Goal: Information Seeking & Learning: Find specific fact

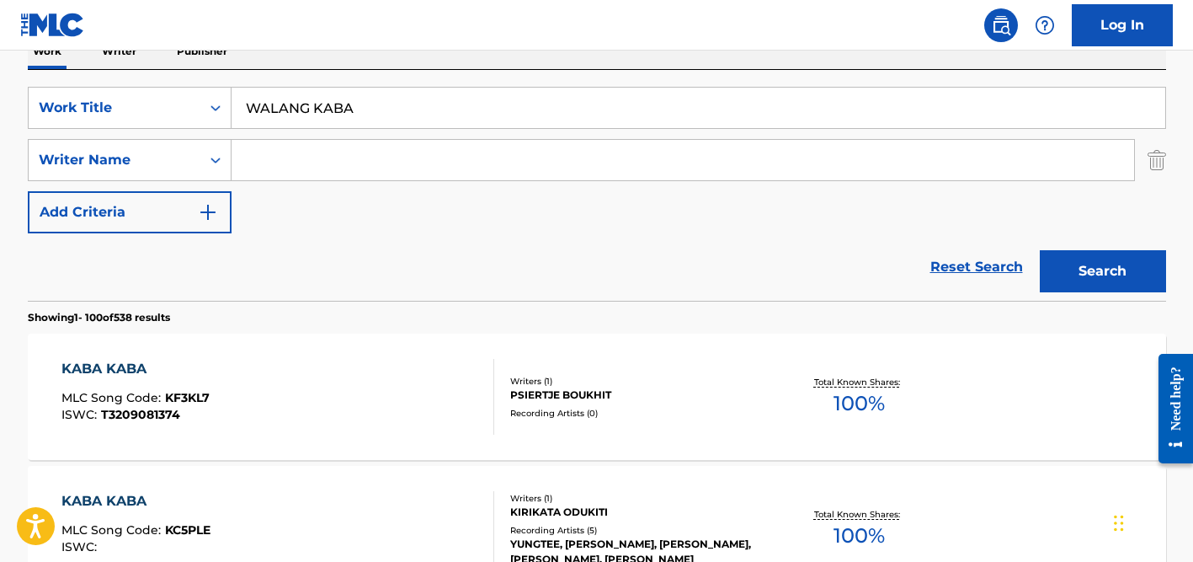
click at [334, 111] on input "WALANG KABA" at bounding box center [699, 108] width 934 height 40
paste input "[PERSON_NAME] Banka"
type input "[PERSON_NAME] Banka"
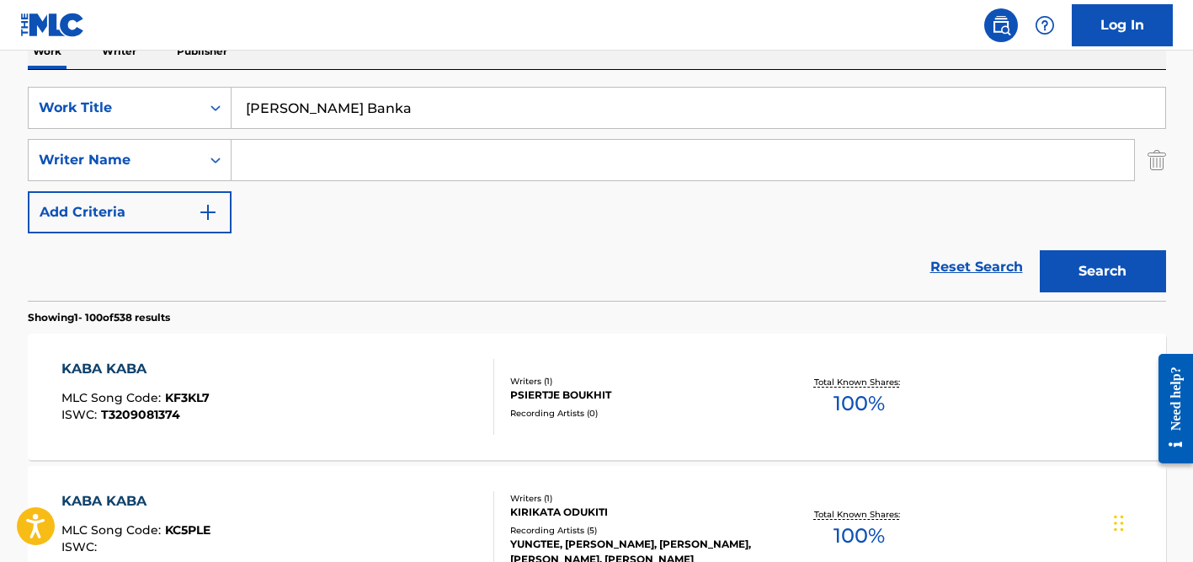
click at [1040, 250] on button "Search" at bounding box center [1103, 271] width 126 height 42
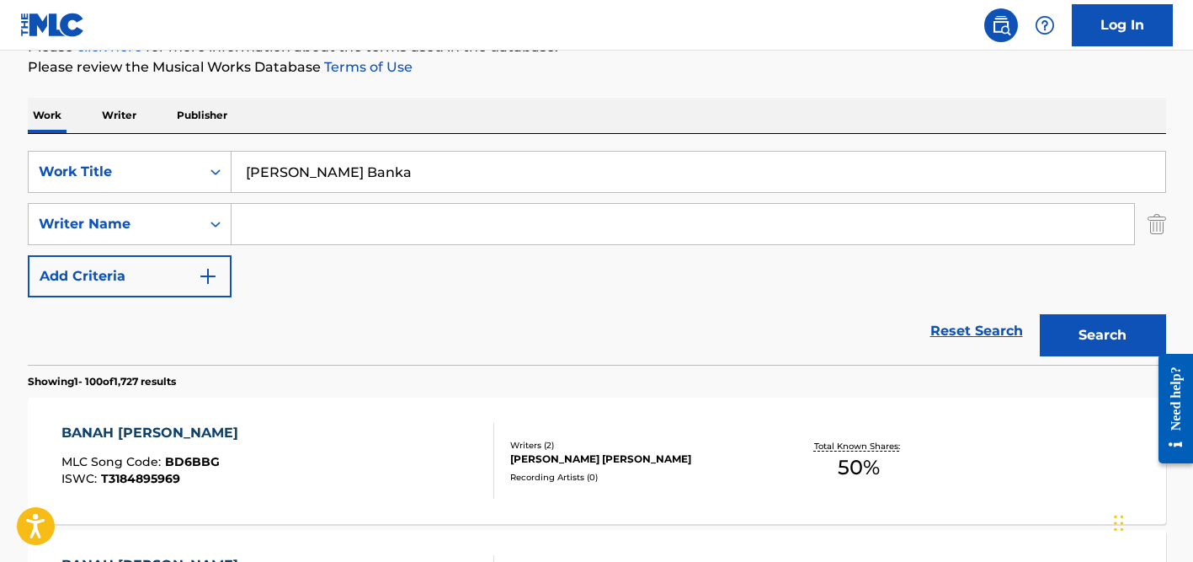
scroll to position [288, 0]
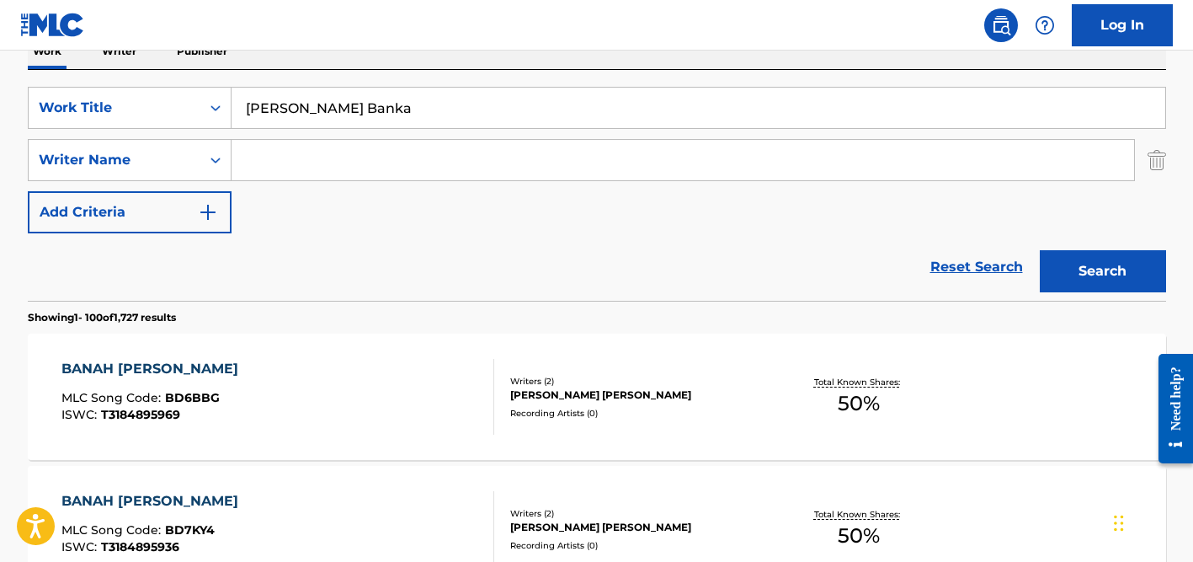
click at [380, 156] on input "Search Form" at bounding box center [683, 160] width 903 height 40
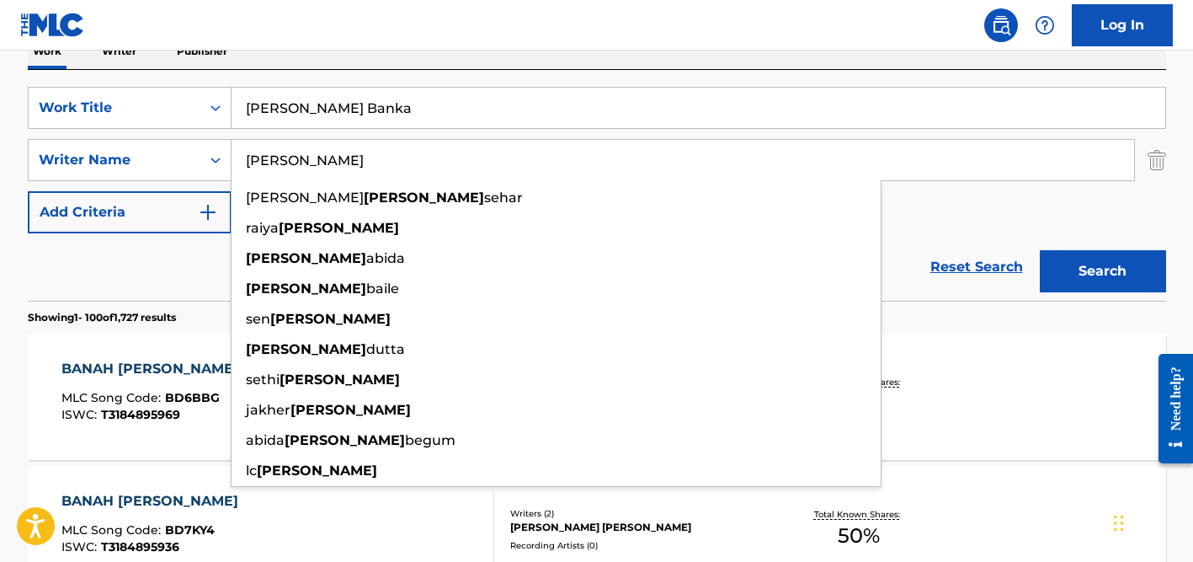
type input "[PERSON_NAME]"
click at [333, 93] on input "[PERSON_NAME] Banka" at bounding box center [699, 108] width 934 height 40
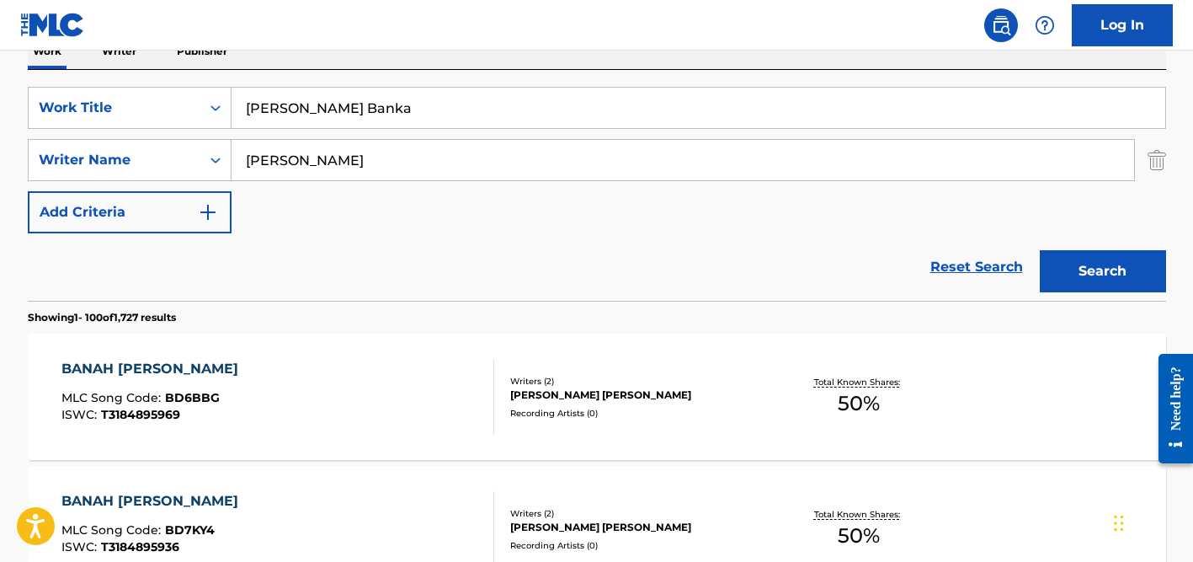
click at [333, 93] on input "[PERSON_NAME] Banka" at bounding box center [699, 108] width 934 height 40
paste input "[PERSON_NAME]"
click at [350, 78] on div "SearchWithCriteria360dd5d2-4c4e-4e6f-8fe5-0508f415eae9 Work Title [PERSON_NAME]…" at bounding box center [597, 185] width 1139 height 231
click at [350, 151] on input "[PERSON_NAME]" at bounding box center [683, 160] width 903 height 40
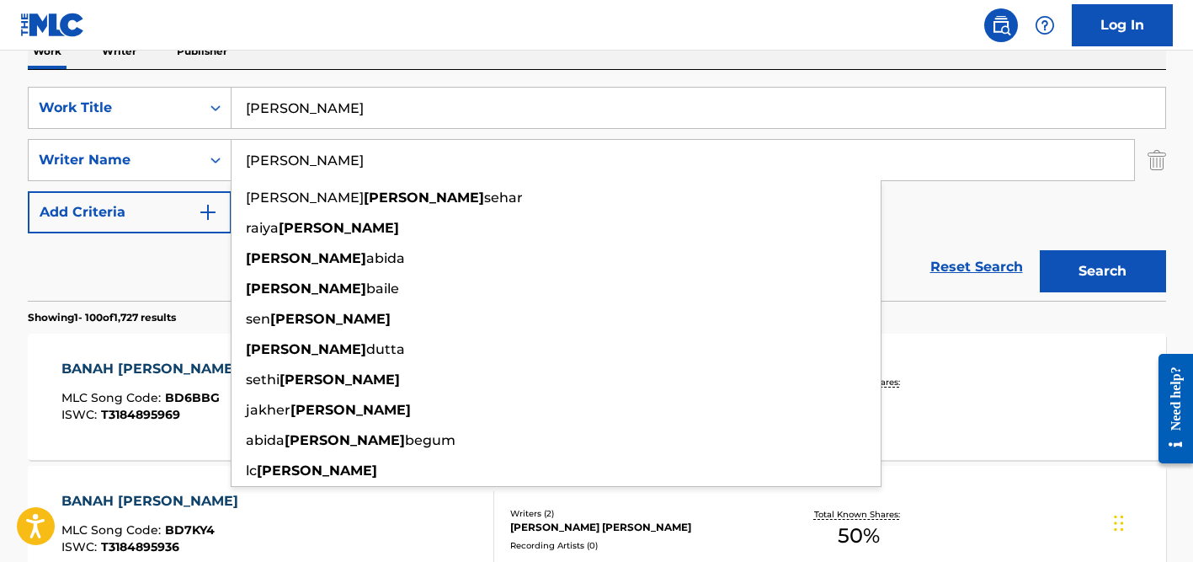
click at [1040, 250] on button "Search" at bounding box center [1103, 271] width 126 height 42
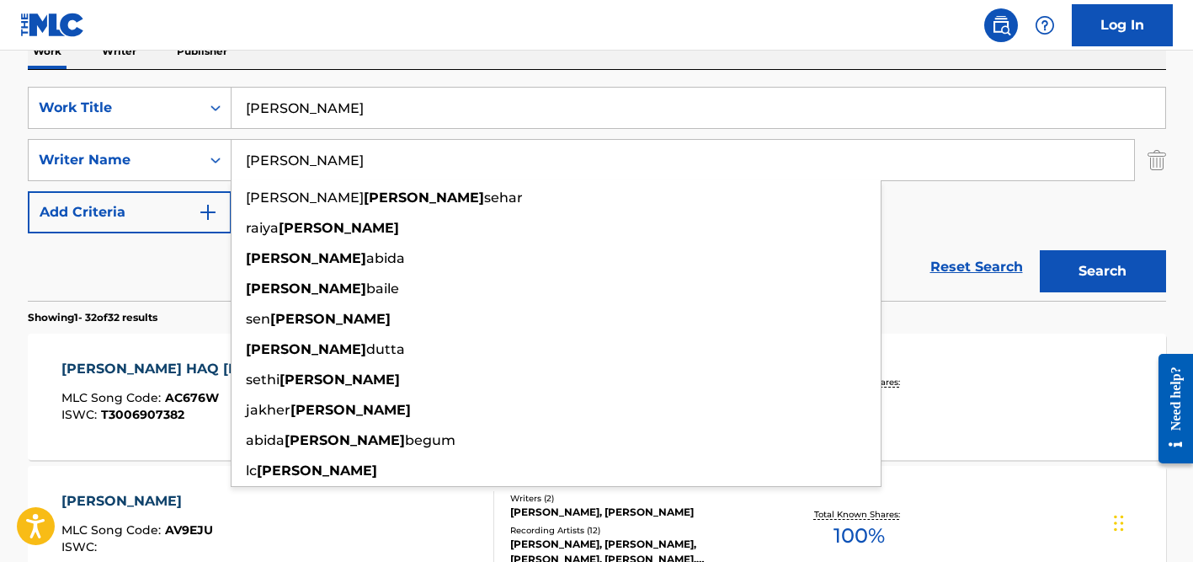
click at [135, 263] on div "Reset Search Search" at bounding box center [597, 266] width 1139 height 67
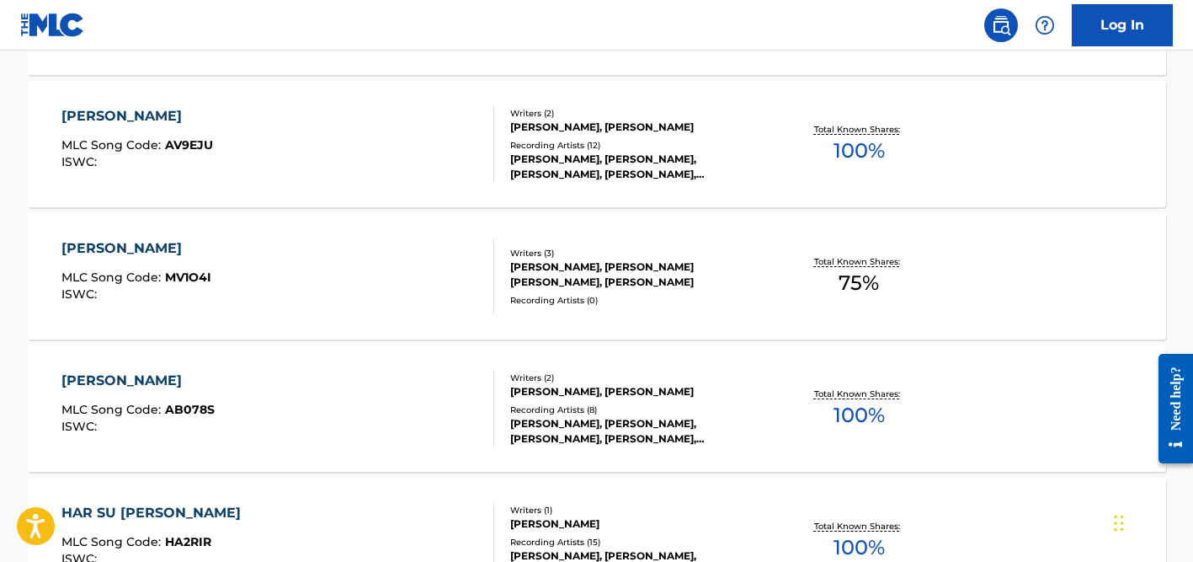
scroll to position [0, 0]
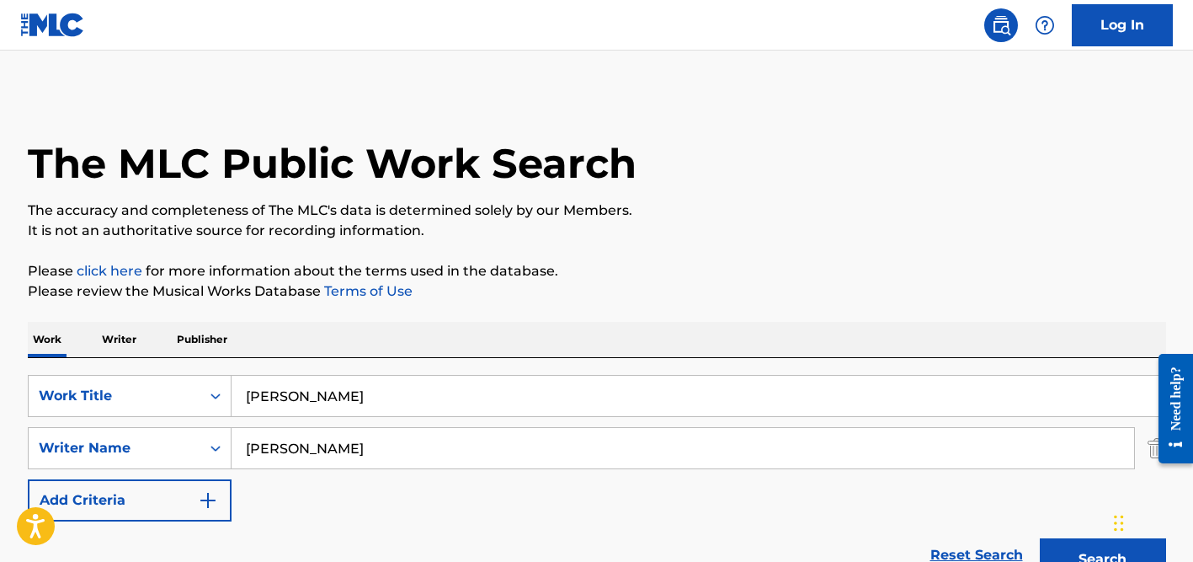
click at [324, 400] on input "[PERSON_NAME]" at bounding box center [699, 396] width 934 height 40
paste input "Tohar Katil Ba Figure"
type input "Tohar Katil Ba Figure"
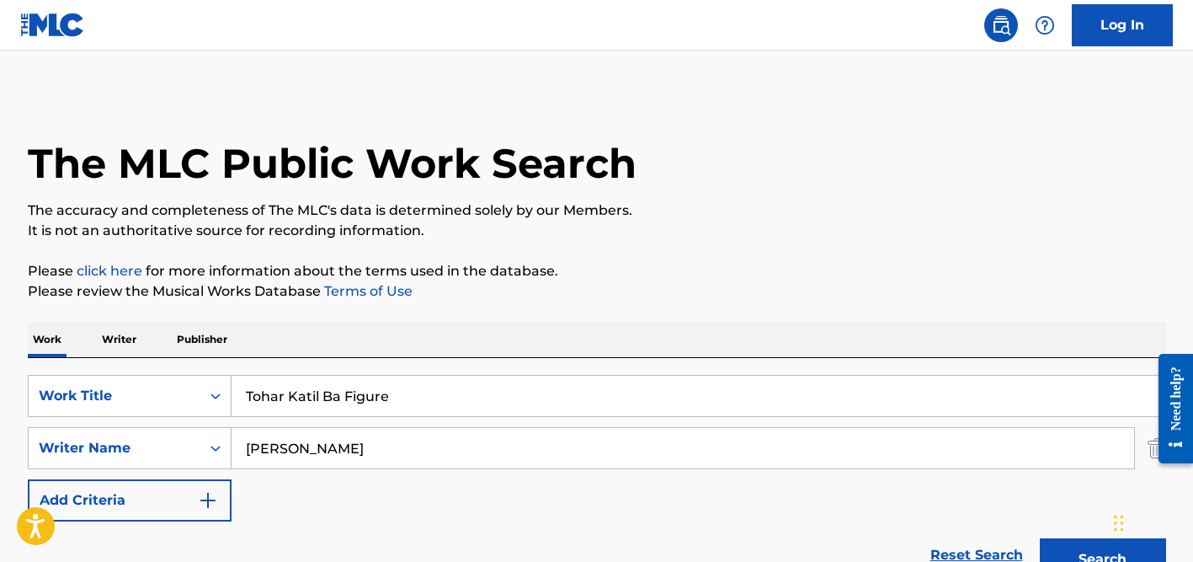
click at [382, 348] on div "Work Writer Publisher" at bounding box center [597, 339] width 1139 height 35
click at [363, 419] on div "SearchWithCriteria360dd5d2-4c4e-4e6f-8fe5-0508f415eae9 Work Title Tohar Katil B…" at bounding box center [597, 448] width 1139 height 147
click at [352, 442] on input "[PERSON_NAME]" at bounding box center [683, 448] width 903 height 40
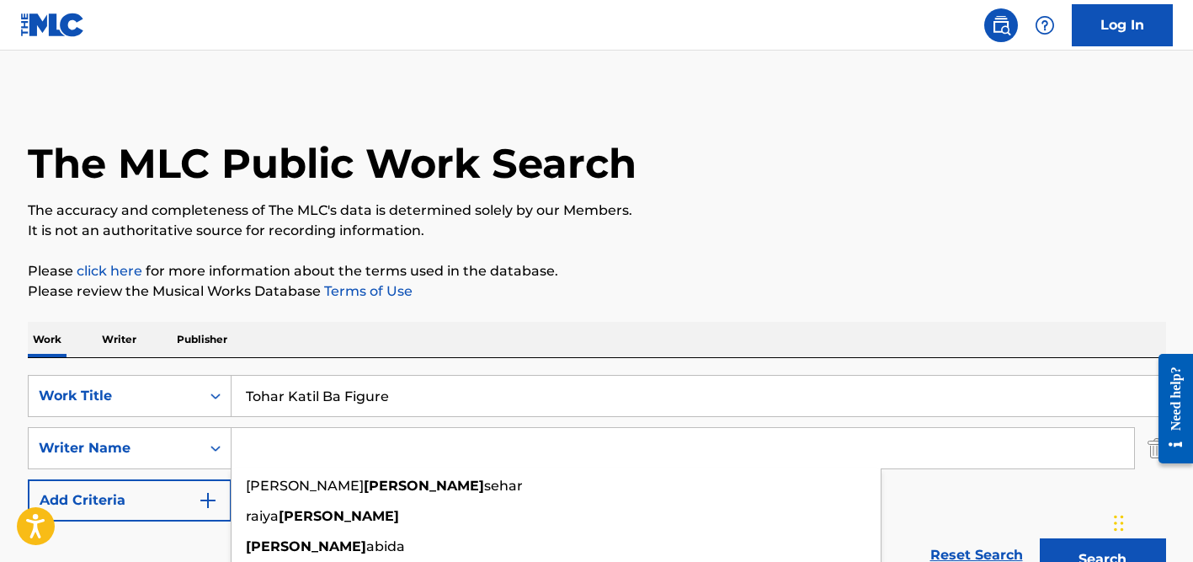
click at [1040, 538] on button "Search" at bounding box center [1103, 559] width 126 height 42
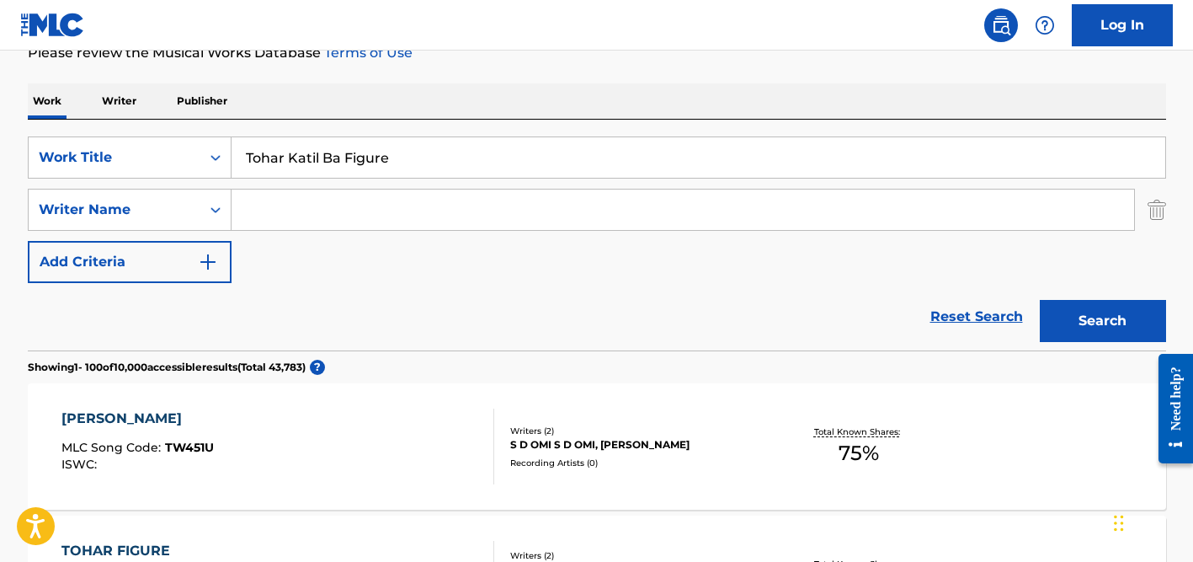
scroll to position [235, 0]
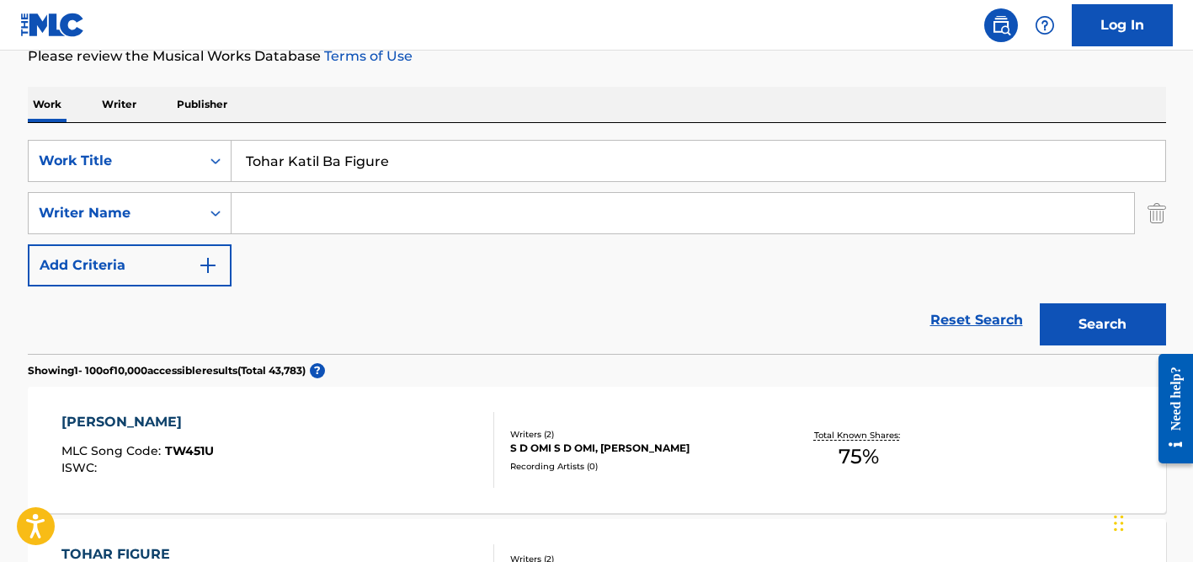
click at [315, 152] on input "Tohar Katil Ba Figure" at bounding box center [699, 161] width 934 height 40
paste input "Dil [PERSON_NAME] Bahon Mein"
click at [1040, 303] on button "Search" at bounding box center [1103, 324] width 126 height 42
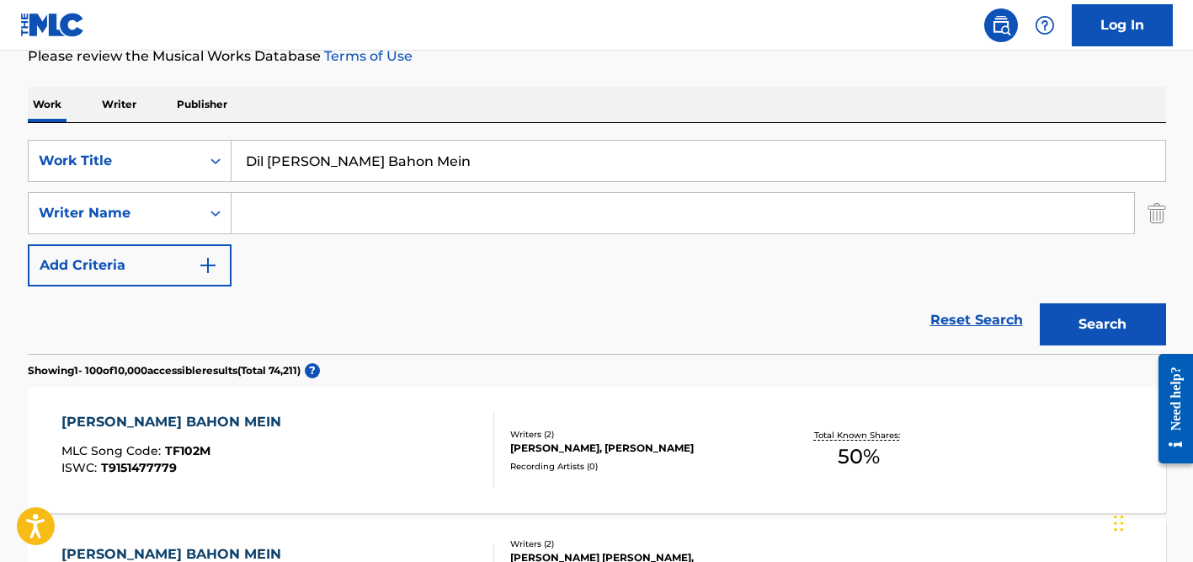
click at [346, 144] on input "Dil [PERSON_NAME] Bahon Mein" at bounding box center [699, 161] width 934 height 40
click at [351, 154] on input "Dil [PERSON_NAME] Bahon Mein" at bounding box center [699, 161] width 934 height 40
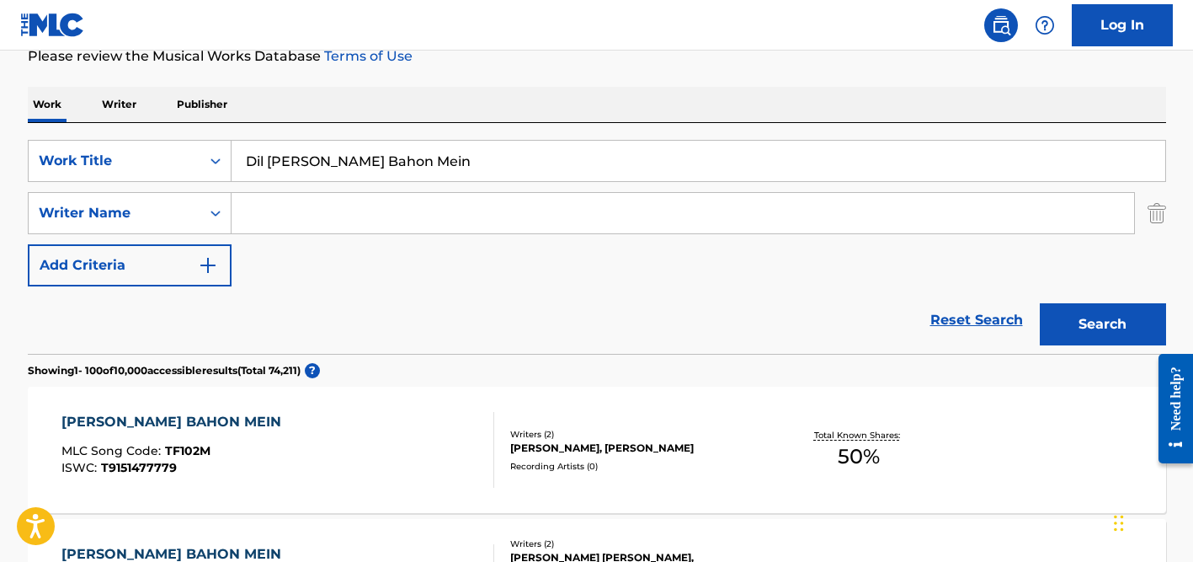
paste input "[PERSON_NAME]"
click at [1040, 303] on button "Search" at bounding box center [1103, 324] width 126 height 42
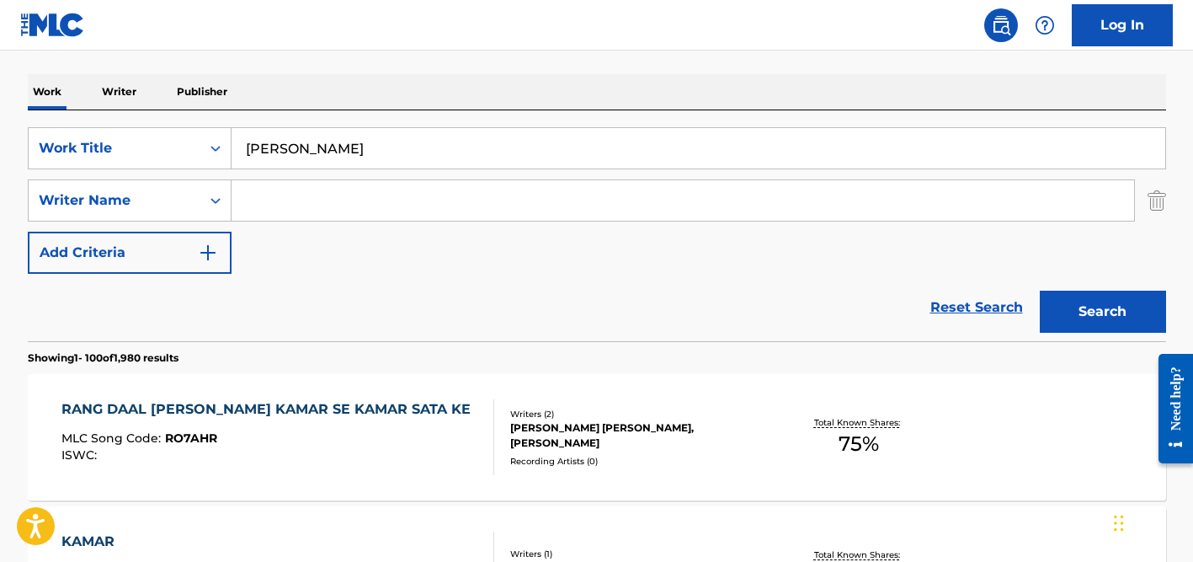
scroll to position [253, 0]
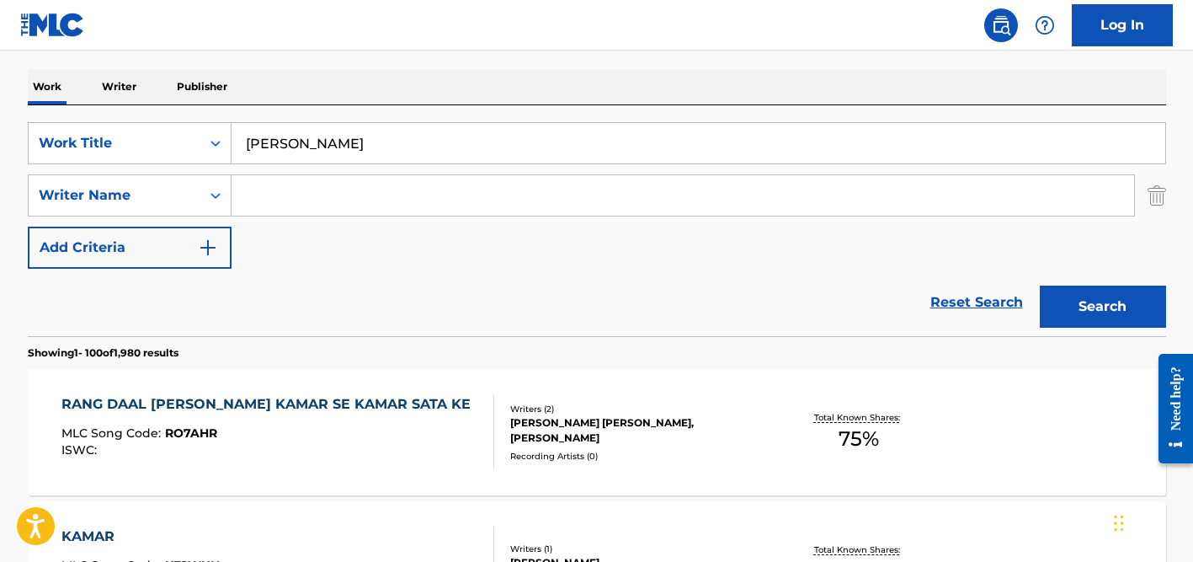
click at [392, 145] on input "[PERSON_NAME]" at bounding box center [699, 143] width 934 height 40
paste input "Teokure caution"
type input "Teokure caution"
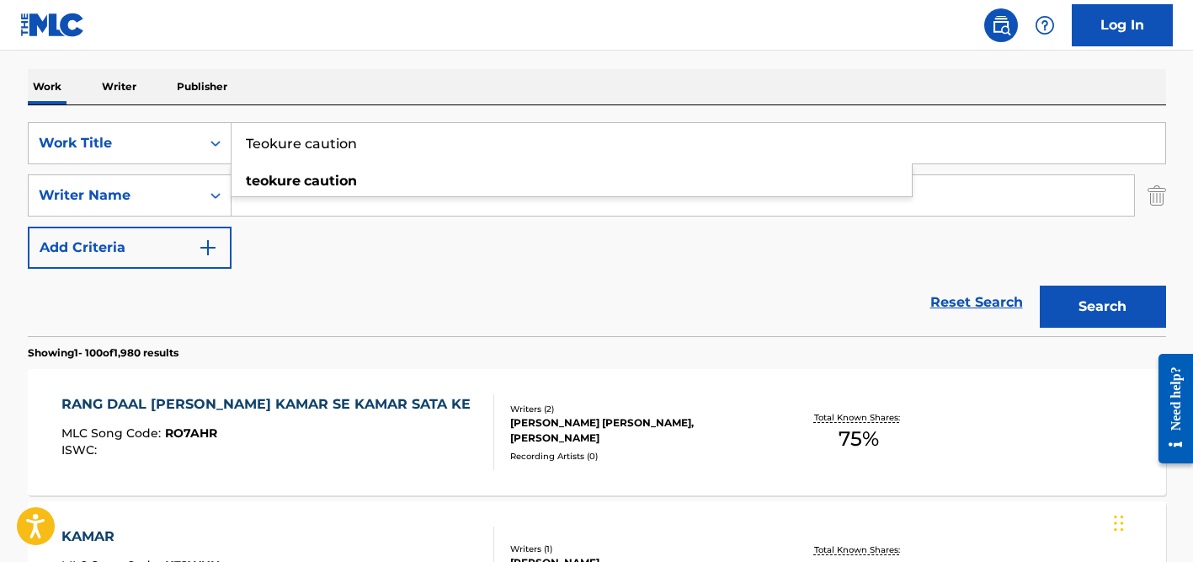
click at [1040, 286] on button "Search" at bounding box center [1103, 307] width 126 height 42
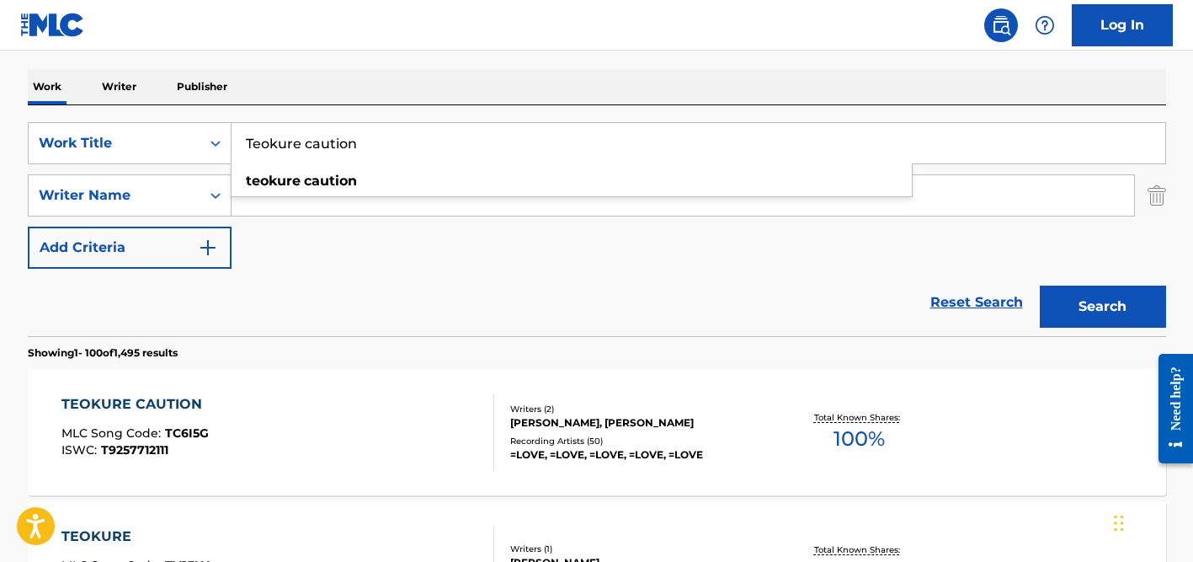
click at [559, 432] on div "Writers ( 2 ) [PERSON_NAME], [PERSON_NAME] Recording Artists ( 50 ) =LOVE, =LOV…" at bounding box center [629, 433] width 270 height 60
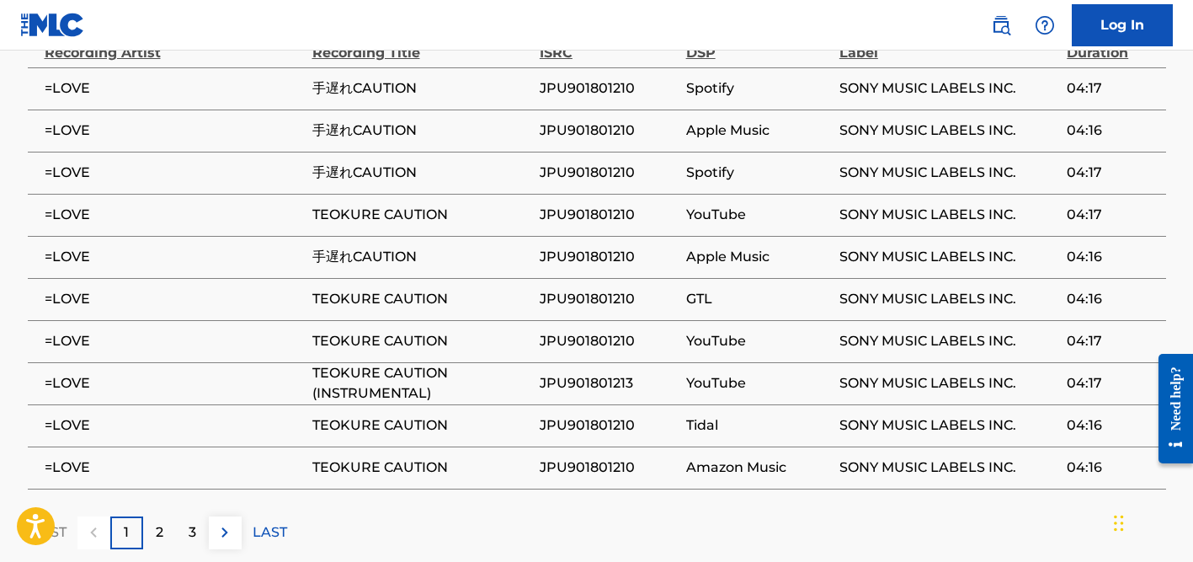
scroll to position [1221, 0]
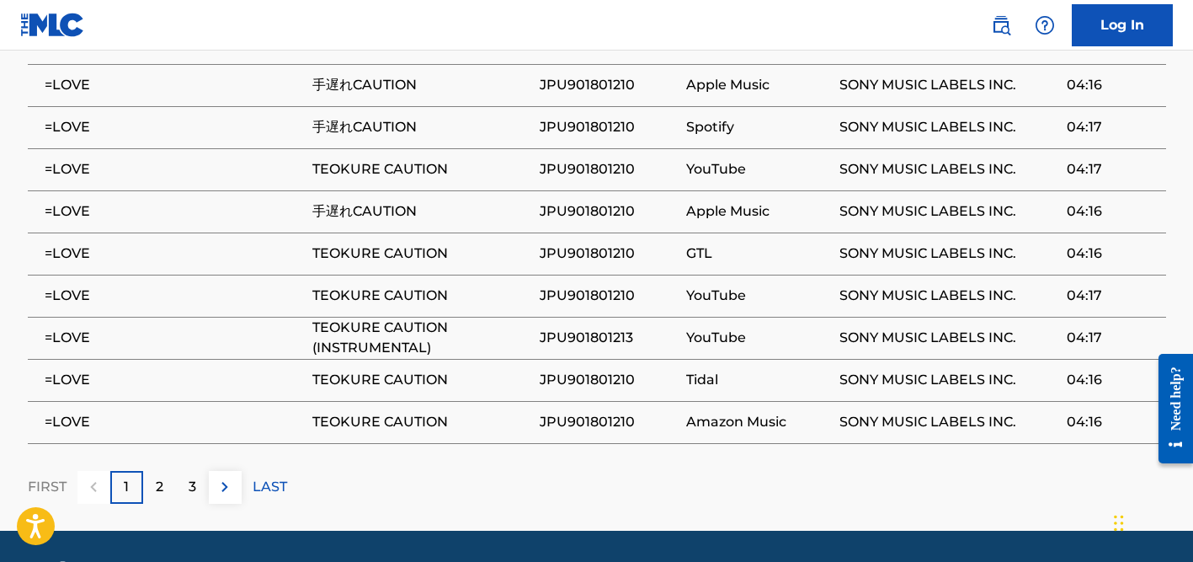
click at [158, 480] on p "2" at bounding box center [160, 487] width 8 height 20
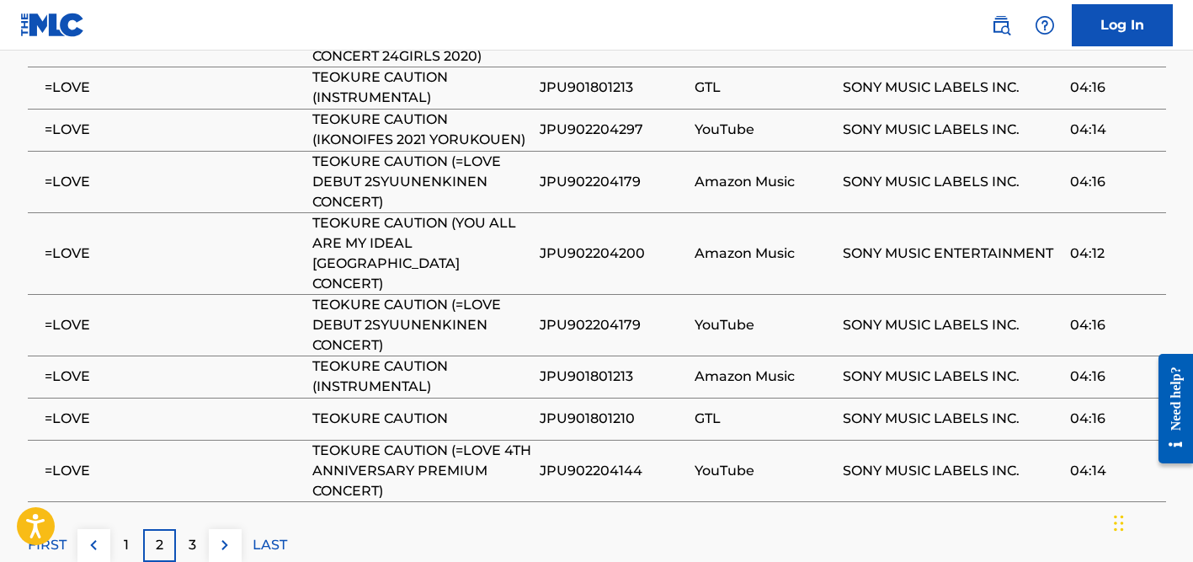
scroll to position [1364, 0]
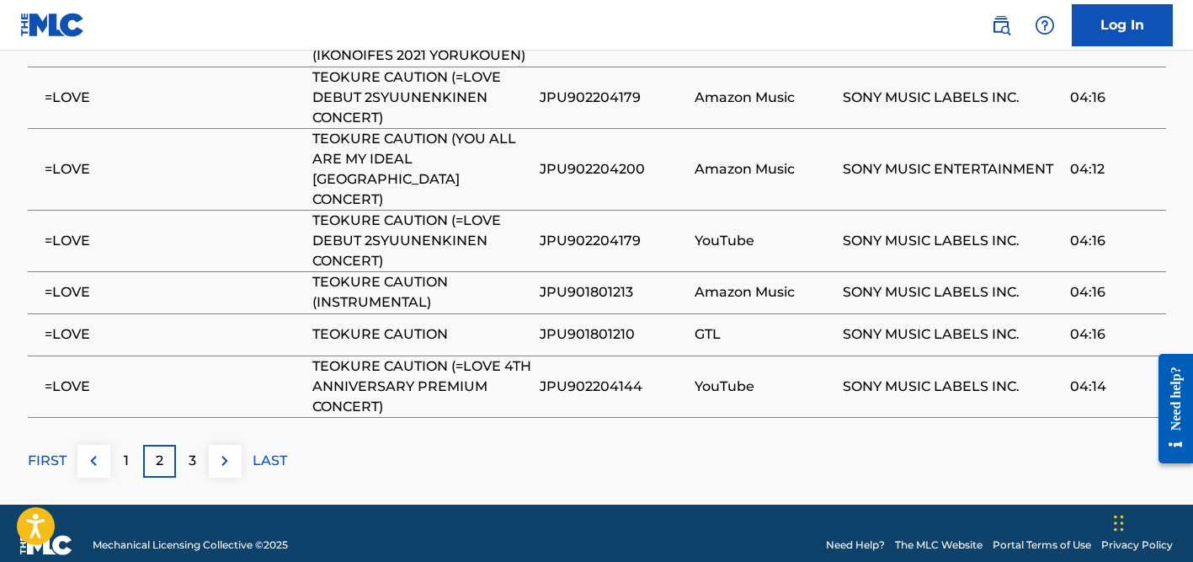
click at [194, 451] on p "3" at bounding box center [193, 461] width 8 height 20
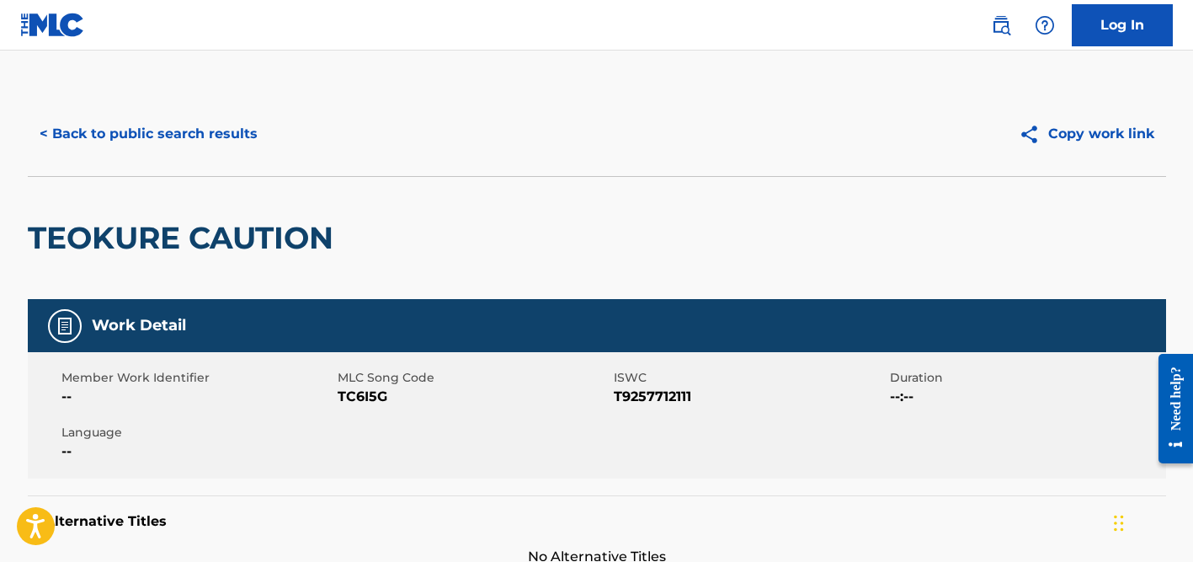
scroll to position [0, 0]
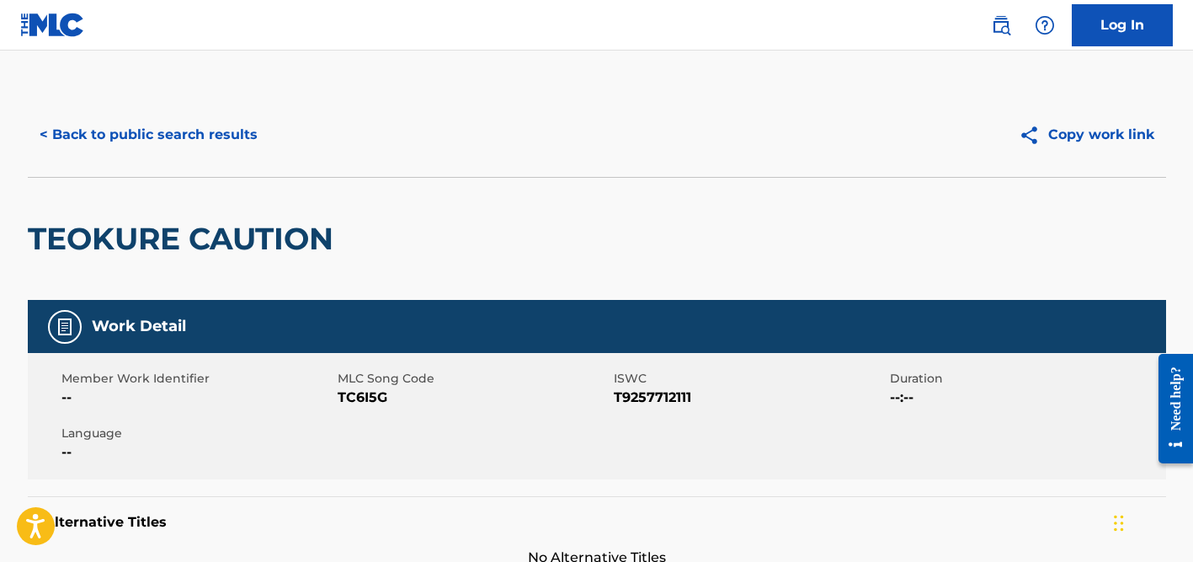
click at [209, 128] on button "< Back to public search results" at bounding box center [149, 135] width 242 height 42
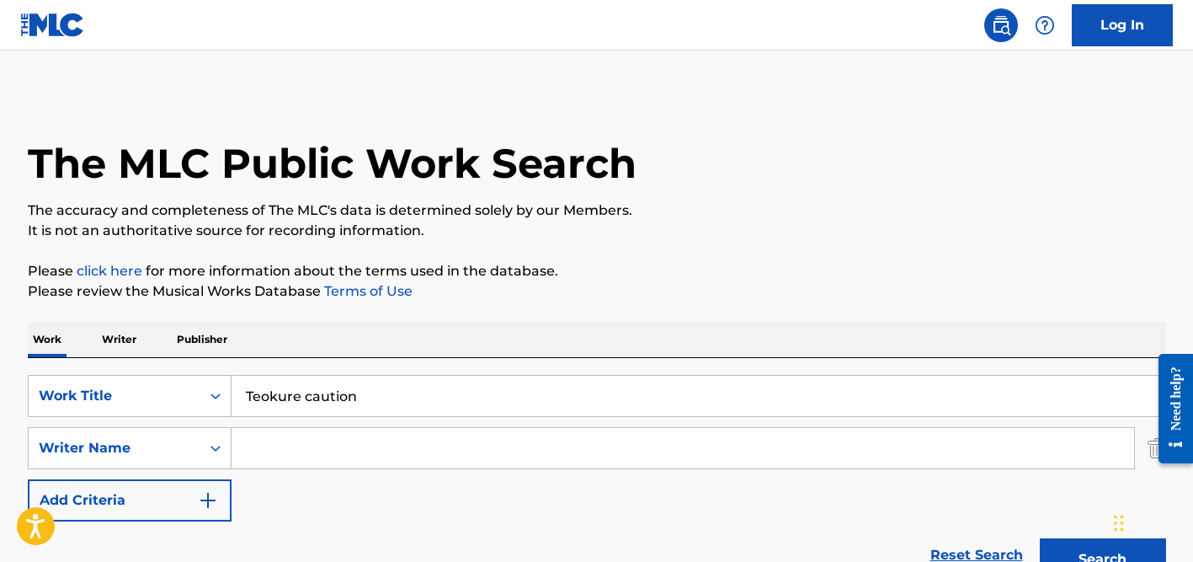
click at [291, 384] on input "Teokure caution" at bounding box center [699, 396] width 934 height 40
paste input "Chernobog"
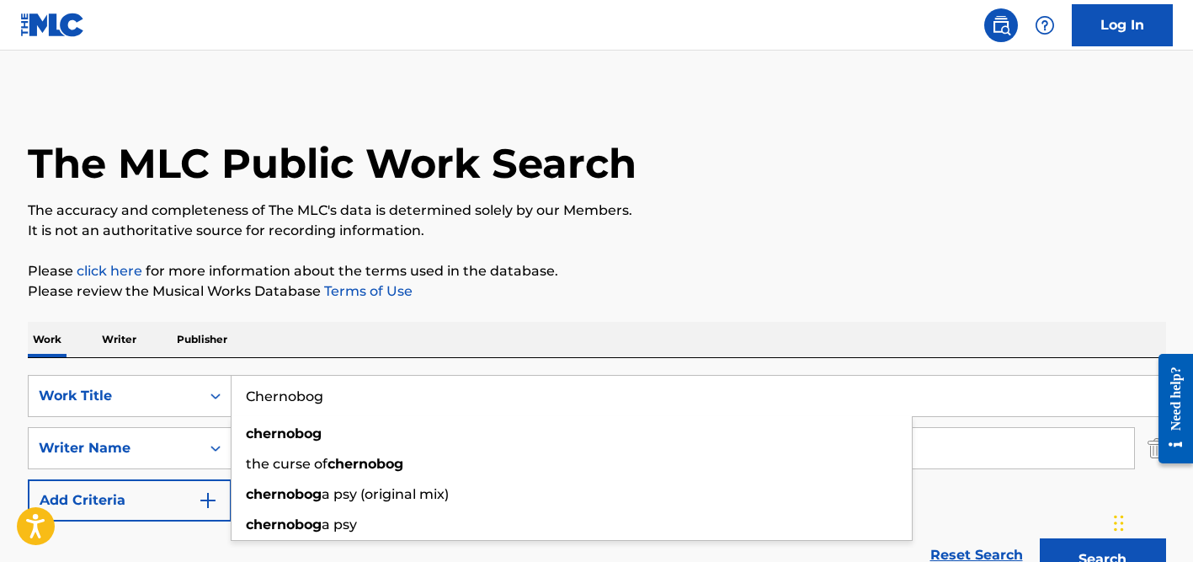
type input "Chernobog"
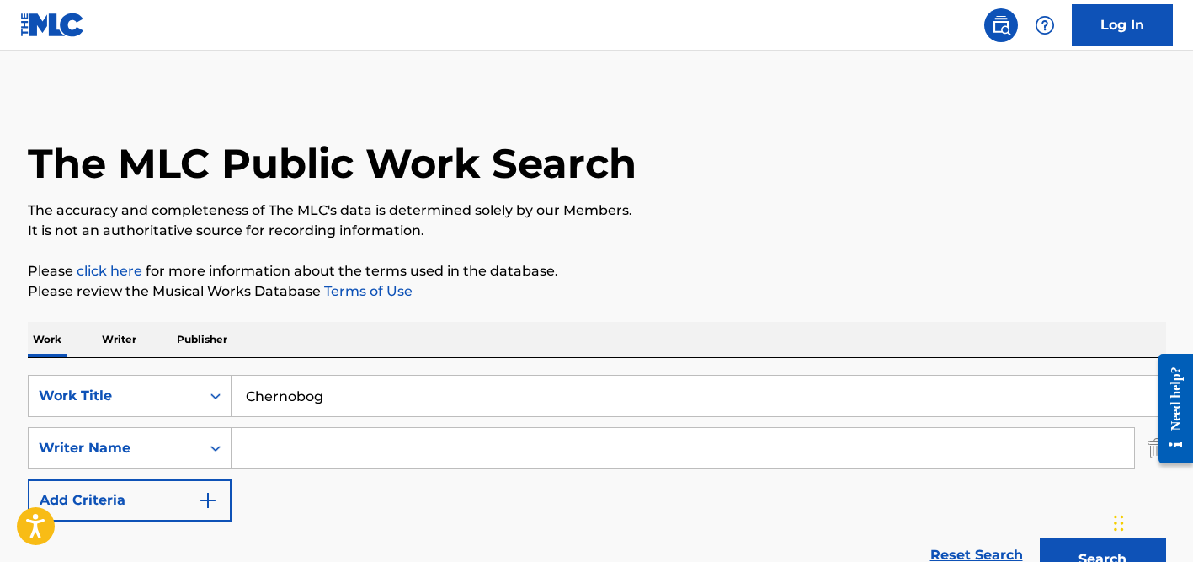
click at [483, 329] on div "Work Writer Publisher" at bounding box center [597, 339] width 1139 height 35
click at [307, 451] on input "Search Form" at bounding box center [683, 448] width 903 height 40
paste input "[PERSON_NAME]"
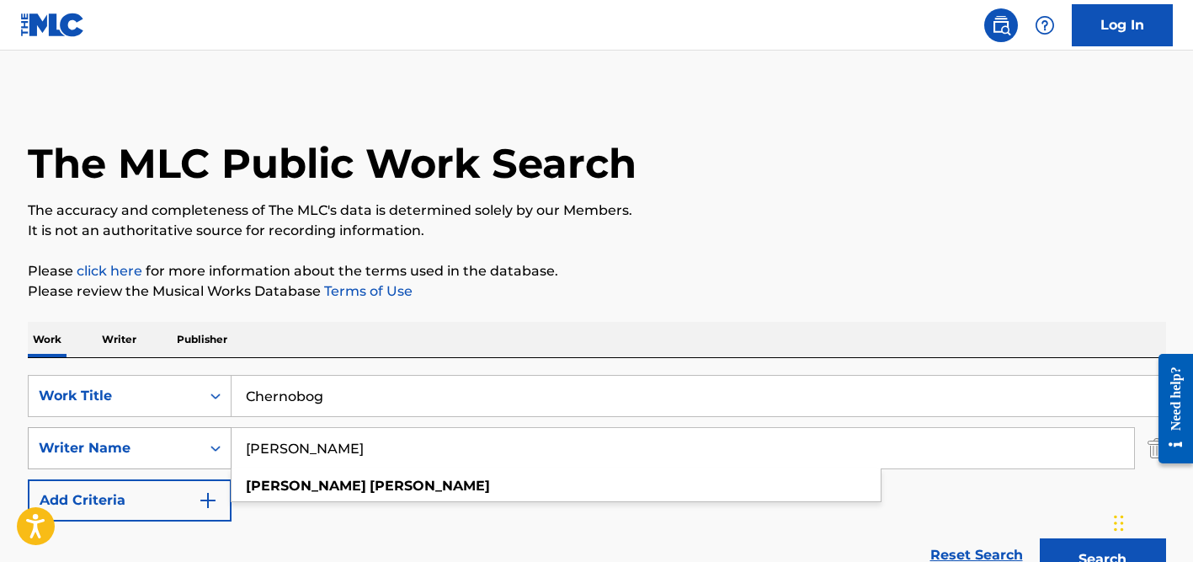
drag, startPoint x: 280, startPoint y: 447, endPoint x: 201, endPoint y: 432, distance: 79.8
click at [201, 432] on div "SearchWithCriteria437a0d8a-7635-44da-8424-99057a128c82 Writer Name [PERSON_NAME…" at bounding box center [597, 448] width 1139 height 42
type input "[PERSON_NAME]"
click at [1040, 538] on button "Search" at bounding box center [1103, 559] width 126 height 42
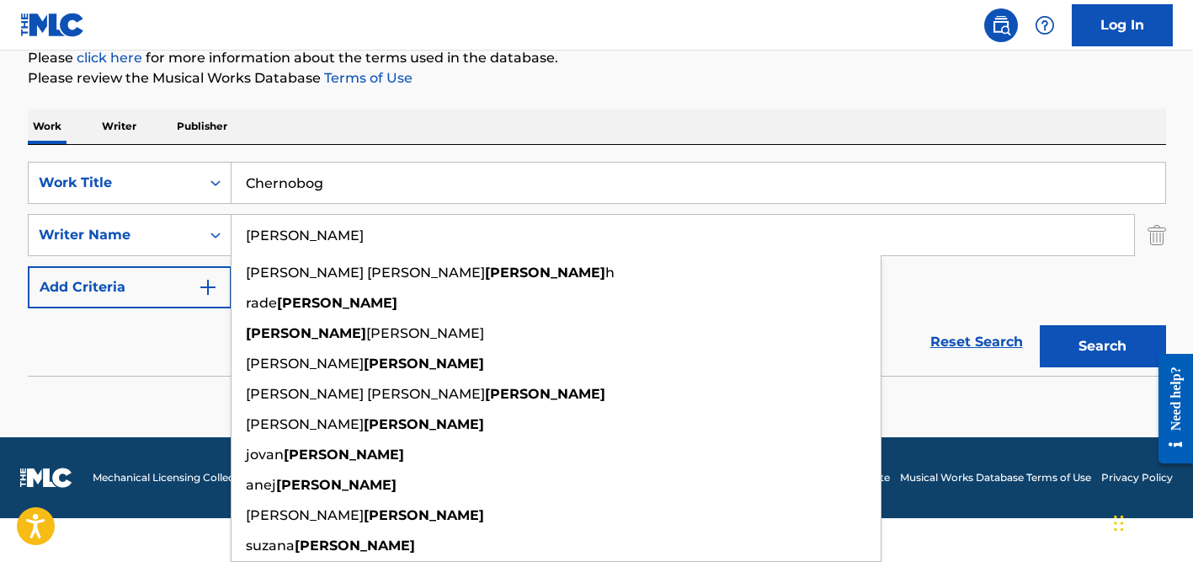
click at [155, 305] on div "SearchWithCriteria360dd5d2-4c4e-4e6f-8fe5-0508f415eae9 Work Title Chernobog Sea…" at bounding box center [597, 235] width 1139 height 147
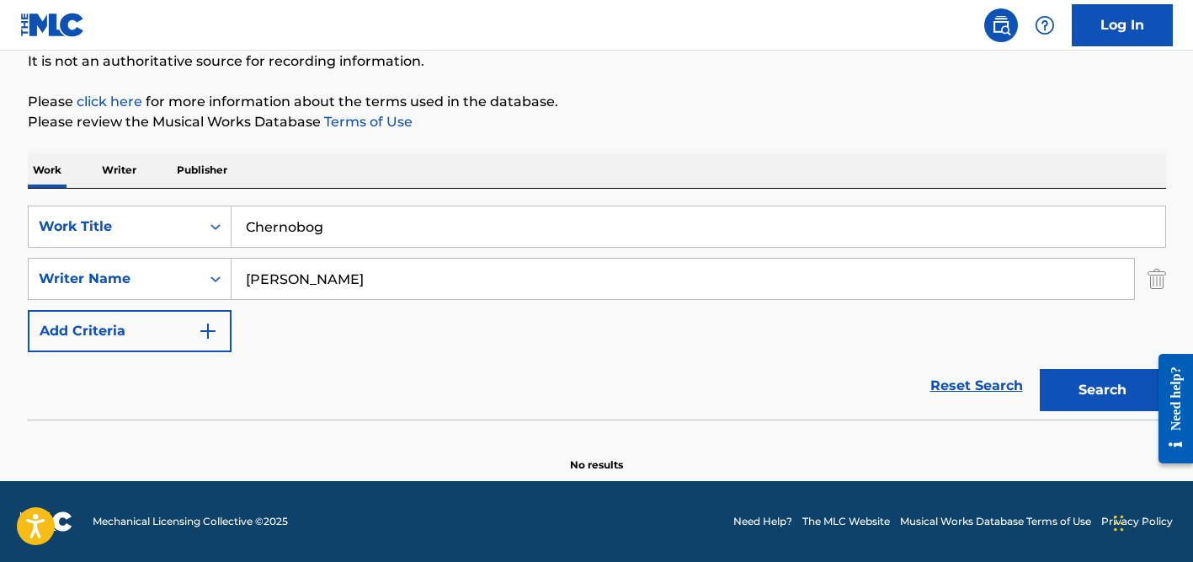
scroll to position [169, 0]
click at [305, 270] on input "[PERSON_NAME]" at bounding box center [683, 279] width 903 height 40
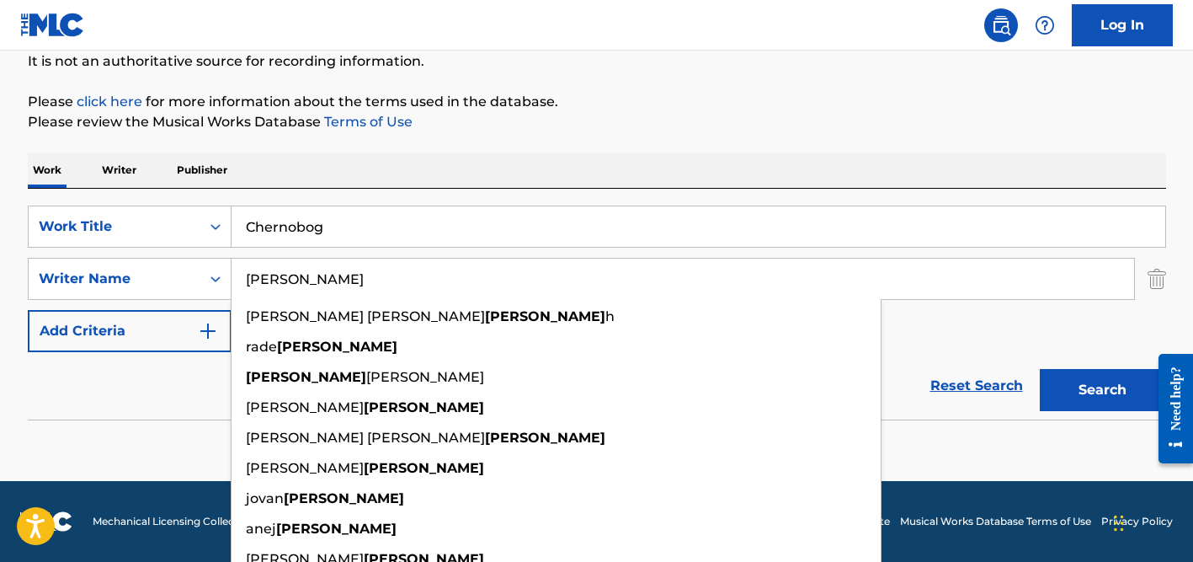
click at [305, 270] on input "[PERSON_NAME]" at bounding box center [683, 279] width 903 height 40
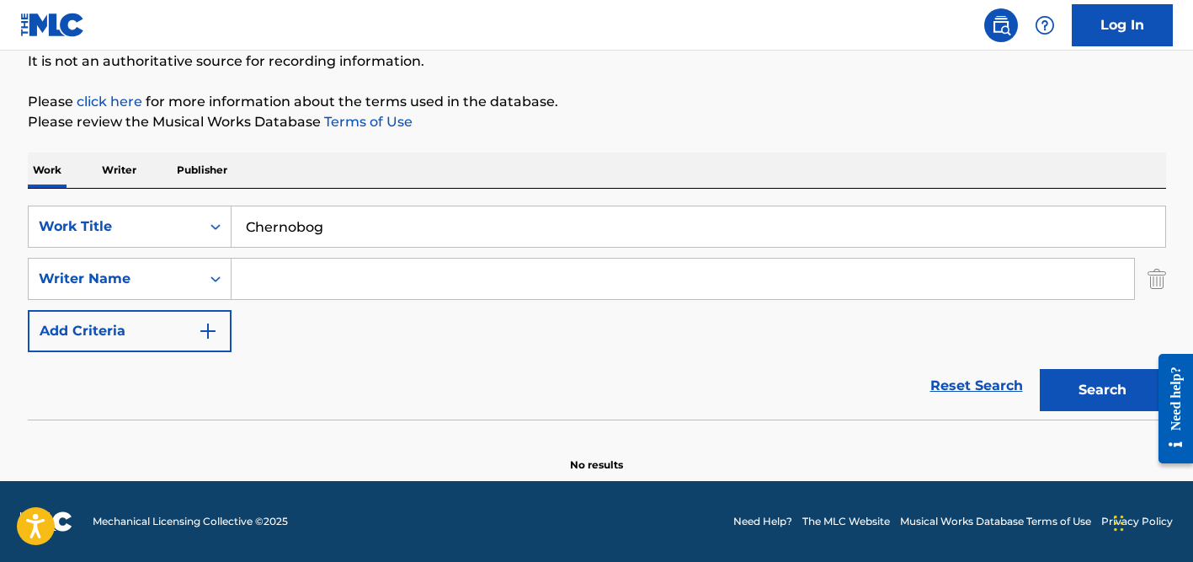
click at [1040, 369] on button "Search" at bounding box center [1103, 390] width 126 height 42
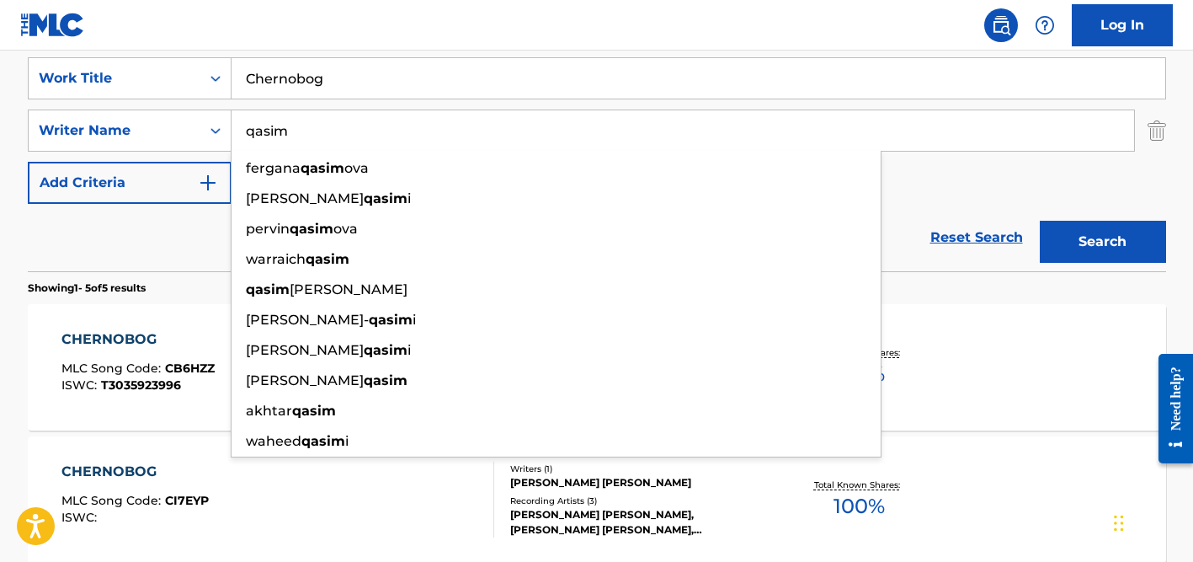
scroll to position [310, 0]
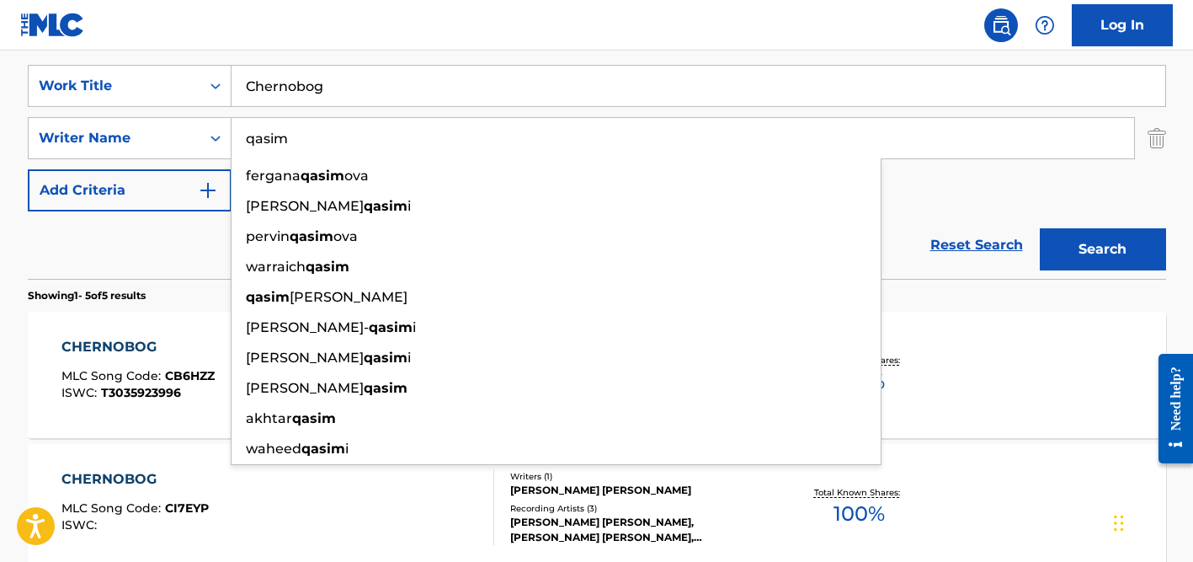
type input "qasim"
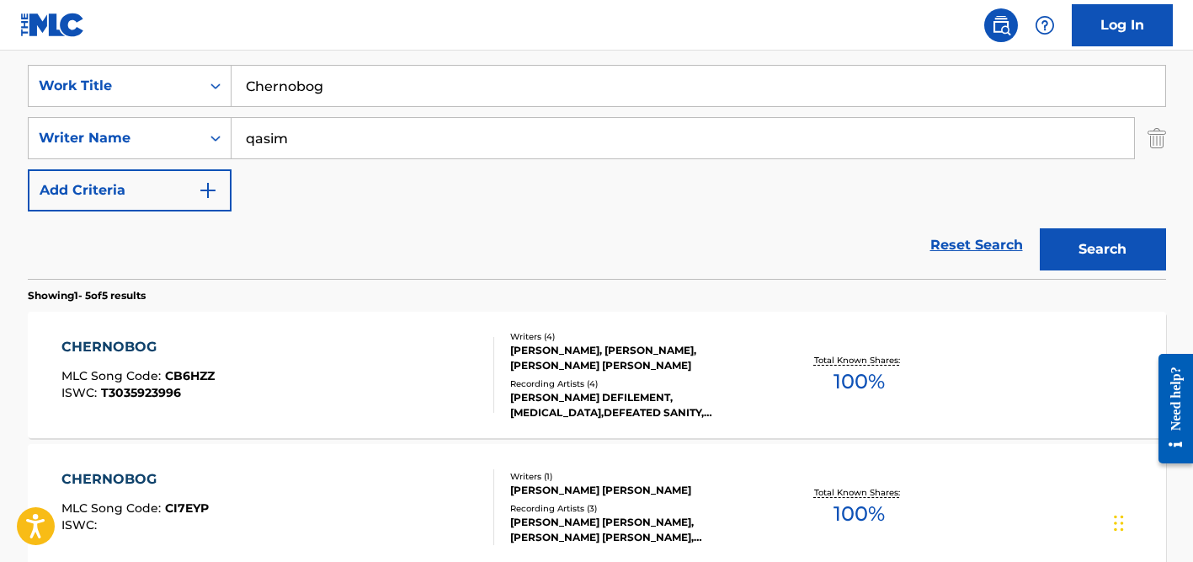
click at [302, 86] on input "Chernobog" at bounding box center [699, 86] width 934 height 40
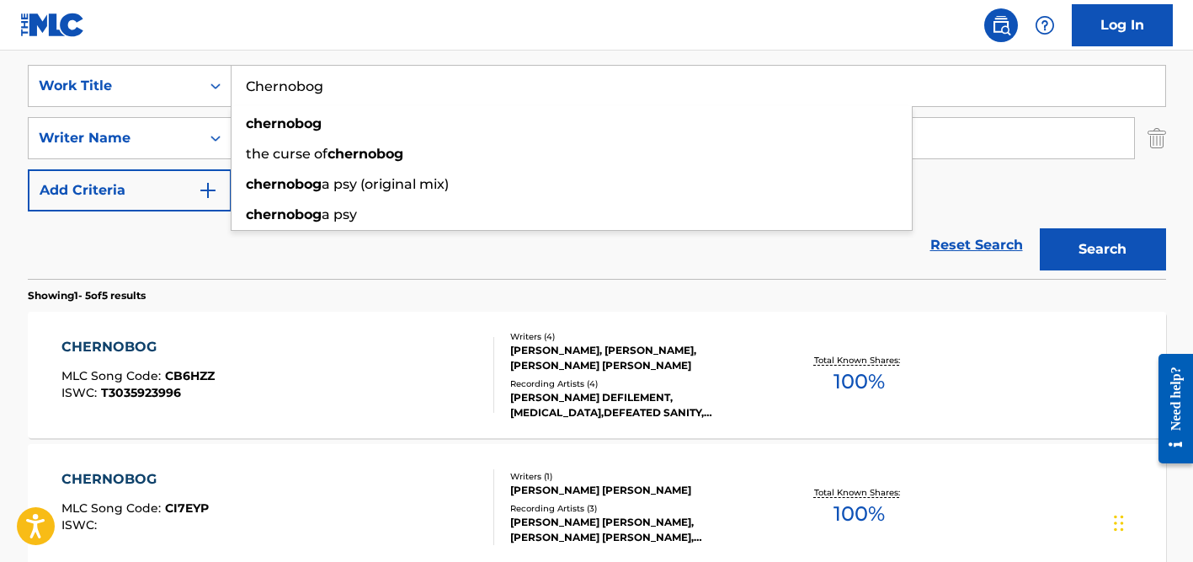
click at [302, 86] on input "Chernobog" at bounding box center [699, 86] width 934 height 40
paste input "Gawafi"
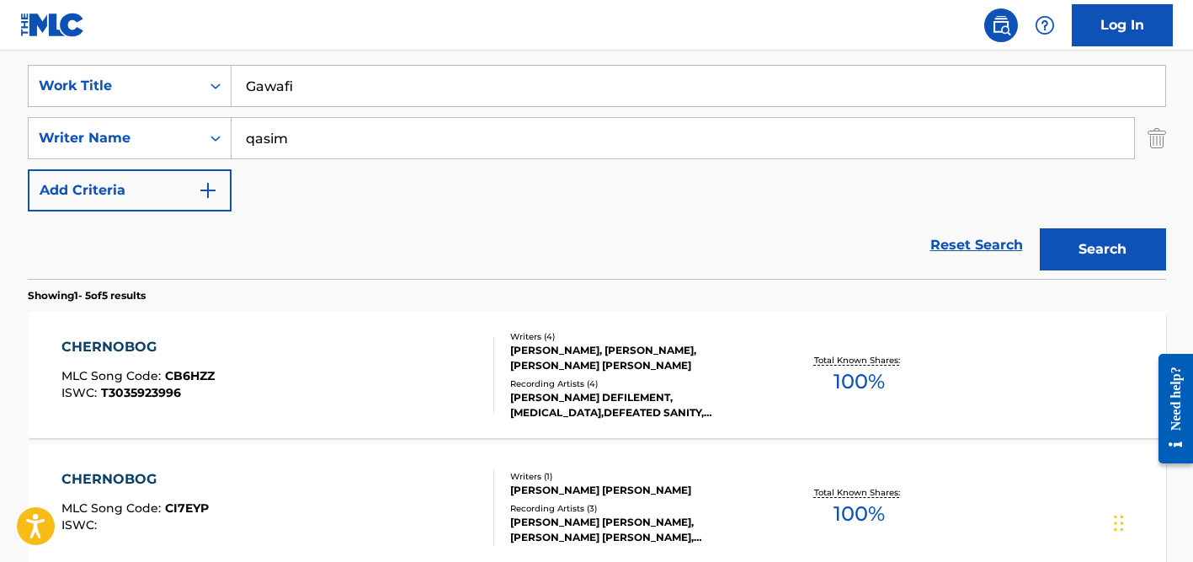
type input "Gawafi"
click at [268, 228] on div "Reset Search Search" at bounding box center [597, 244] width 1139 height 67
click at [319, 153] on input "qasim" at bounding box center [683, 138] width 903 height 40
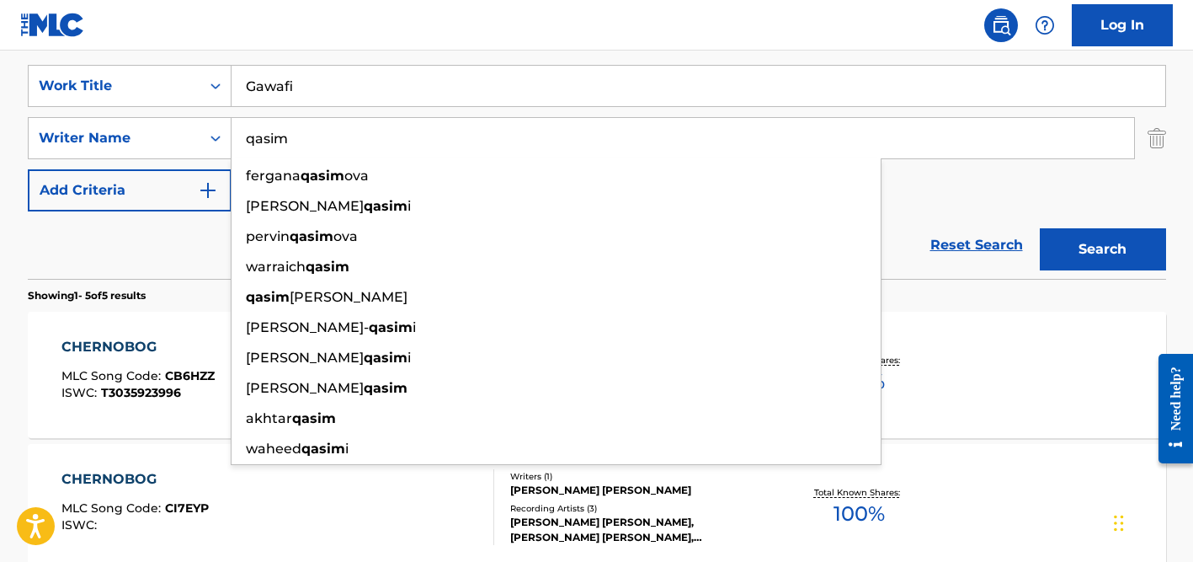
click at [1040, 228] on button "Search" at bounding box center [1103, 249] width 126 height 42
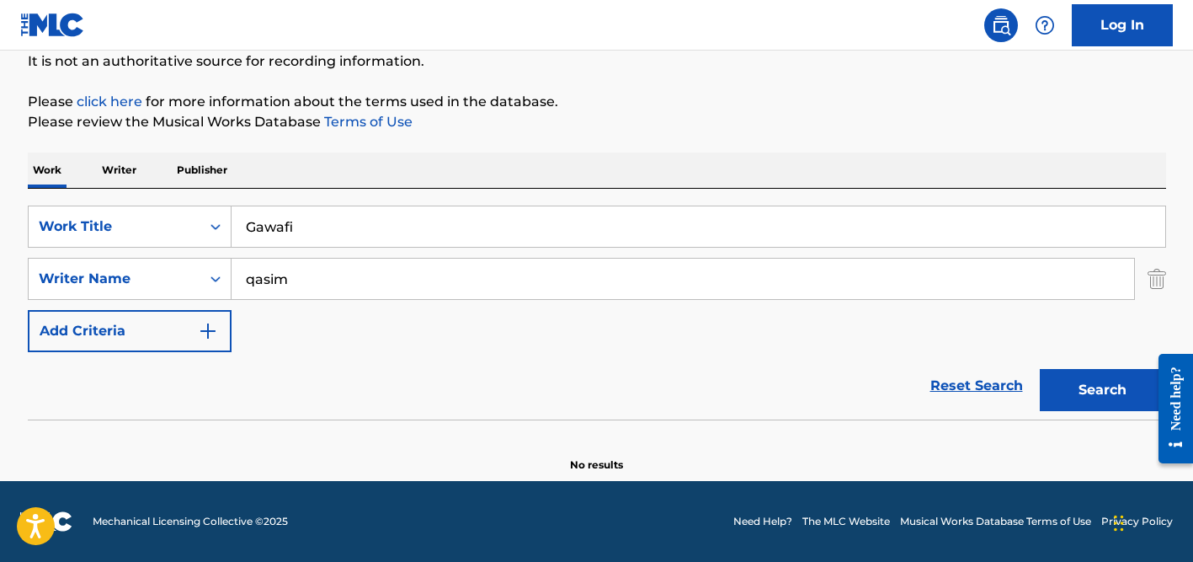
scroll to position [169, 0]
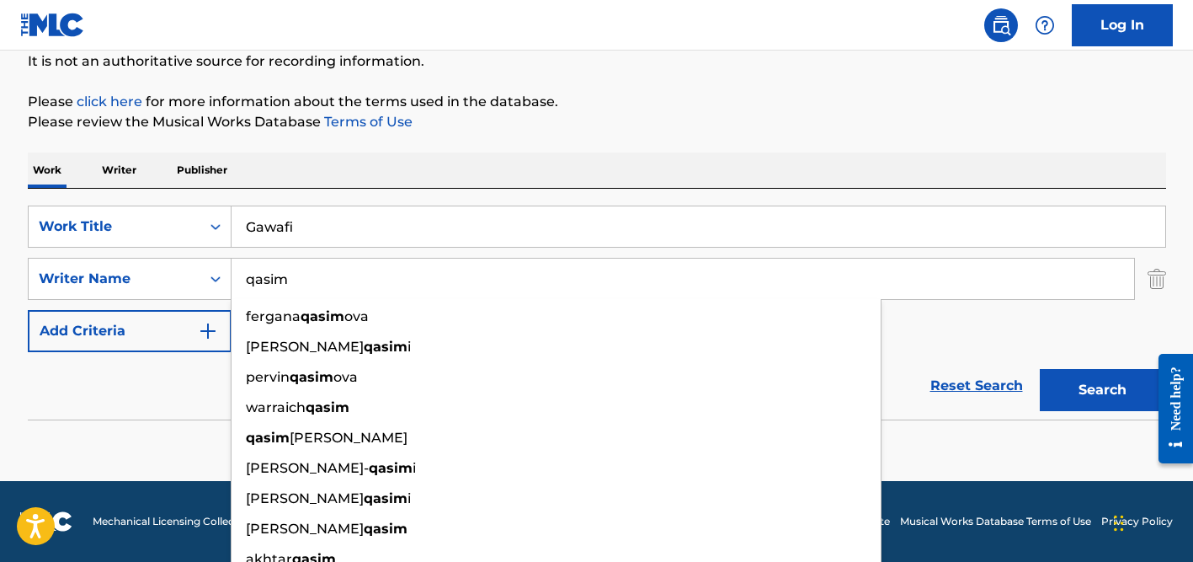
click at [297, 285] on input "qasim" at bounding box center [683, 279] width 903 height 40
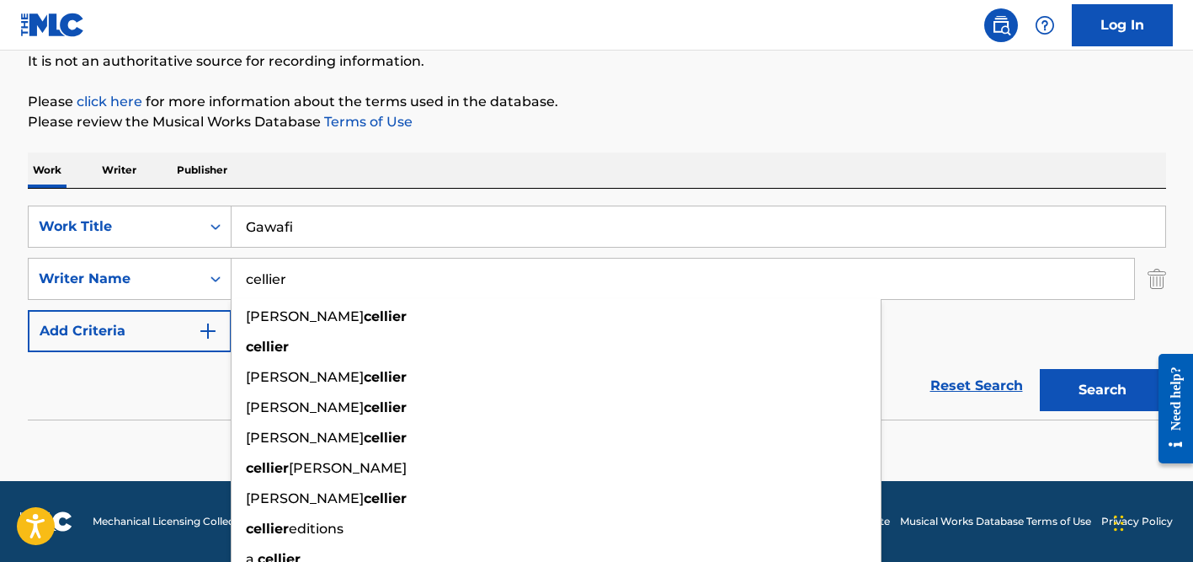
type input "cellier"
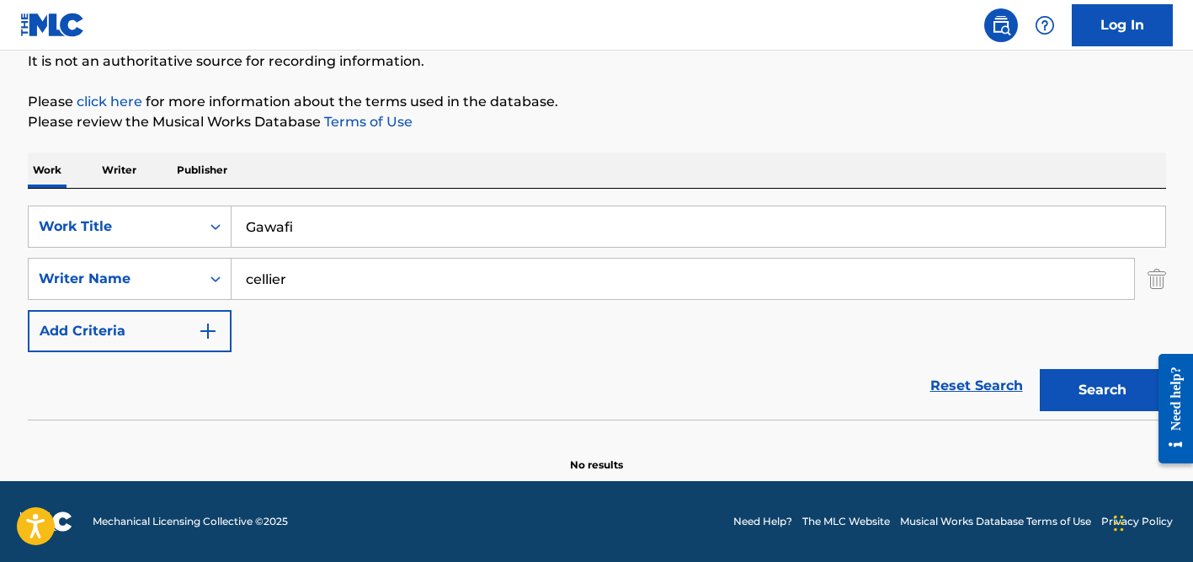
click at [303, 225] on input "Gawafi" at bounding box center [699, 226] width 934 height 40
paste input "Pesetas"
click at [415, 179] on div "Work Writer Publisher" at bounding box center [597, 169] width 1139 height 35
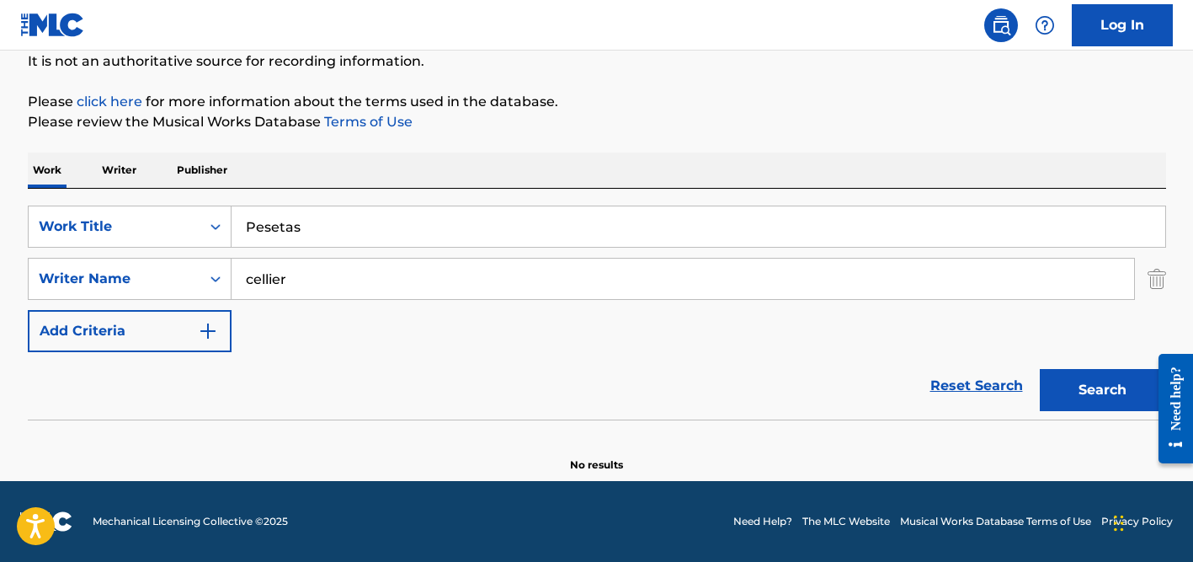
click at [386, 281] on input "cellier" at bounding box center [683, 279] width 903 height 40
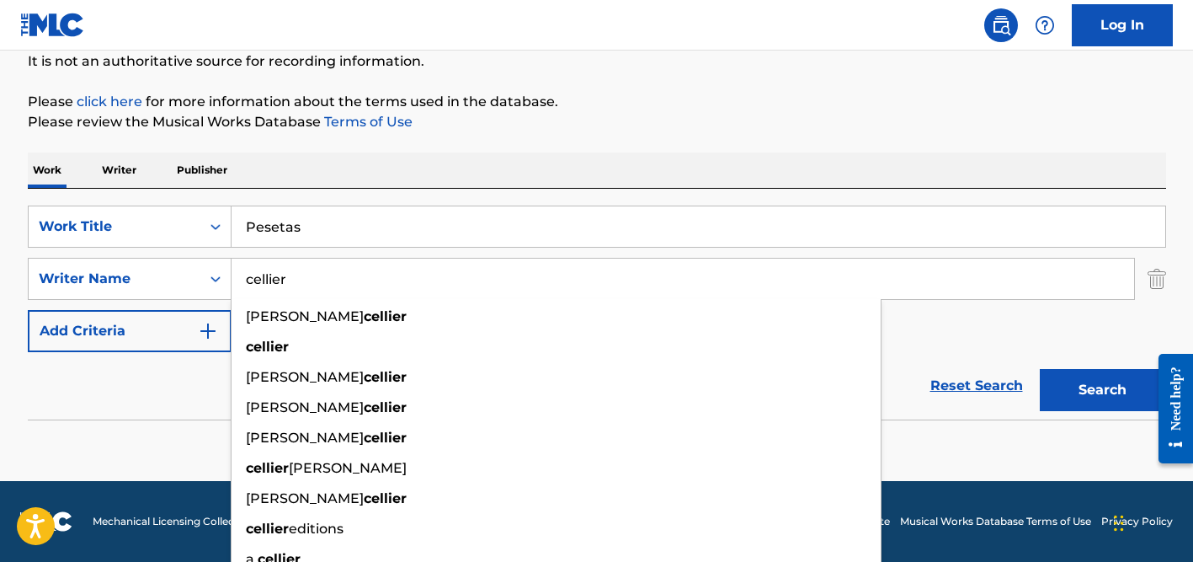
click at [1040, 369] on button "Search" at bounding box center [1103, 390] width 126 height 42
click at [301, 226] on input "Pesetas" at bounding box center [699, 226] width 934 height 40
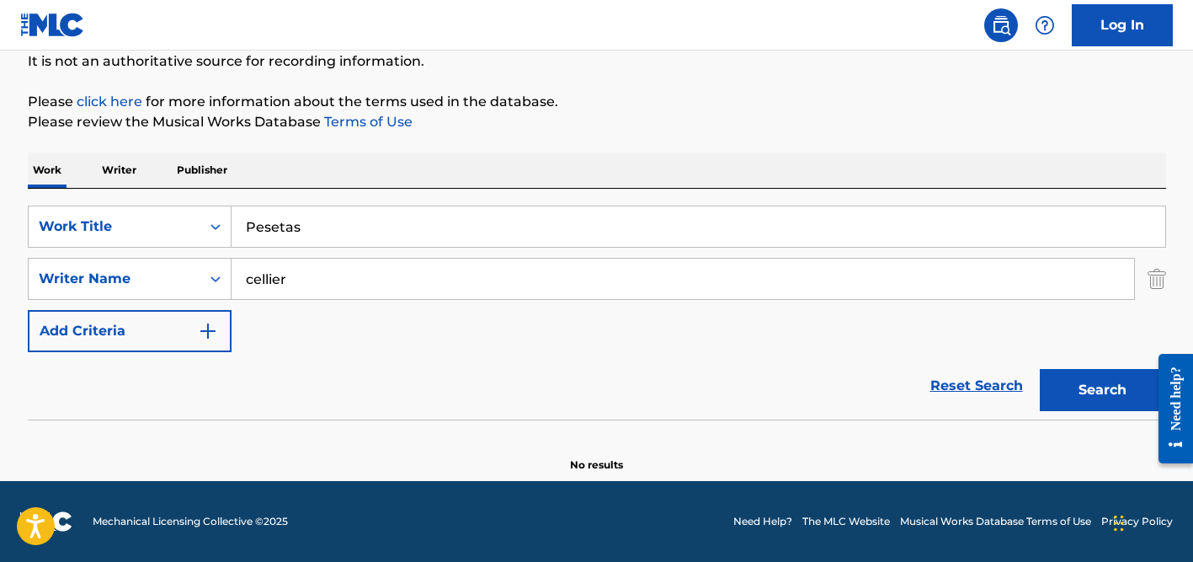
click at [301, 226] on input "Pesetas" at bounding box center [699, 226] width 934 height 40
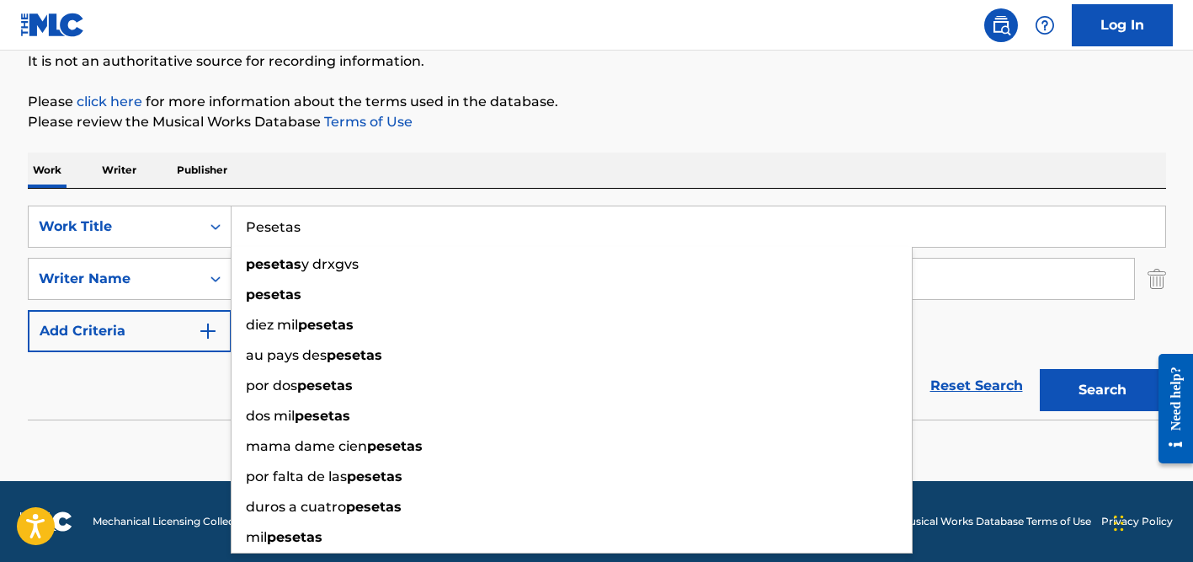
click at [301, 226] on input "Pesetas" at bounding box center [699, 226] width 934 height 40
paste input "Hot N Cold"
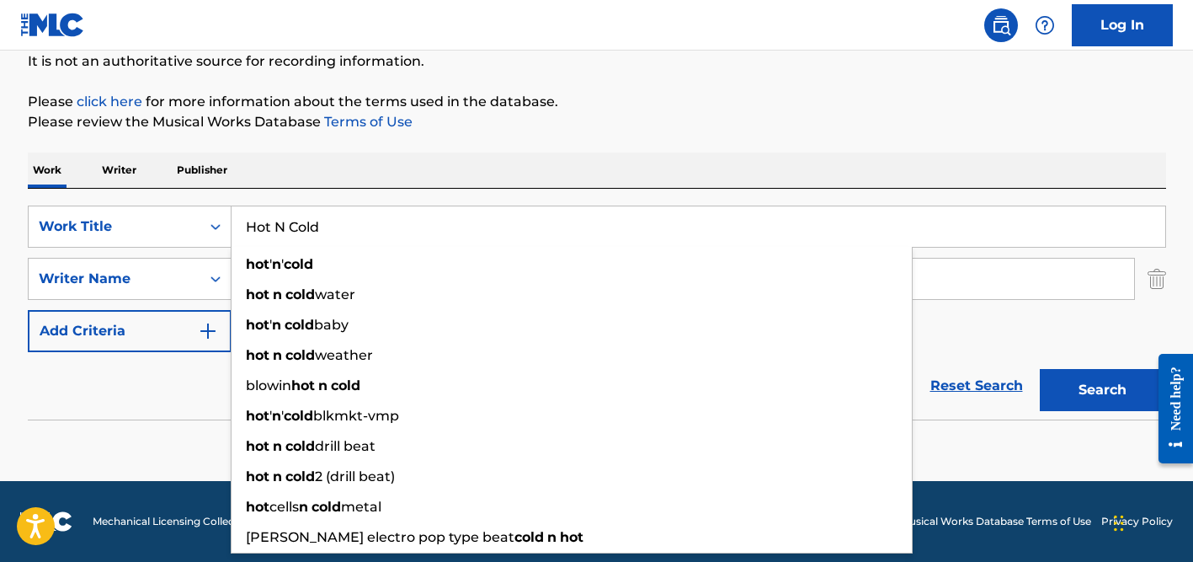
type input "Hot N Cold"
click at [350, 173] on div "Work Writer Publisher" at bounding box center [597, 169] width 1139 height 35
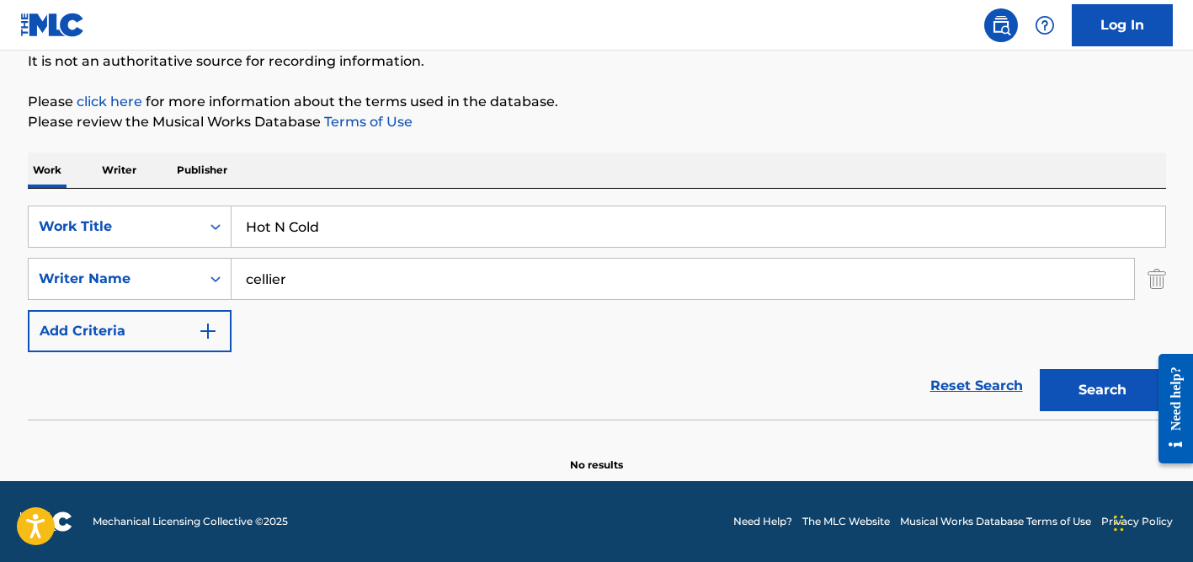
click at [336, 264] on input "cellier" at bounding box center [683, 279] width 903 height 40
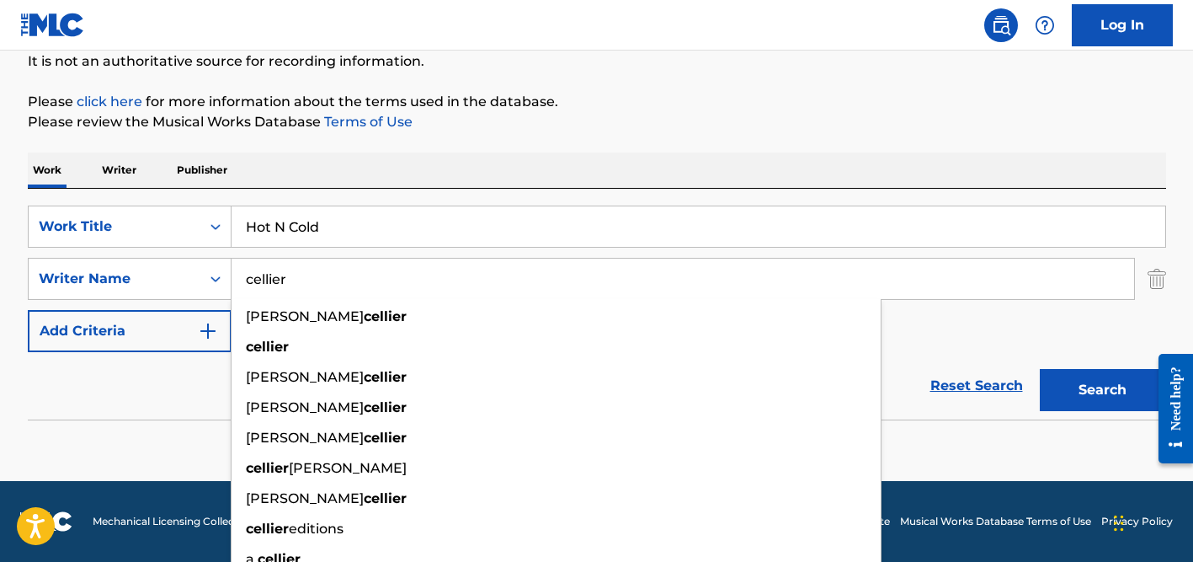
click at [336, 264] on input "cellier" at bounding box center [683, 279] width 903 height 40
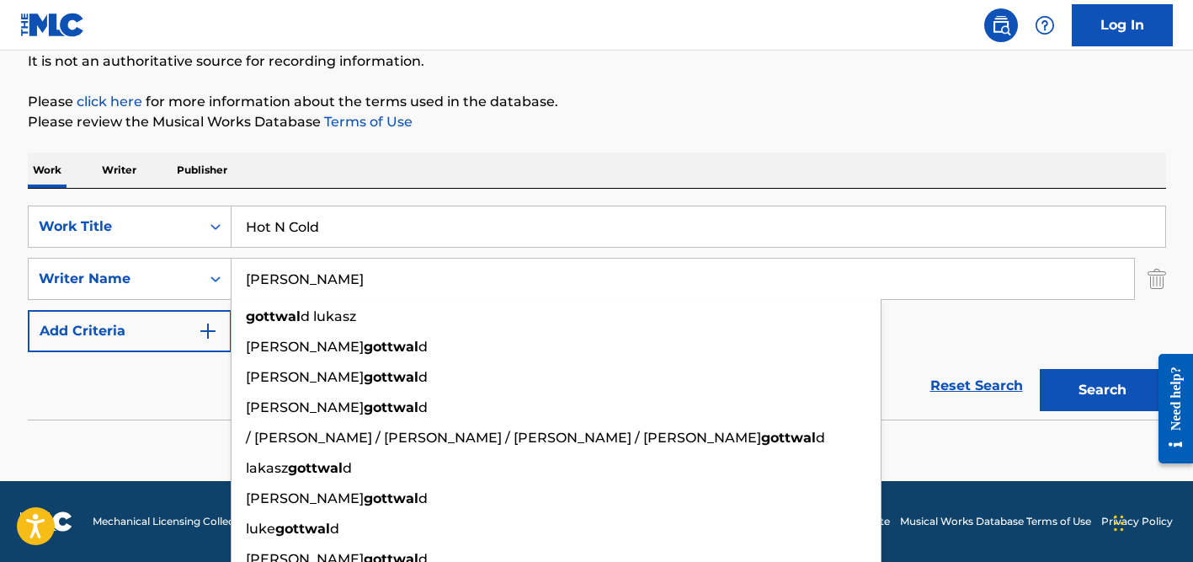
type input "[PERSON_NAME]"
click at [1040, 369] on button "Search" at bounding box center [1103, 390] width 126 height 42
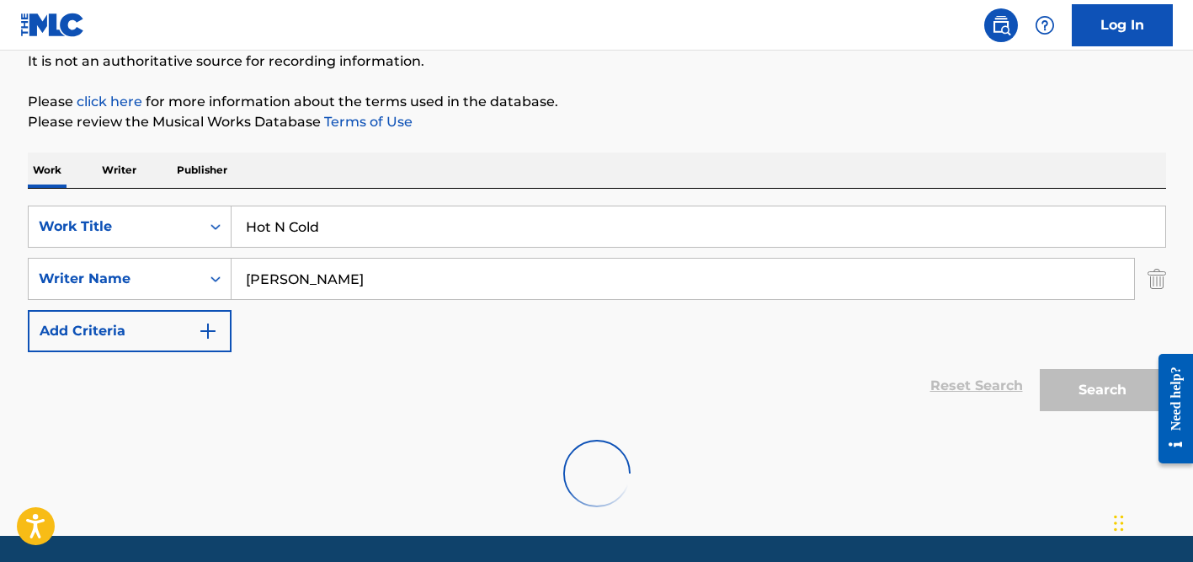
click at [501, 161] on div "Work Writer Publisher" at bounding box center [597, 169] width 1139 height 35
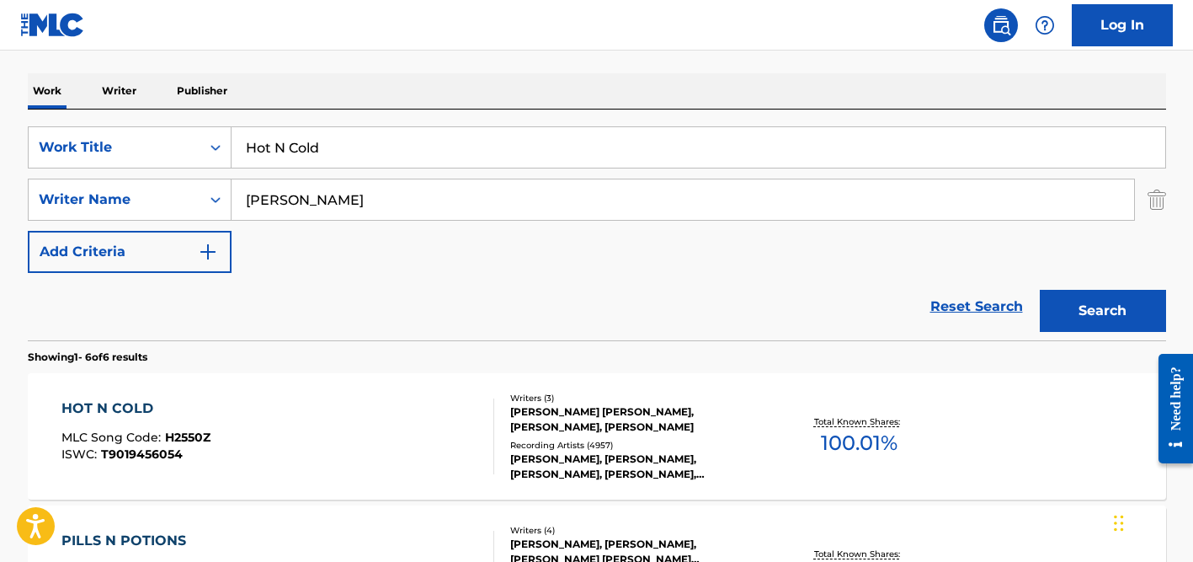
scroll to position [300, 0]
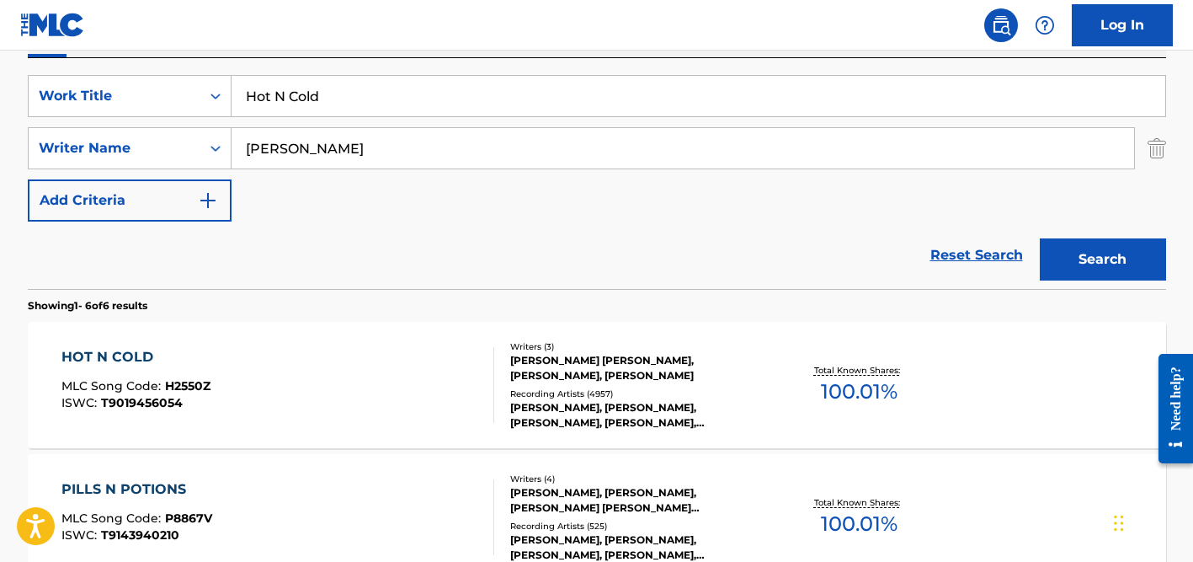
click at [558, 410] on div "[PERSON_NAME], [PERSON_NAME], [PERSON_NAME], [PERSON_NAME], [PERSON_NAME]" at bounding box center [637, 415] width 254 height 30
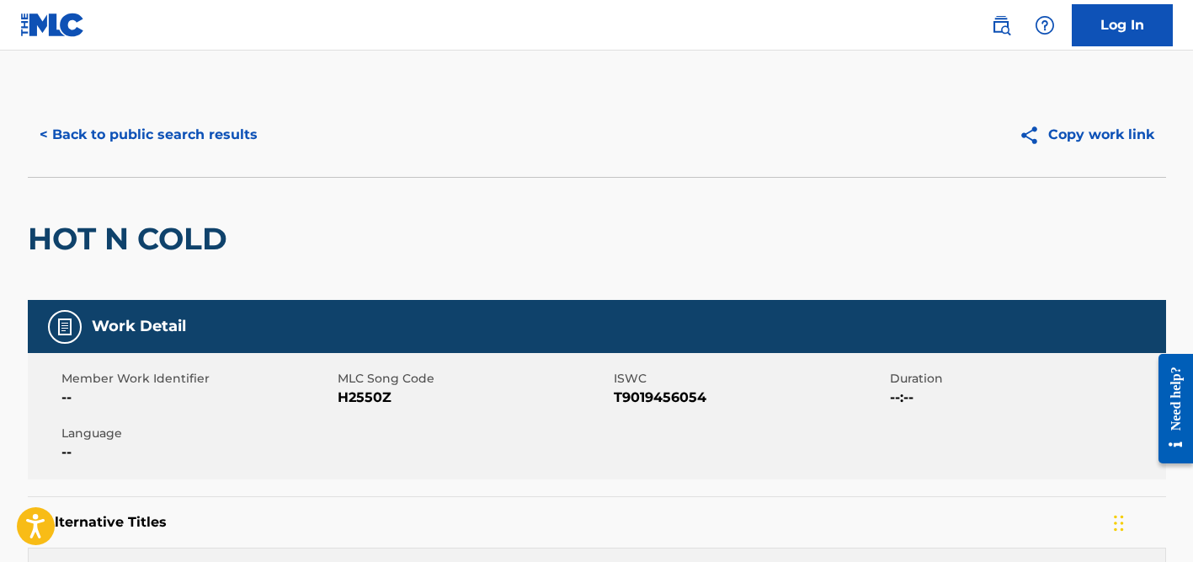
click at [220, 131] on button "< Back to public search results" at bounding box center [149, 135] width 242 height 42
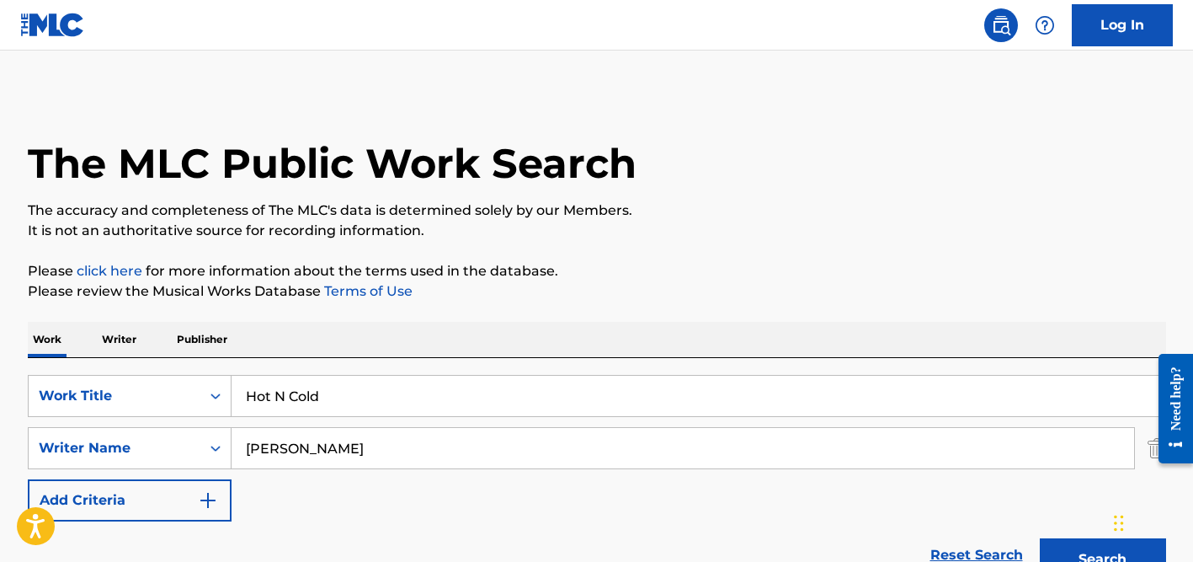
scroll to position [300, 0]
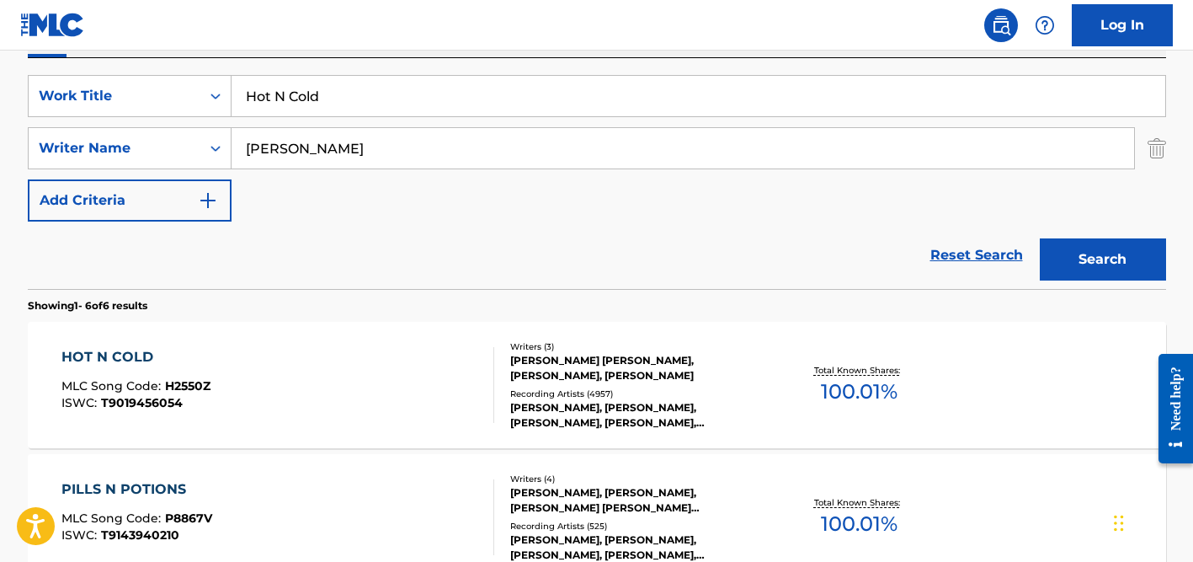
click at [289, 162] on input "[PERSON_NAME]" at bounding box center [683, 148] width 903 height 40
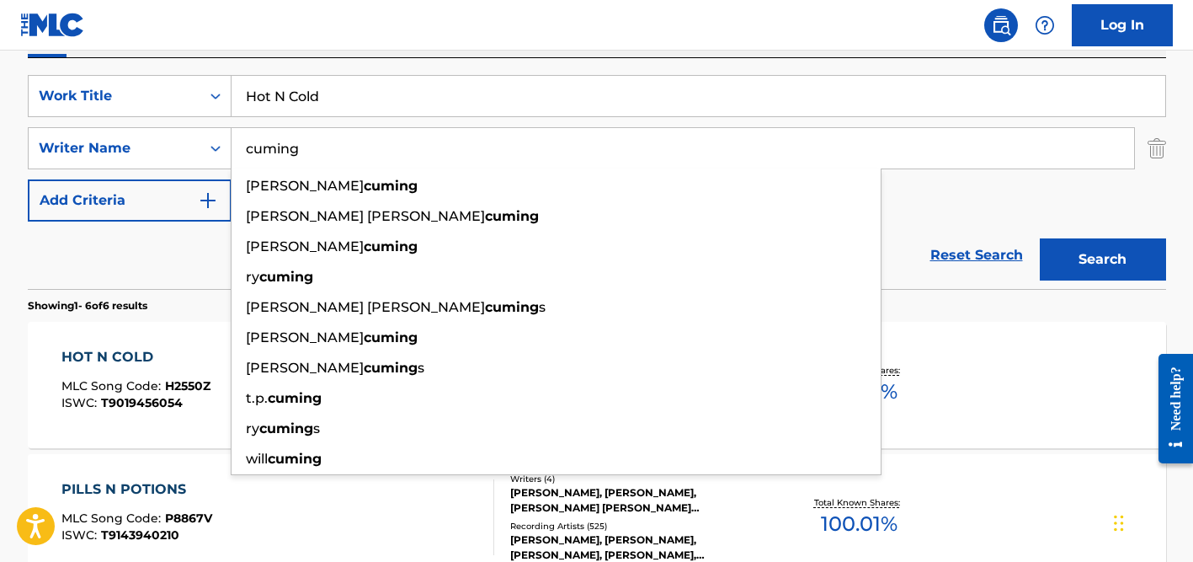
type input "cuming"
click at [291, 94] on input "Hot N Cold" at bounding box center [699, 96] width 934 height 40
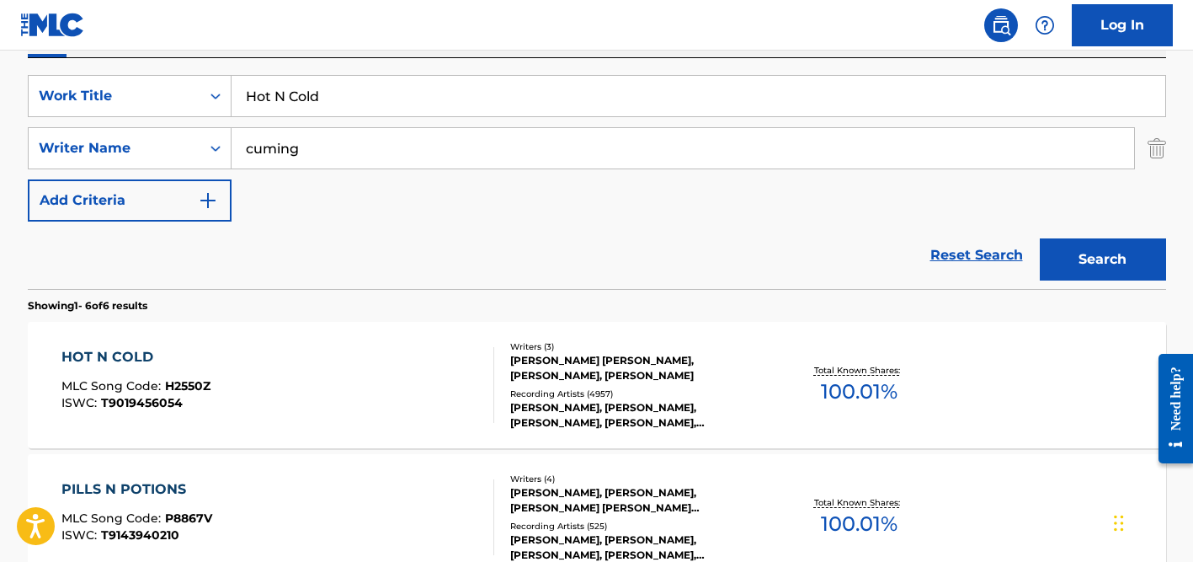
click at [291, 94] on input "Hot N Cold" at bounding box center [699, 96] width 934 height 40
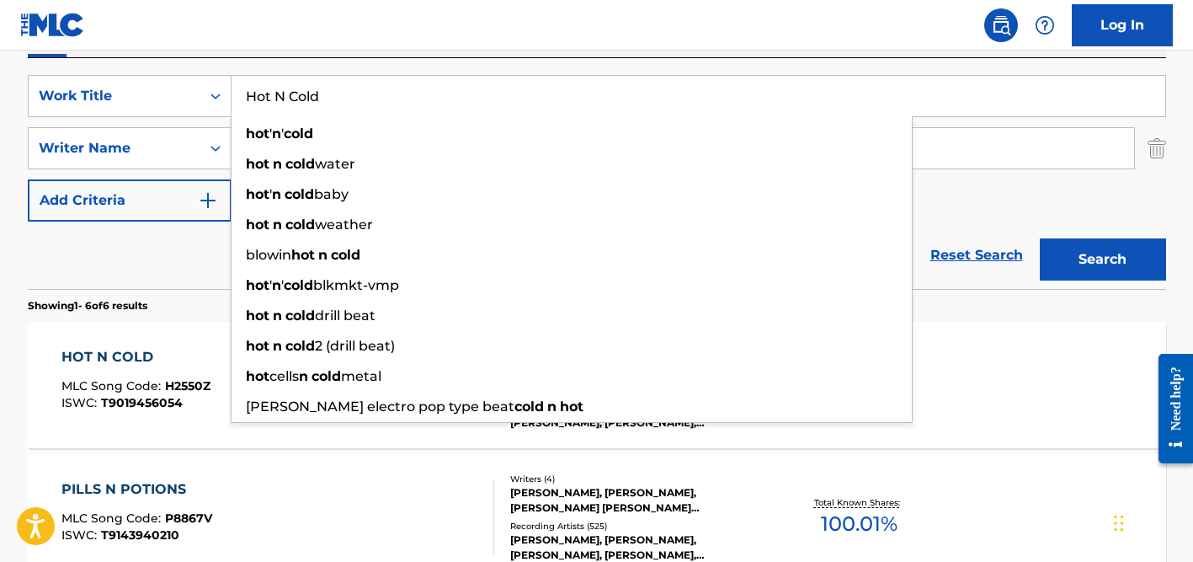
paste input "Beacon"
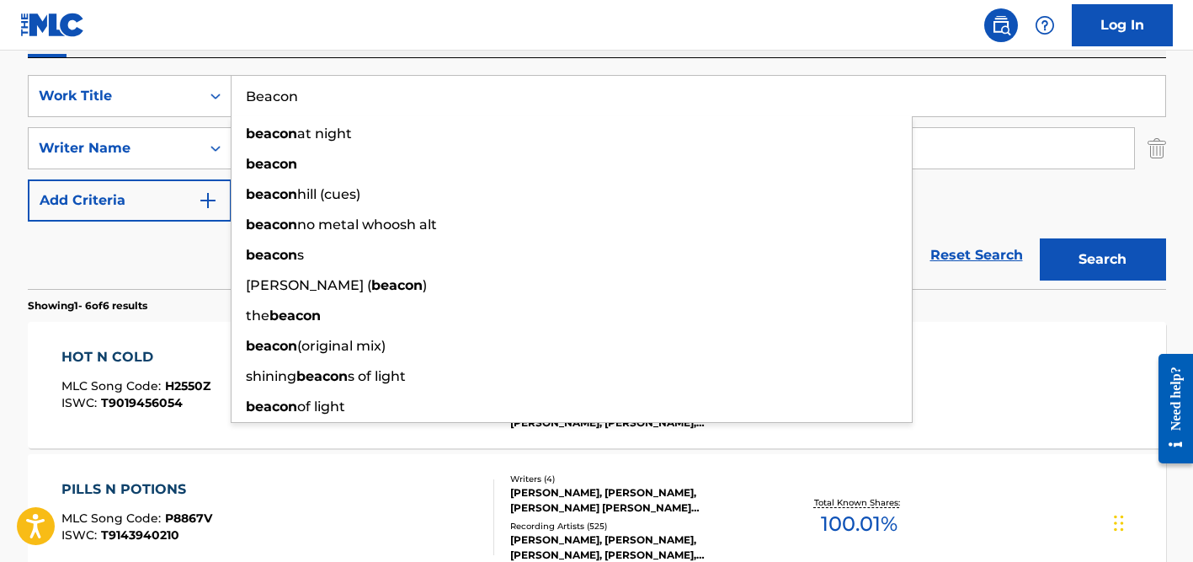
type input "Beacon"
click at [291, 71] on div "SearchWithCriteria360dd5d2-4c4e-4e6f-8fe5-0508f415eae9 Work Title Beacon beacon…" at bounding box center [597, 173] width 1139 height 231
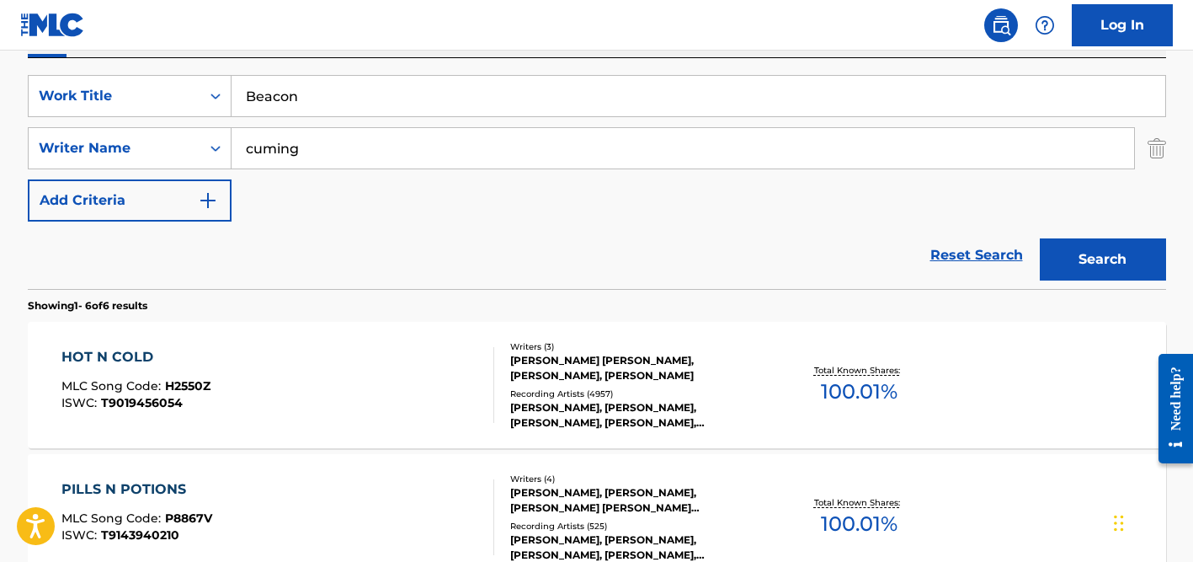
click at [291, 155] on input "cuming" at bounding box center [683, 148] width 903 height 40
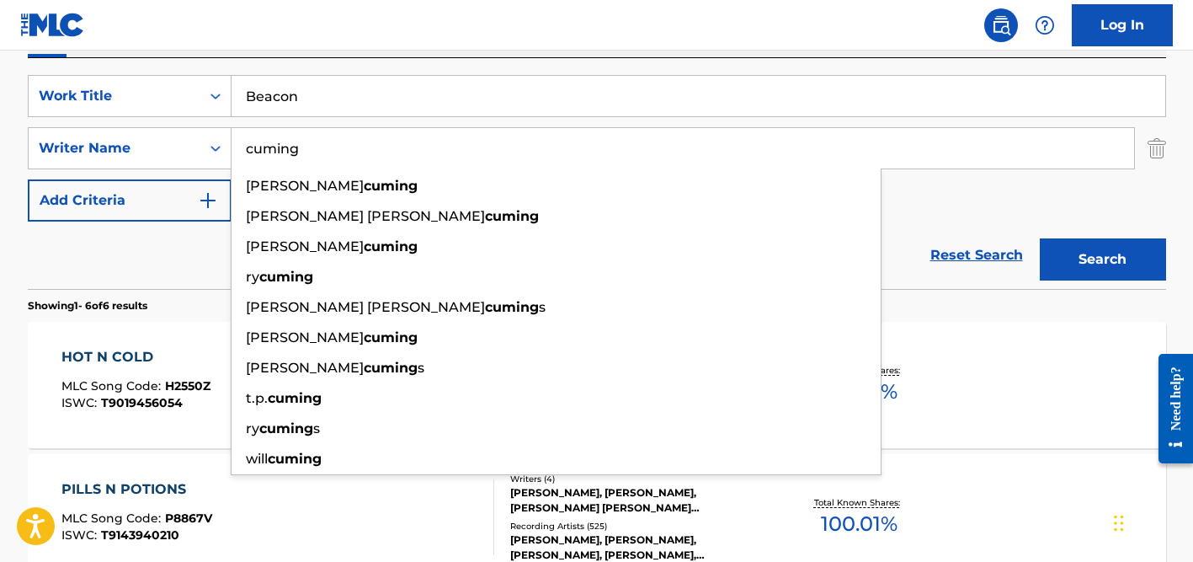
click at [1040, 238] on button "Search" at bounding box center [1103, 259] width 126 height 42
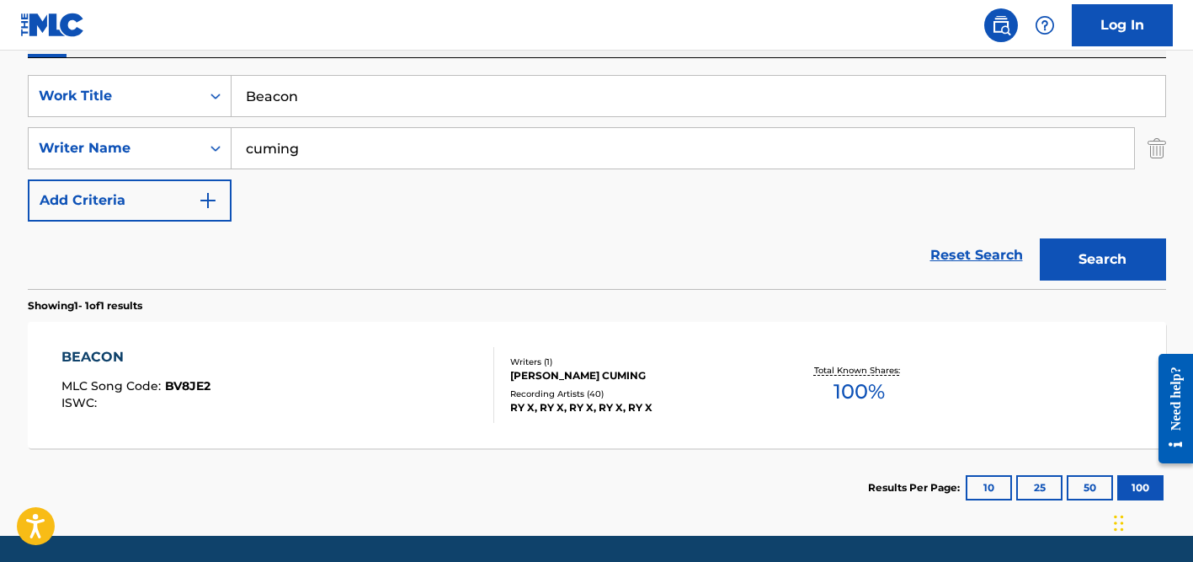
click at [580, 372] on div "[PERSON_NAME] CUMING" at bounding box center [637, 375] width 254 height 15
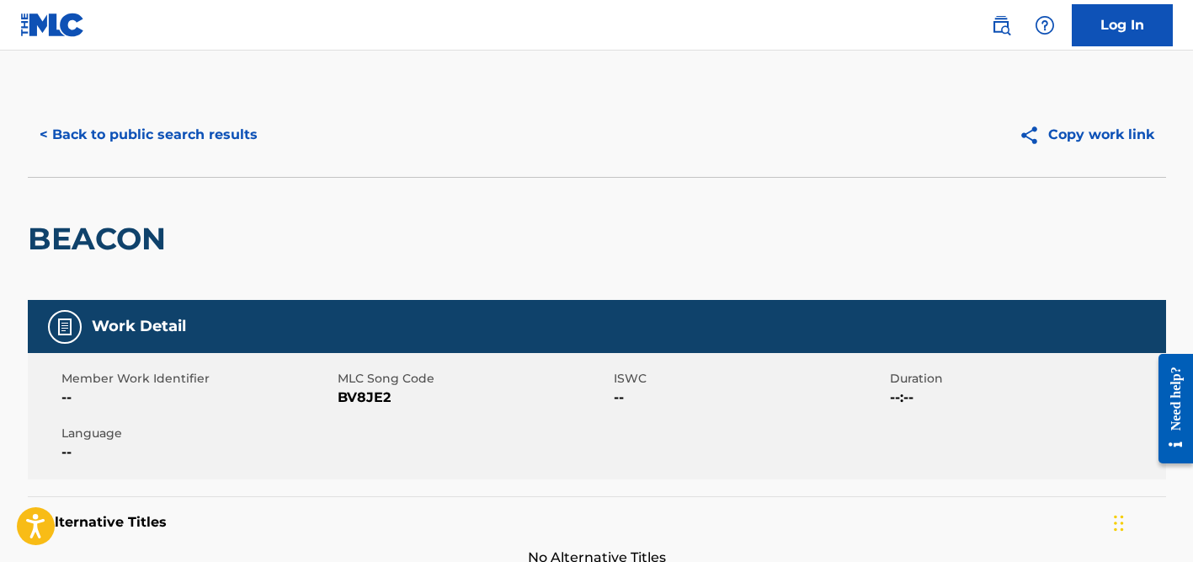
click at [193, 139] on button "< Back to public search results" at bounding box center [149, 135] width 242 height 42
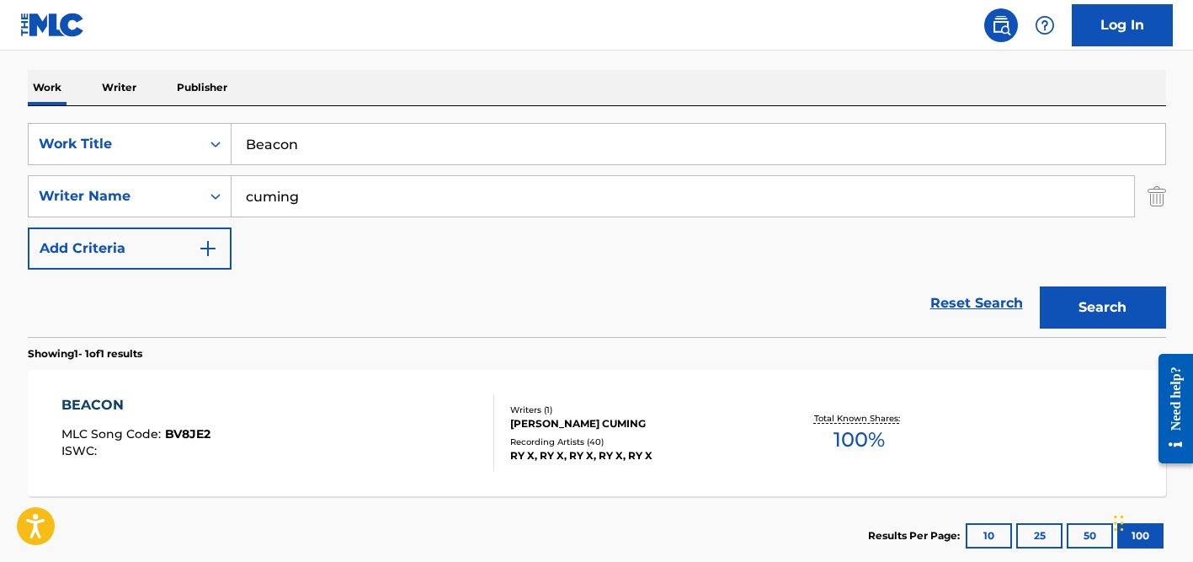
scroll to position [243, 0]
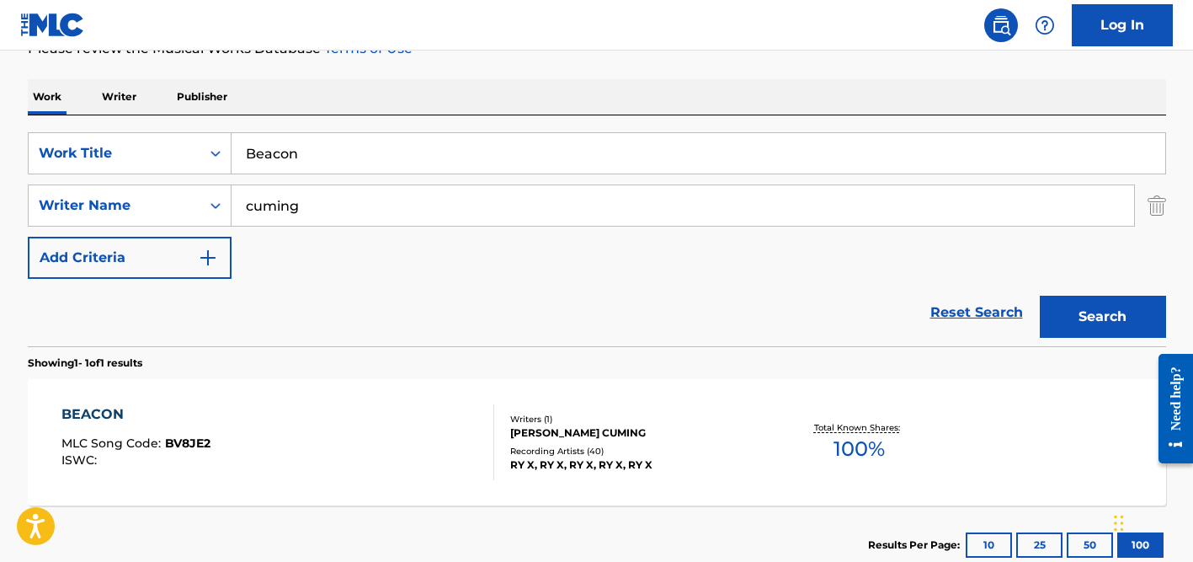
click at [304, 160] on input "Beacon" at bounding box center [699, 153] width 934 height 40
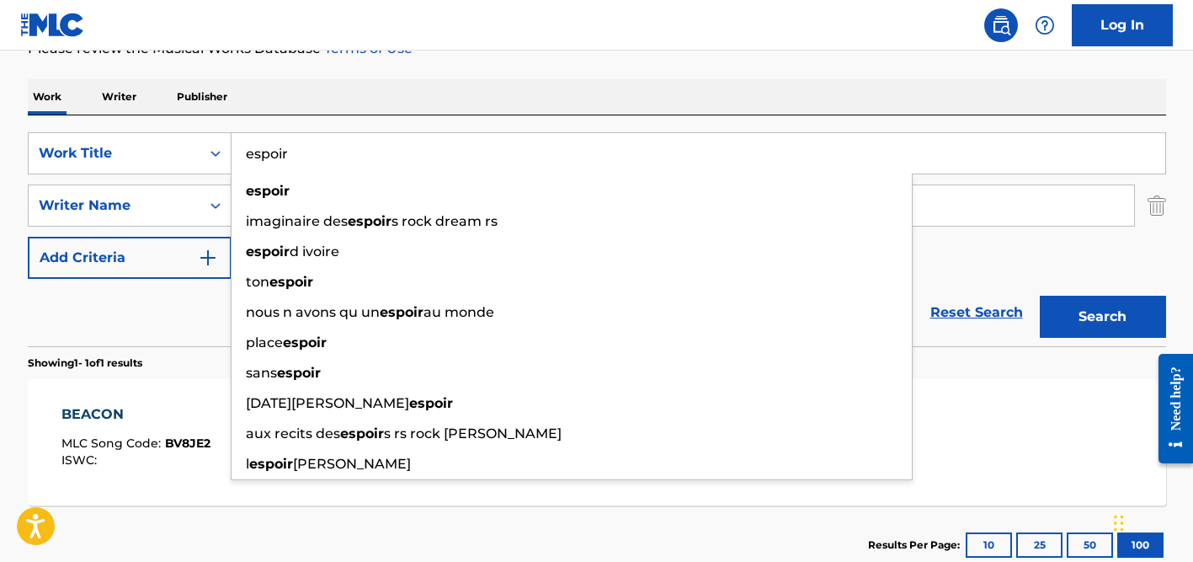
type input "espoir"
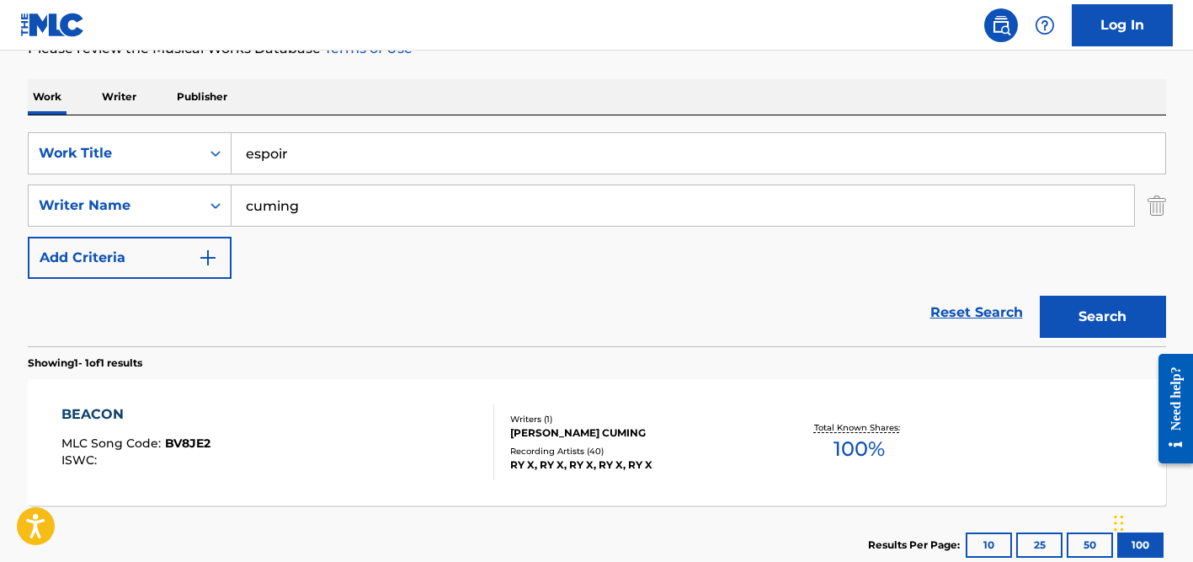
click at [433, 80] on div "Work Writer Publisher" at bounding box center [597, 96] width 1139 height 35
click at [348, 201] on input "cuming" at bounding box center [683, 205] width 903 height 40
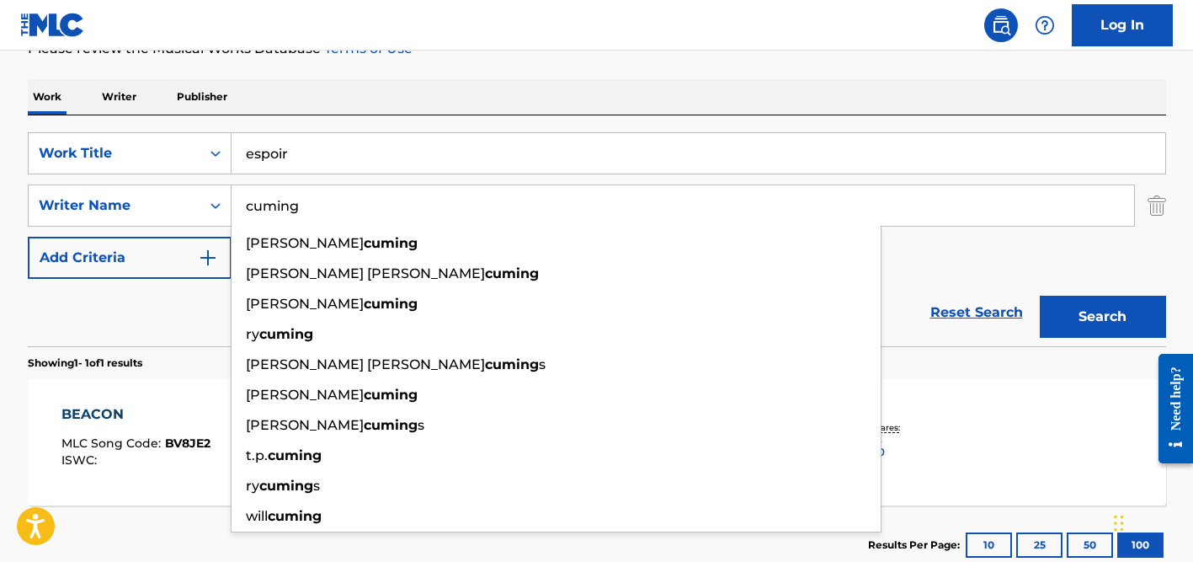
click at [348, 201] on input "cuming" at bounding box center [683, 205] width 903 height 40
paste input "[PERSON_NAME]"
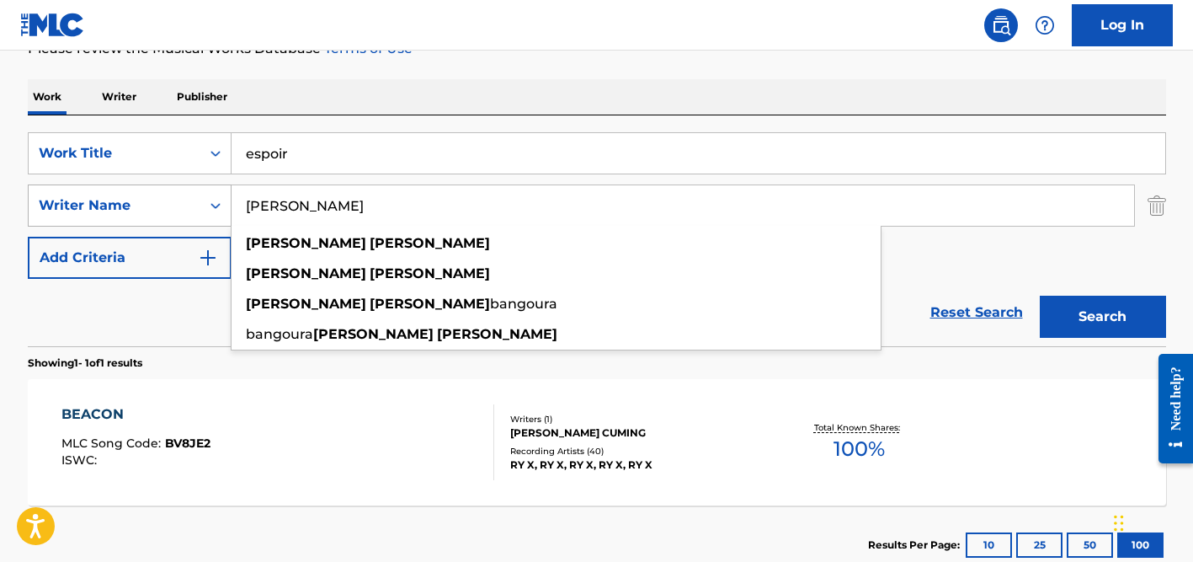
drag, startPoint x: 326, startPoint y: 203, endPoint x: 208, endPoint y: 200, distance: 118.0
click at [211, 200] on div "SearchWithCriteria437a0d8a-7635-44da-8424-99057a128c82 Writer Name [PERSON_NAME…" at bounding box center [597, 205] width 1139 height 42
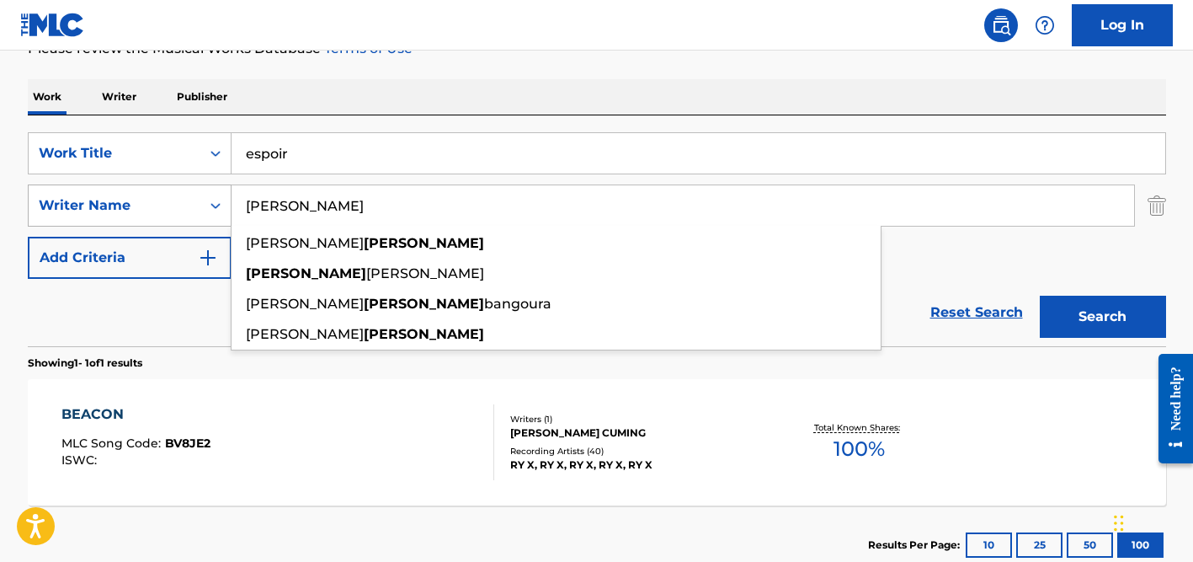
type input "[PERSON_NAME]"
click at [1040, 296] on button "Search" at bounding box center [1103, 317] width 126 height 42
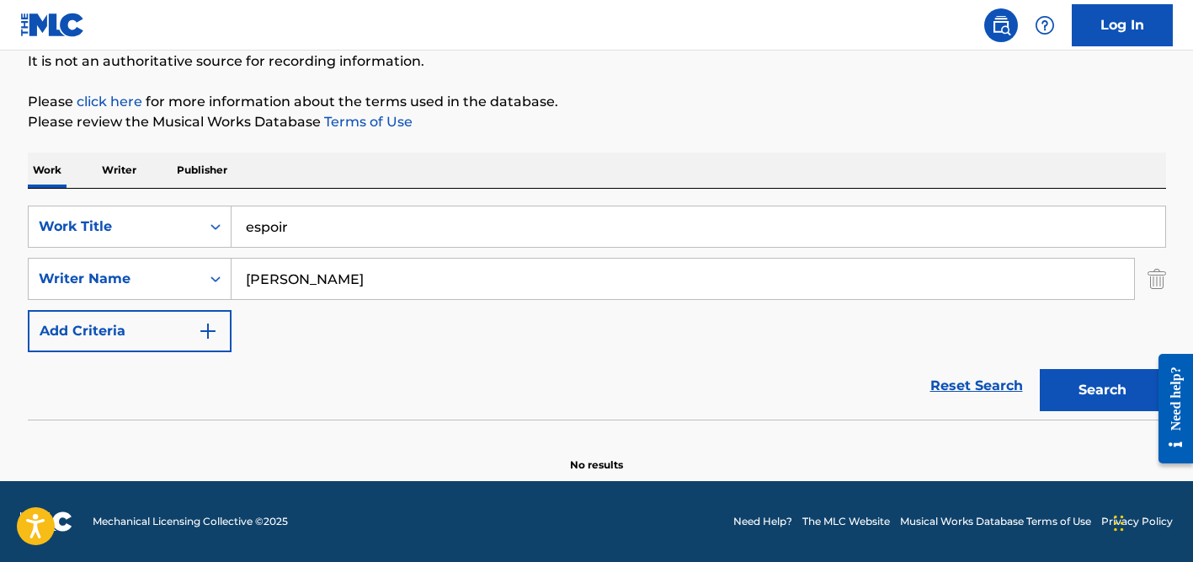
scroll to position [169, 0]
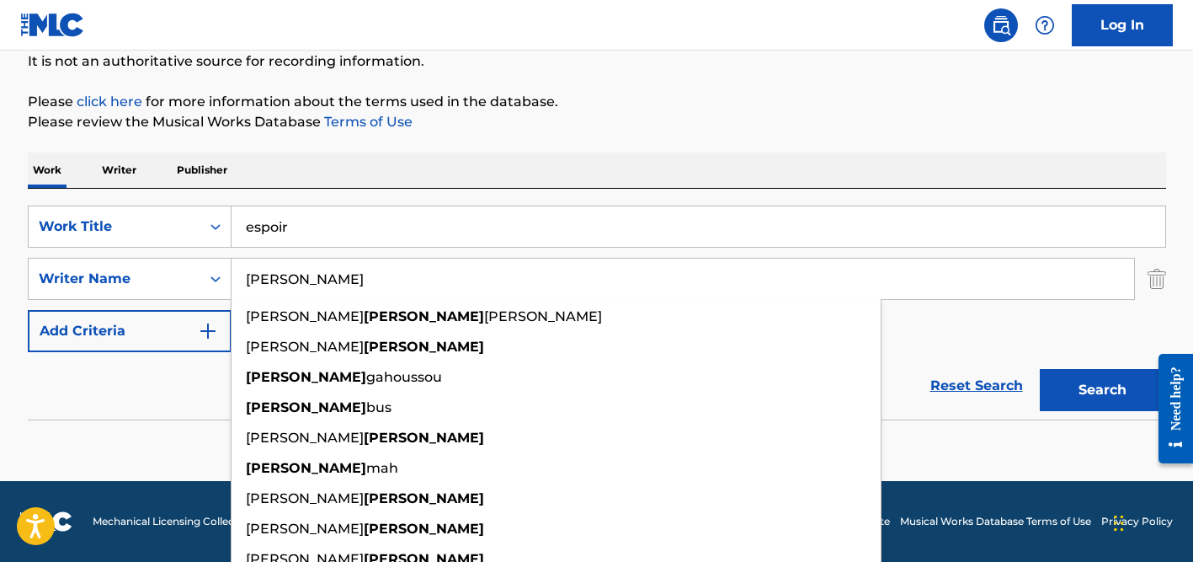
click at [299, 206] on input "espoir" at bounding box center [699, 226] width 934 height 40
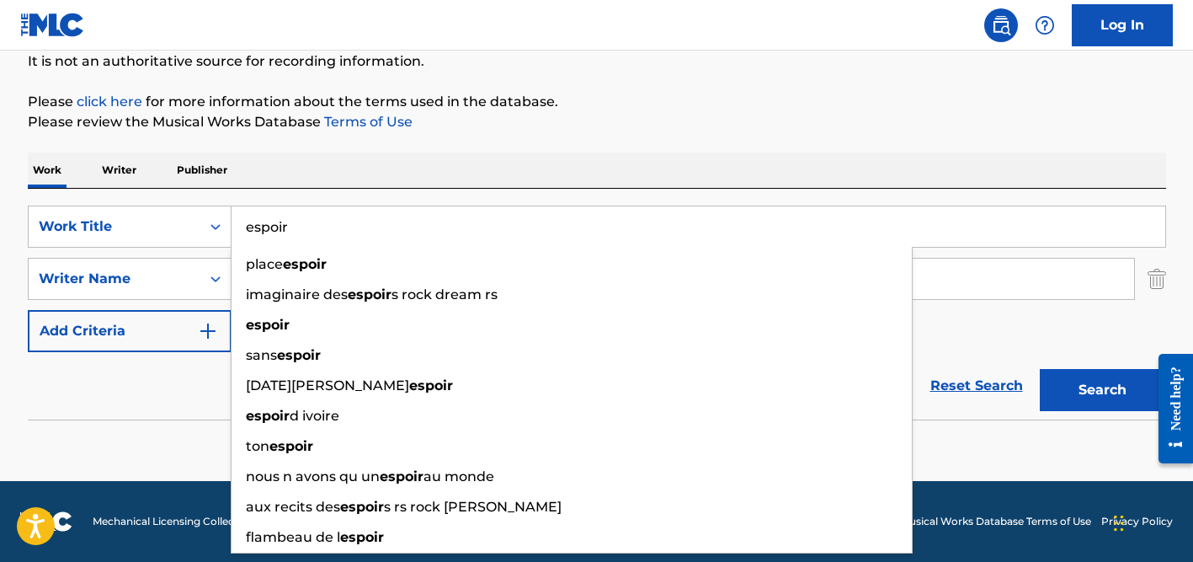
click at [296, 226] on input "espoir" at bounding box center [699, 226] width 934 height 40
paste input "Sham [PERSON_NAME] [PERSON_NAME]"
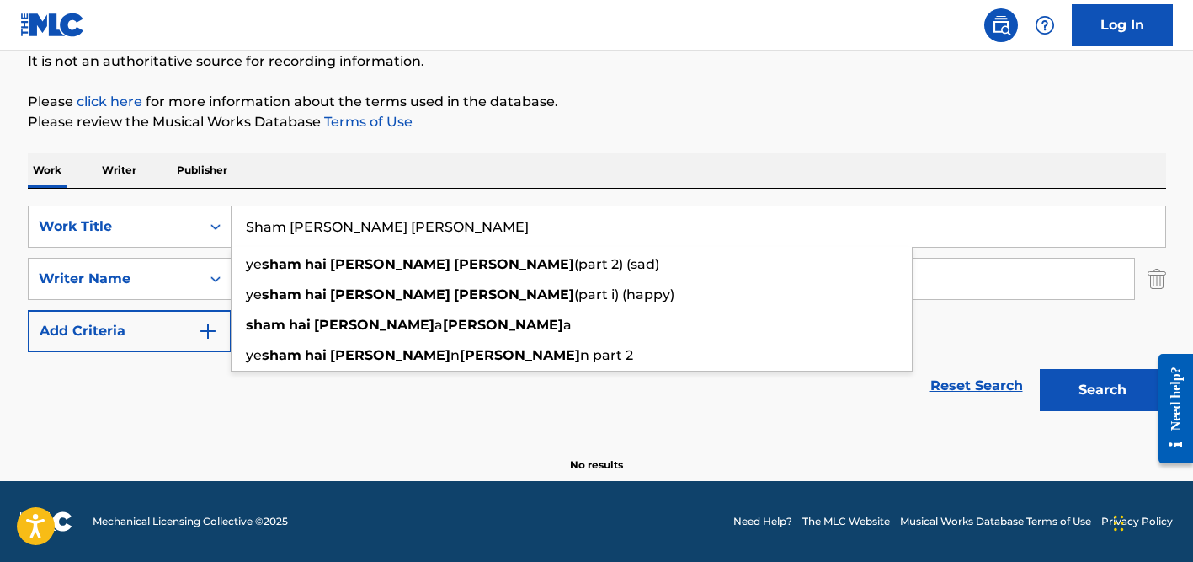
type input "Sham [PERSON_NAME] [PERSON_NAME]"
click at [423, 163] on div "Work Writer Publisher" at bounding box center [597, 169] width 1139 height 35
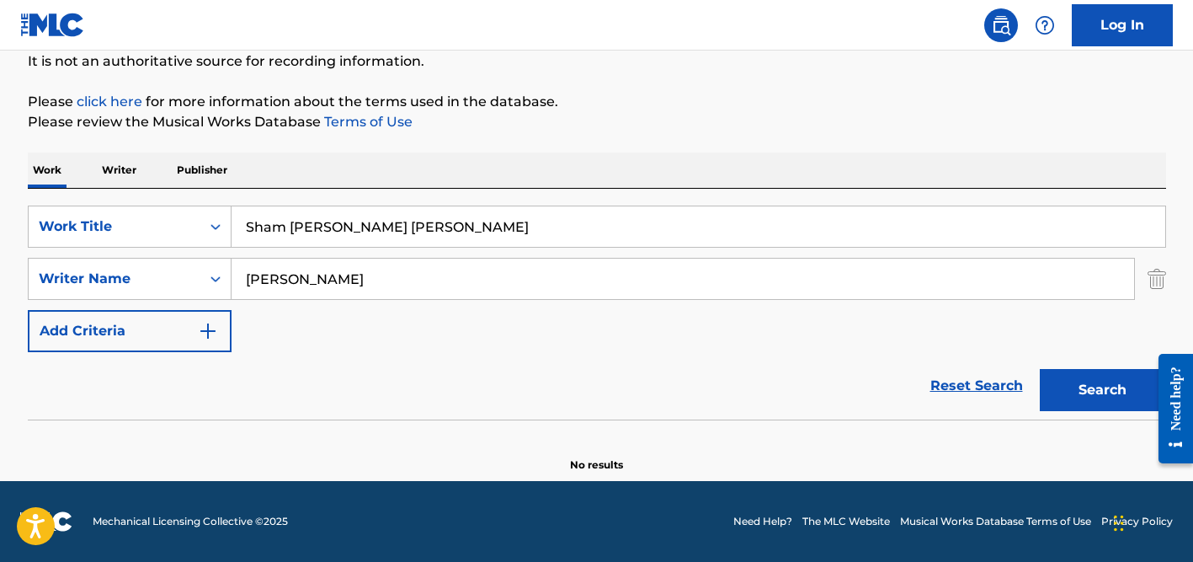
click at [323, 281] on input "[PERSON_NAME]" at bounding box center [683, 279] width 903 height 40
click at [1040, 369] on button "Search" at bounding box center [1103, 390] width 126 height 42
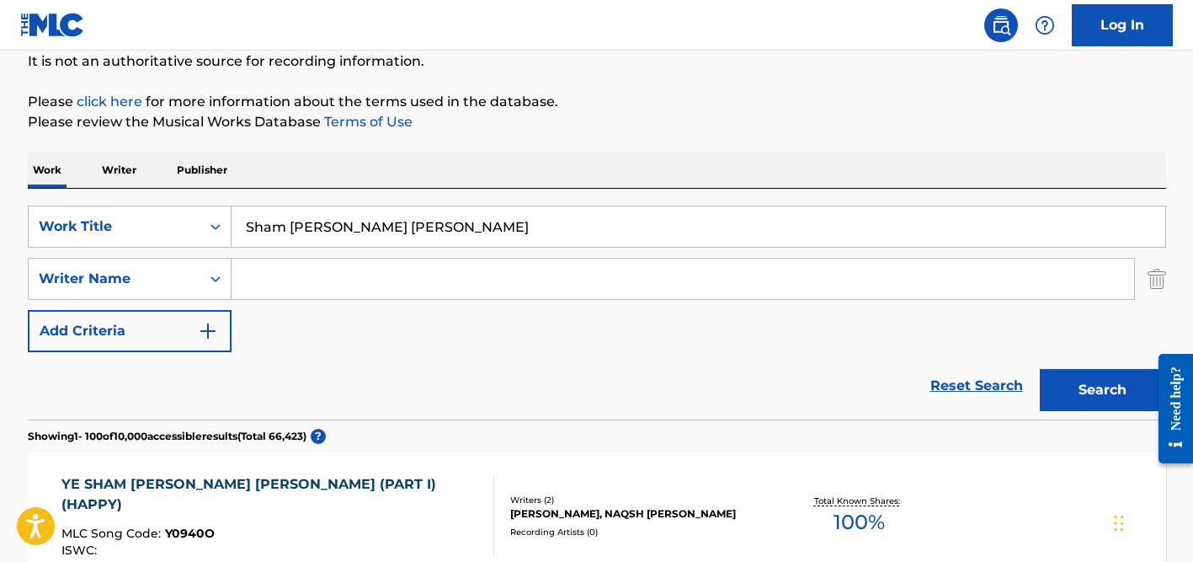
click at [334, 222] on input "Sham [PERSON_NAME] [PERSON_NAME]" at bounding box center [699, 226] width 934 height 40
paste input "Lời An Ủi"
click at [263, 226] on input "Lời An Ủi" at bounding box center [699, 226] width 934 height 40
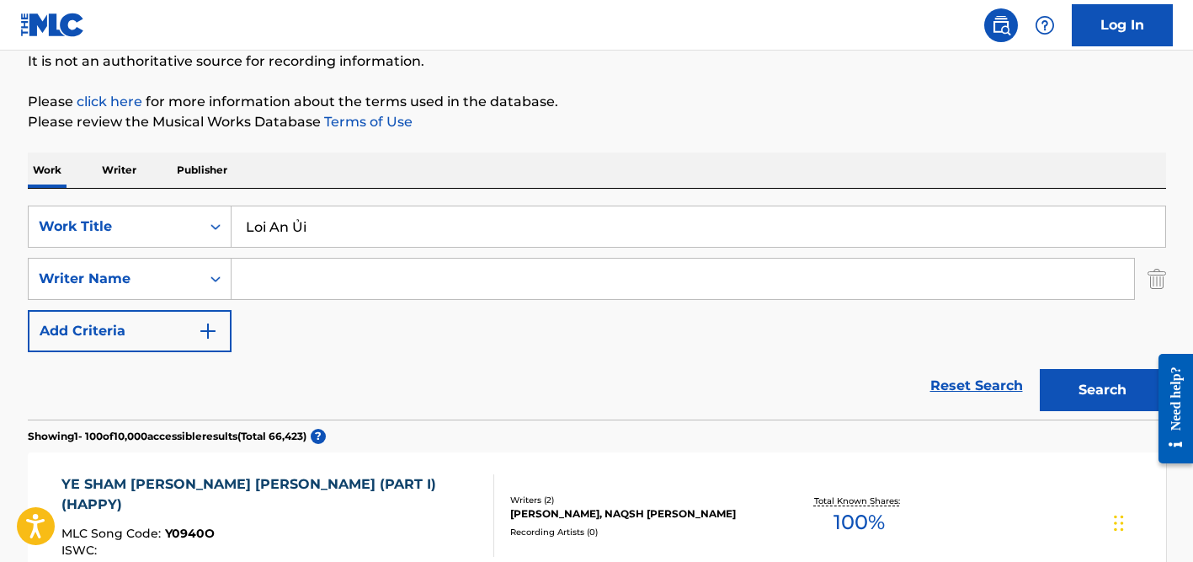
click at [304, 228] on input "Loi An Ủi" at bounding box center [699, 226] width 934 height 40
type input "Loi An Ui"
click at [443, 122] on p "Please review the Musical Works Database Terms of Use" at bounding box center [597, 122] width 1139 height 20
click at [276, 280] on input "Search Form" at bounding box center [683, 279] width 903 height 40
paste input "[PERSON_NAME]"
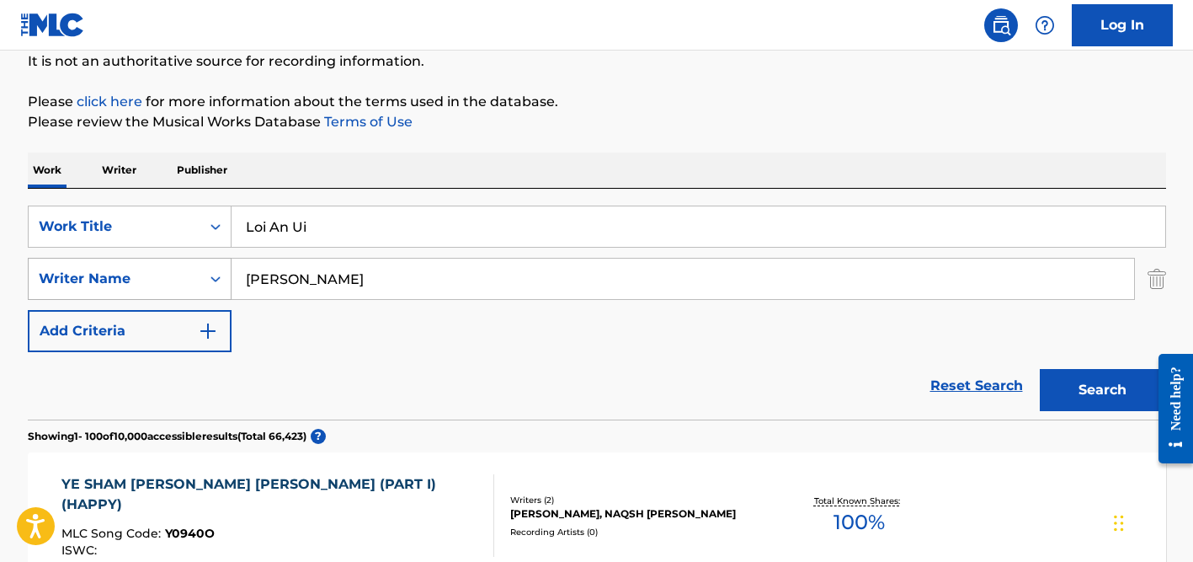
drag, startPoint x: 296, startPoint y: 275, endPoint x: 181, endPoint y: 259, distance: 116.5
click at [181, 259] on div "SearchWithCriteria437a0d8a-7635-44da-8424-99057a128c82 Writer Name [PERSON_NAME]" at bounding box center [597, 279] width 1139 height 42
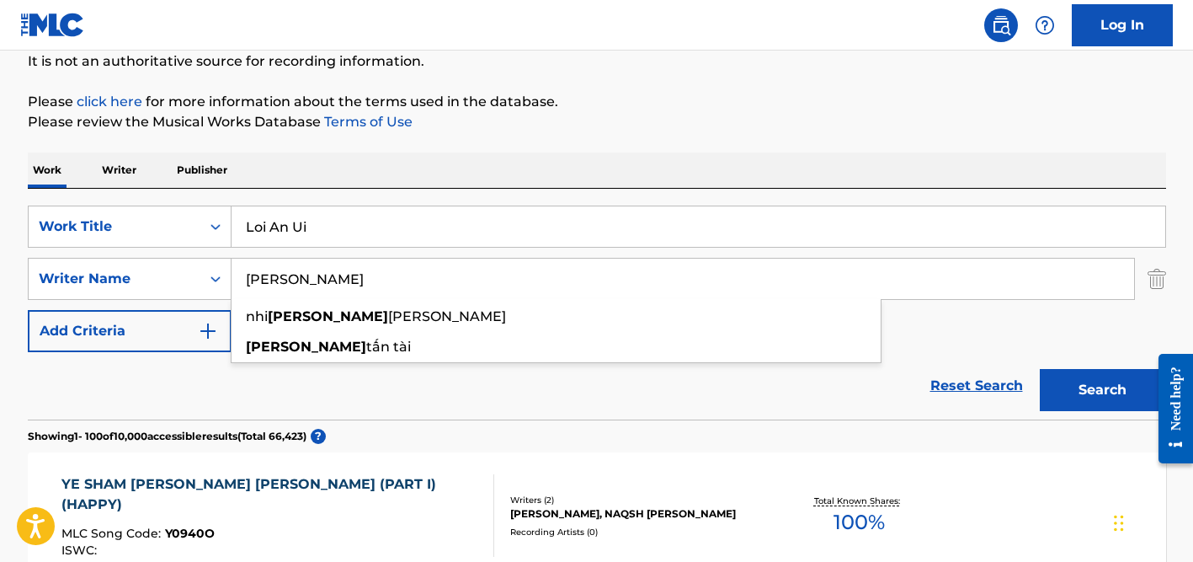
click at [279, 279] on input "[PERSON_NAME]" at bounding box center [683, 279] width 903 height 40
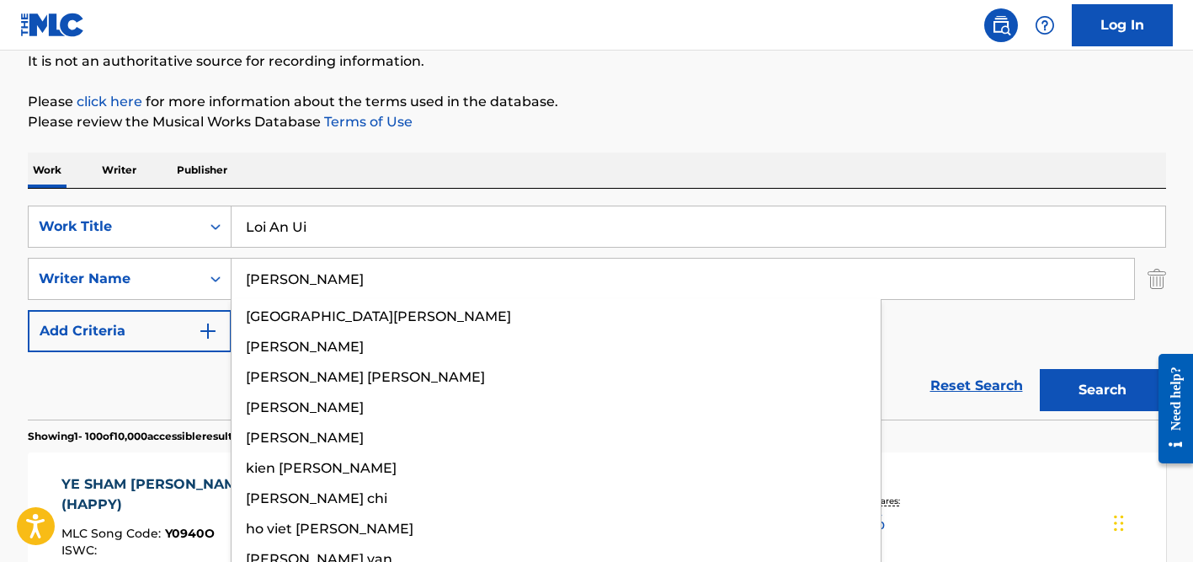
type input "[PERSON_NAME]"
click at [1040, 369] on button "Search" at bounding box center [1103, 390] width 126 height 42
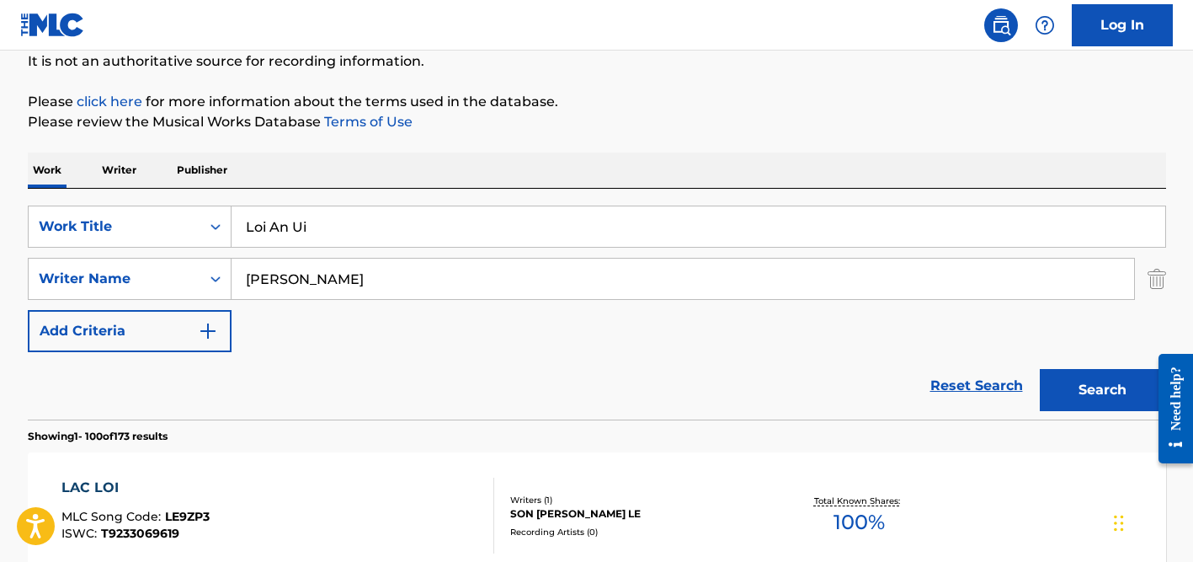
click at [294, 225] on input "Loi An Ui" at bounding box center [699, 226] width 934 height 40
paste input "MAN IN THE MIRROR"
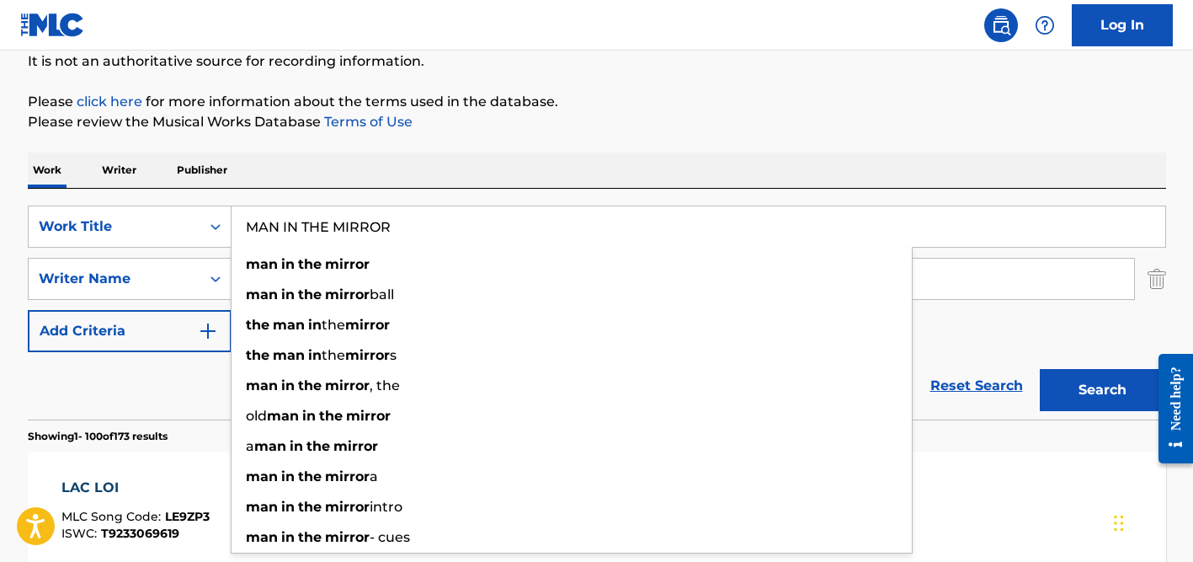
type input "MAN IN THE MIRROR"
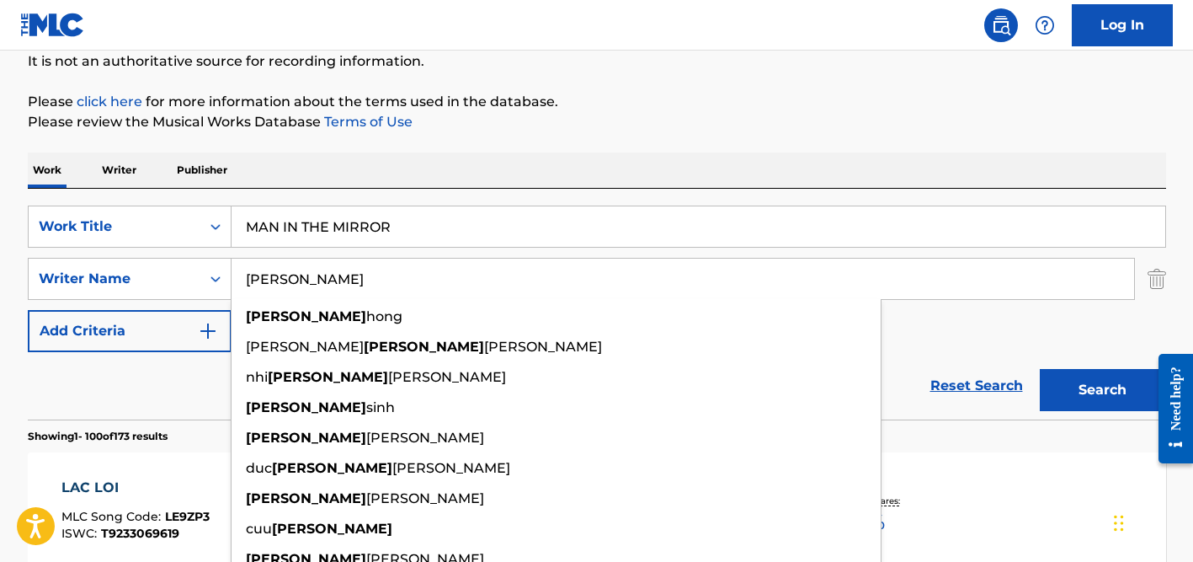
click at [359, 279] on input "[PERSON_NAME]" at bounding box center [683, 279] width 903 height 40
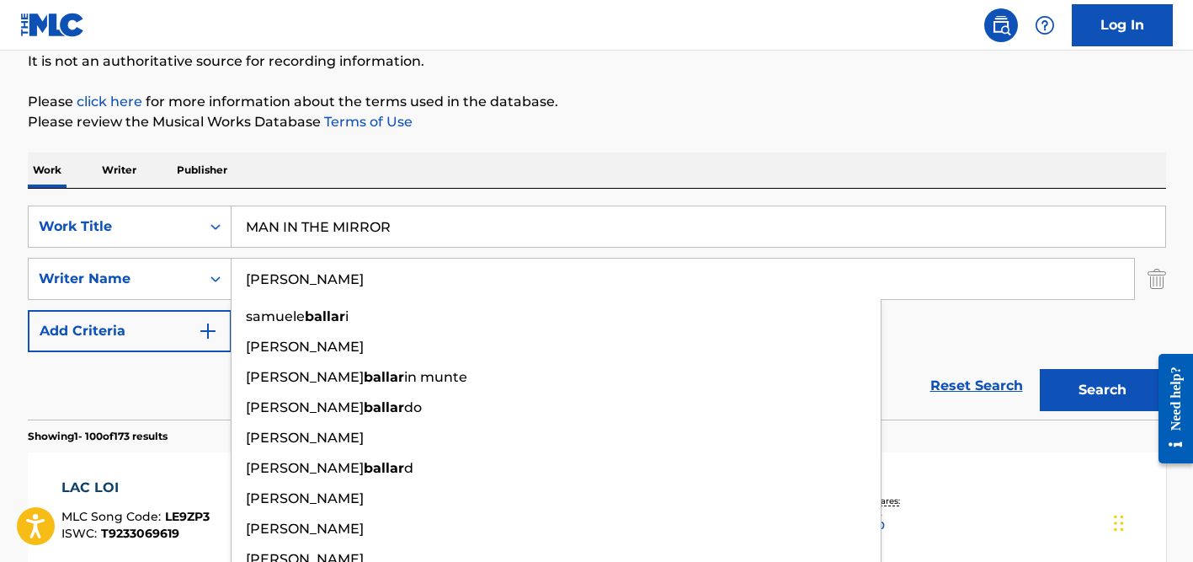
type input "[PERSON_NAME]"
click at [1040, 369] on button "Search" at bounding box center [1103, 390] width 126 height 42
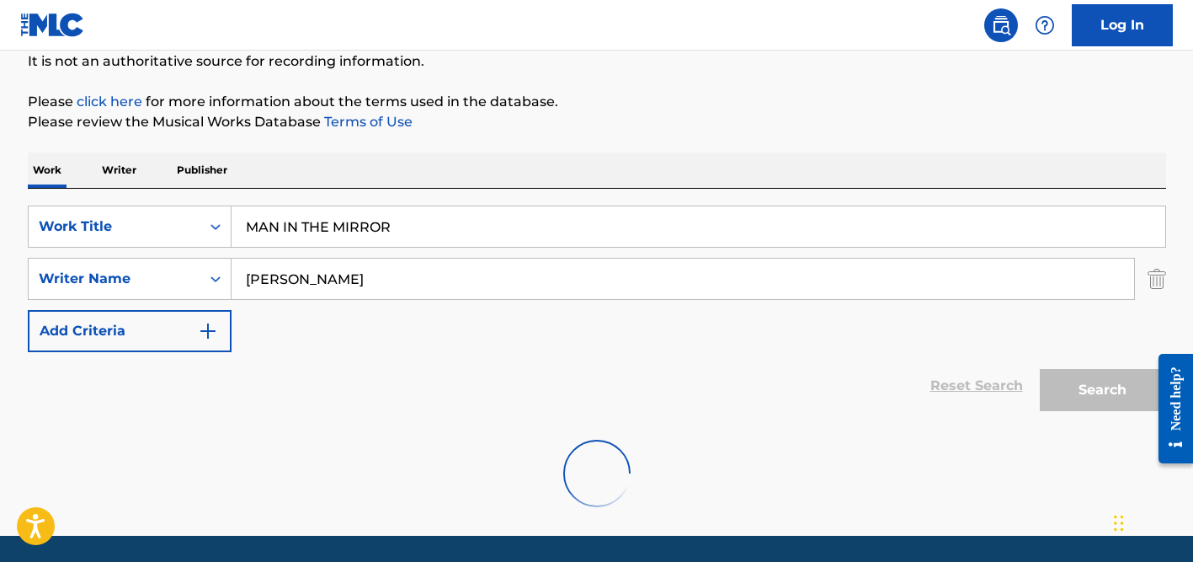
click at [525, 136] on div "The MLC Public Work Search The accuracy and completeness of The MLC's data is d…" at bounding box center [597, 225] width 1179 height 604
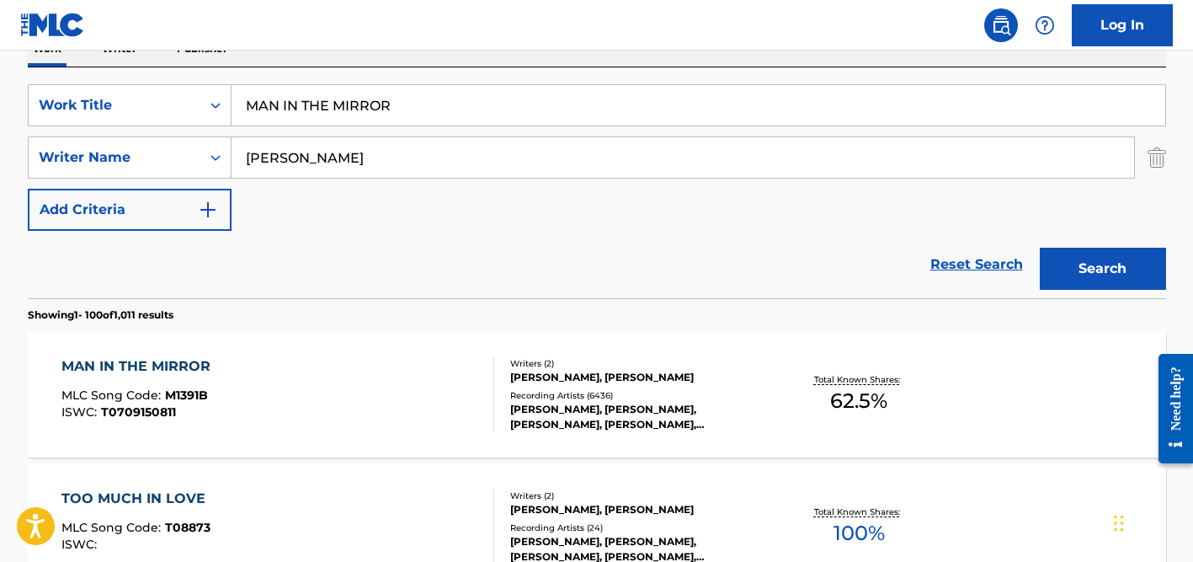
scroll to position [282, 0]
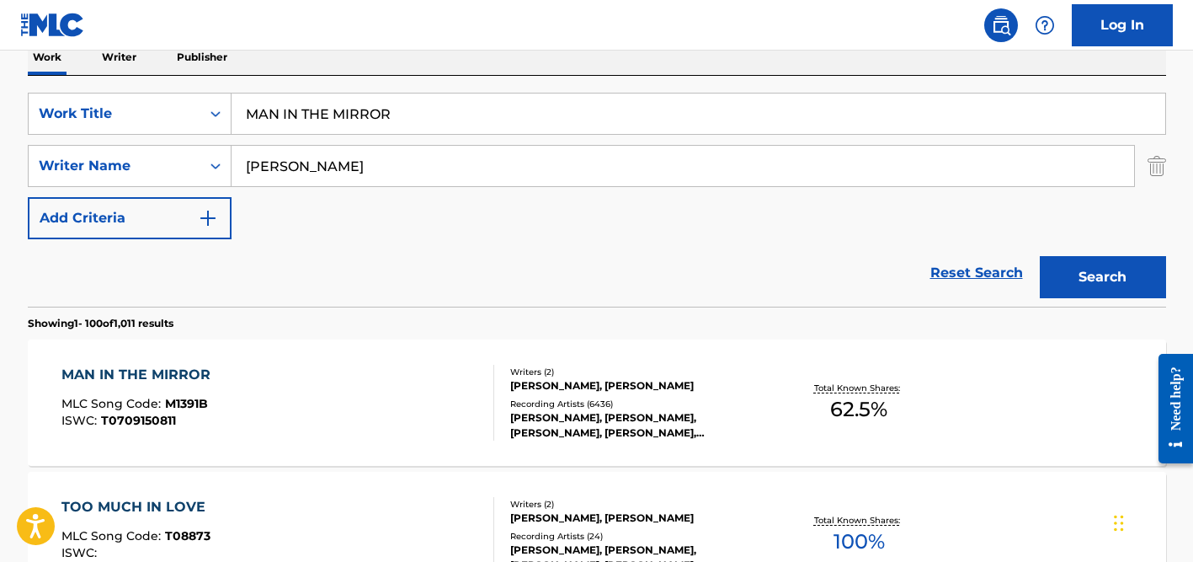
click at [366, 116] on input "MAN IN THE MIRROR" at bounding box center [699, 113] width 934 height 40
paste input "e Enamoro de [PERSON_NAME]"
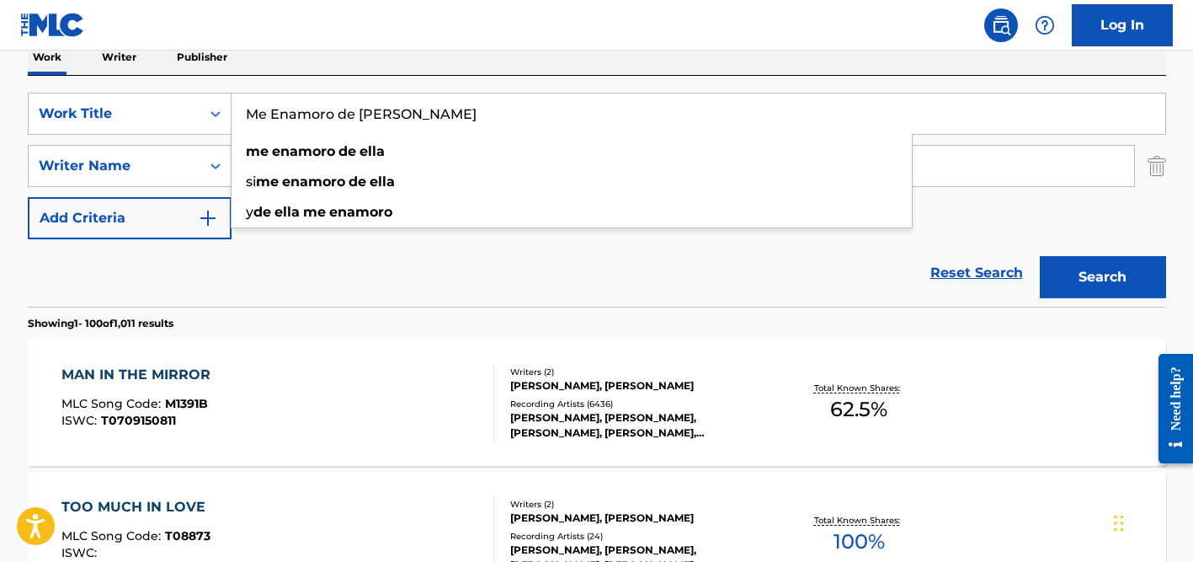
type input "Me Enamoro de [PERSON_NAME]"
click at [178, 272] on div "Reset Search Search" at bounding box center [597, 272] width 1139 height 67
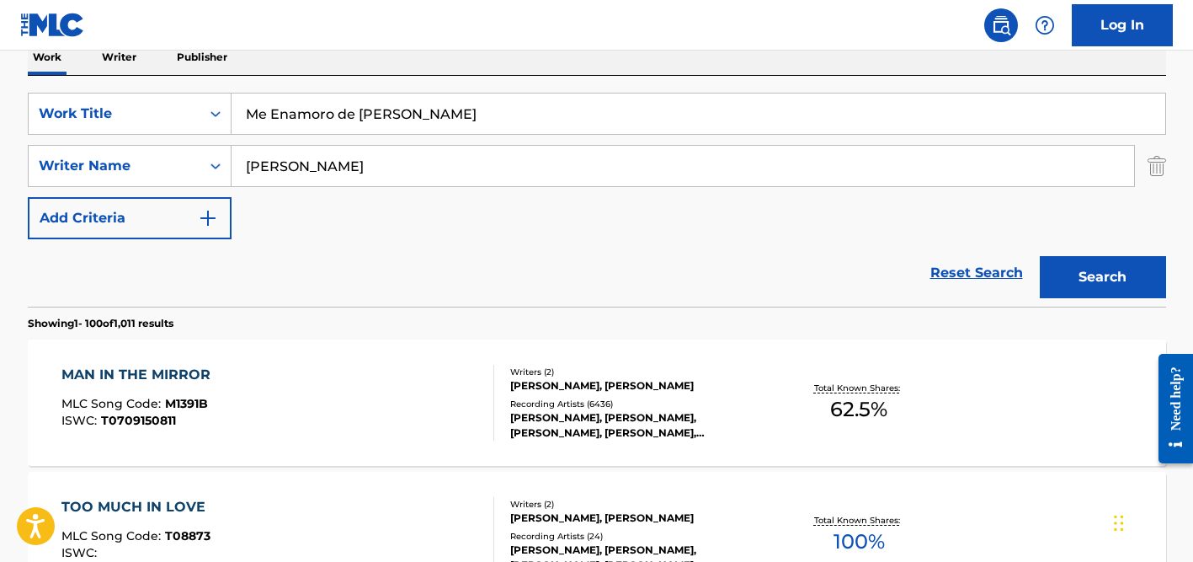
click at [296, 170] on input "[PERSON_NAME]" at bounding box center [683, 166] width 903 height 40
click at [1040, 256] on button "Search" at bounding box center [1103, 277] width 126 height 42
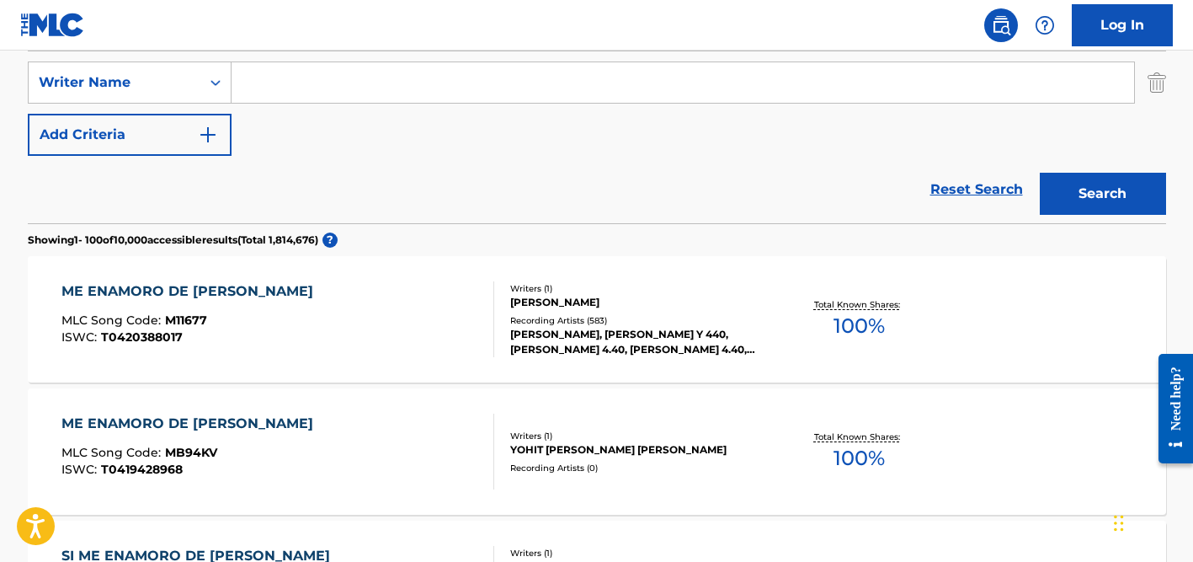
scroll to position [403, 0]
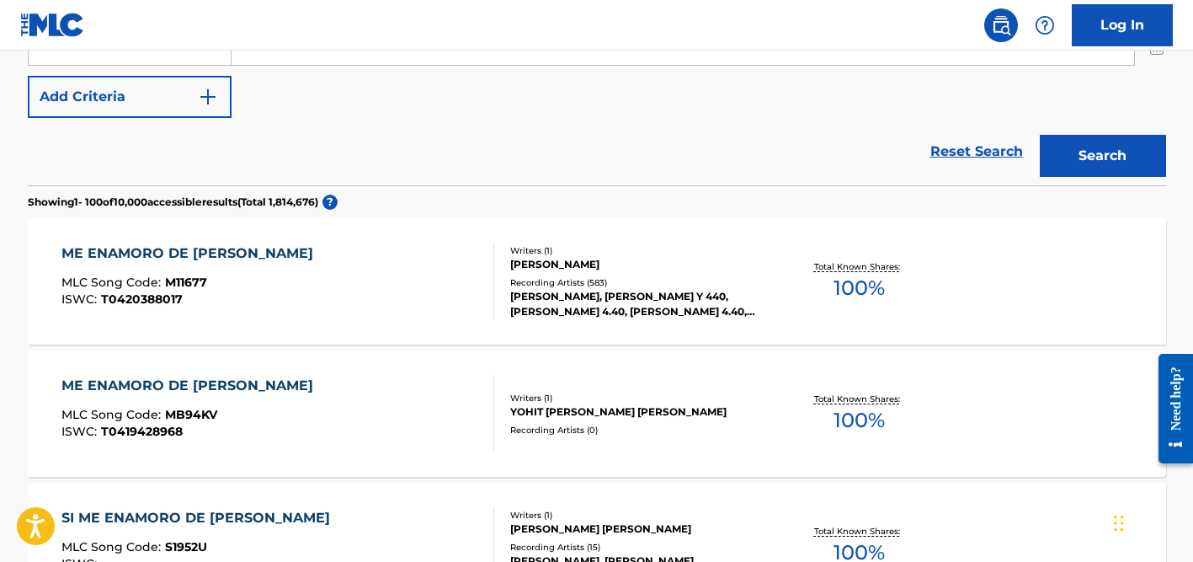
click at [617, 266] on div "[PERSON_NAME]" at bounding box center [637, 264] width 254 height 15
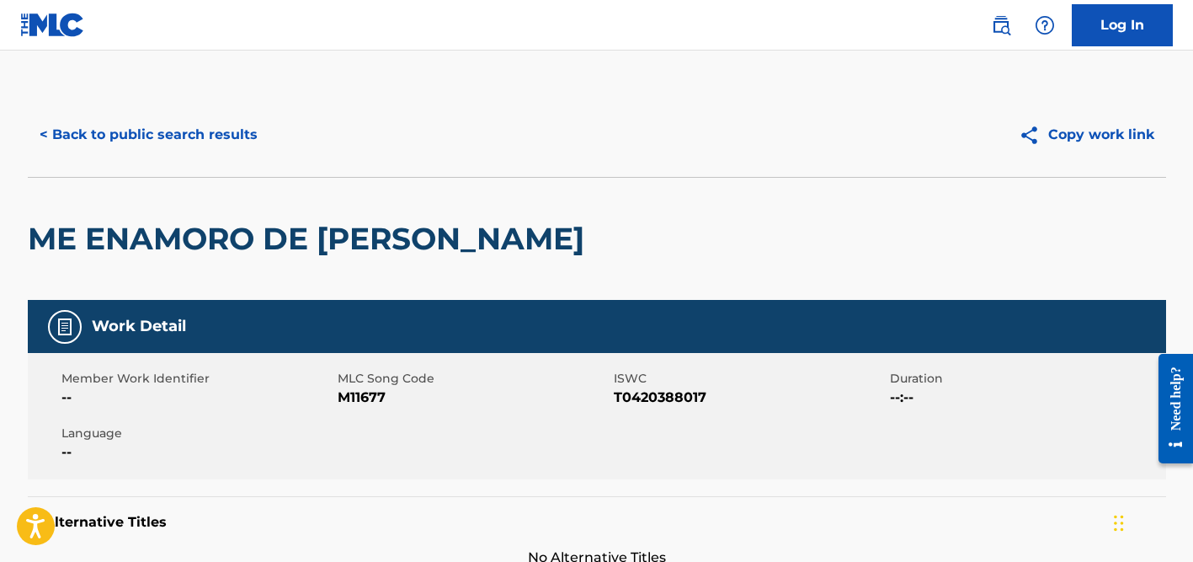
click at [211, 128] on button "< Back to public search results" at bounding box center [149, 135] width 242 height 42
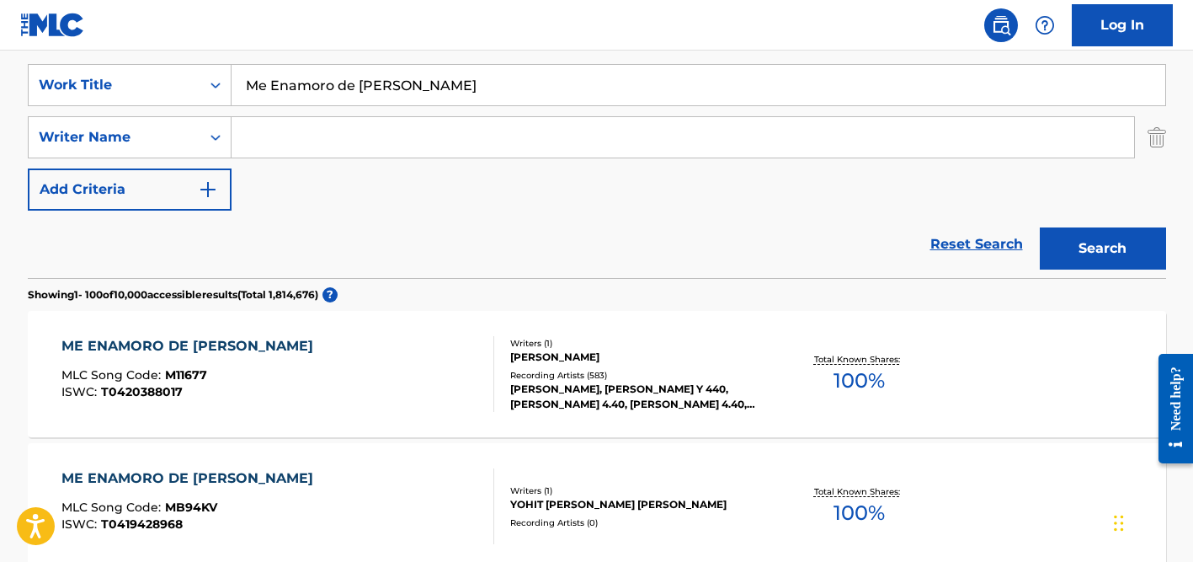
scroll to position [273, 0]
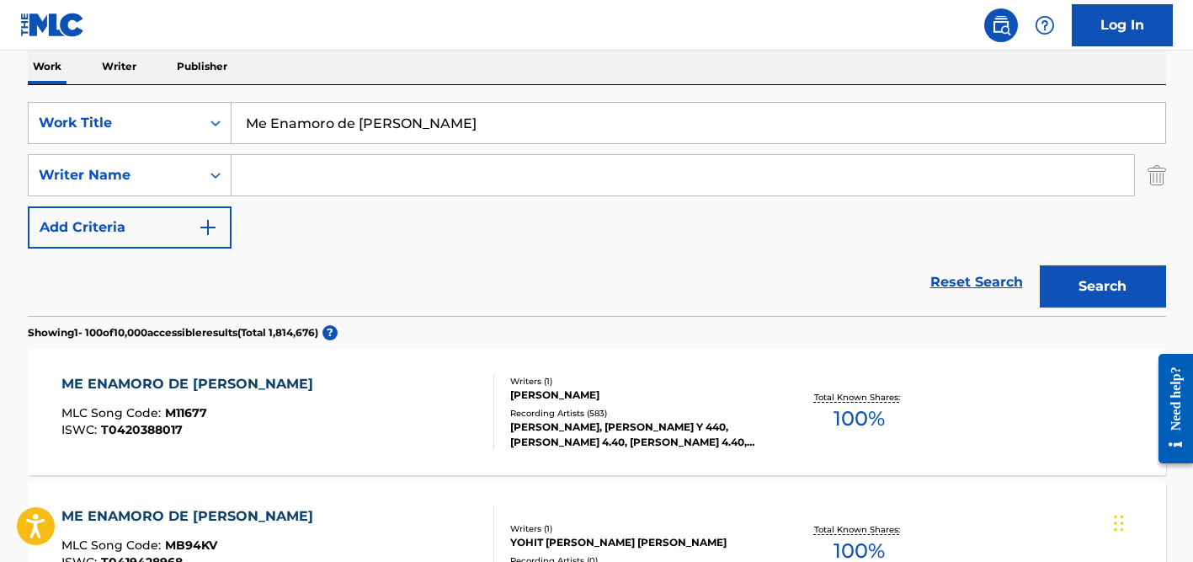
click at [309, 134] on input "Me Enamoro de [PERSON_NAME]" at bounding box center [699, 123] width 934 height 40
paste input "tti una sera a cen"
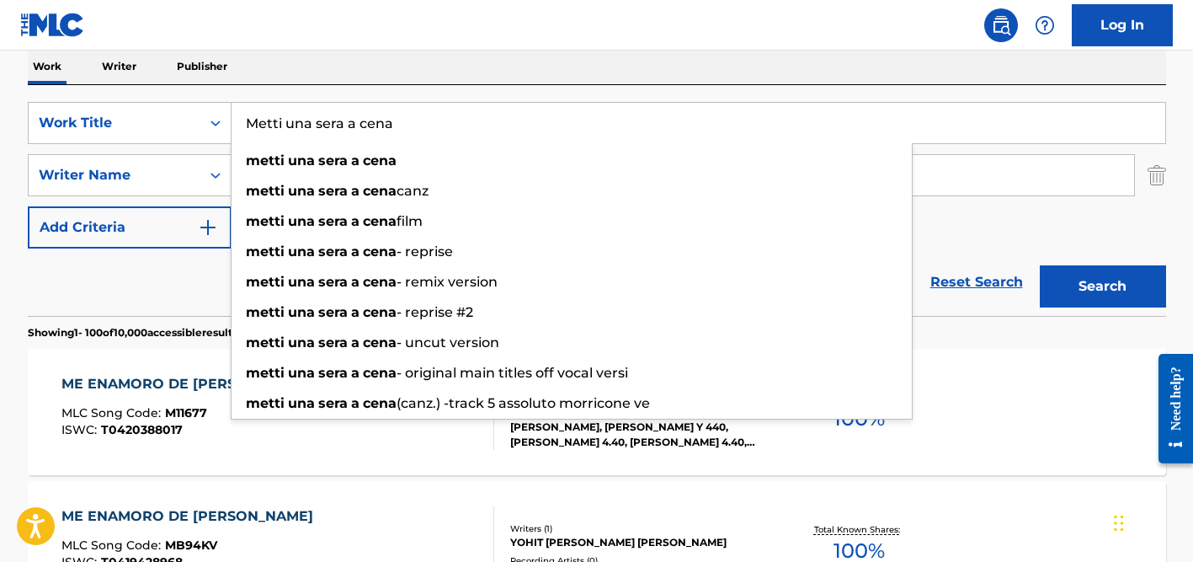
type input "Metti una sera a cena"
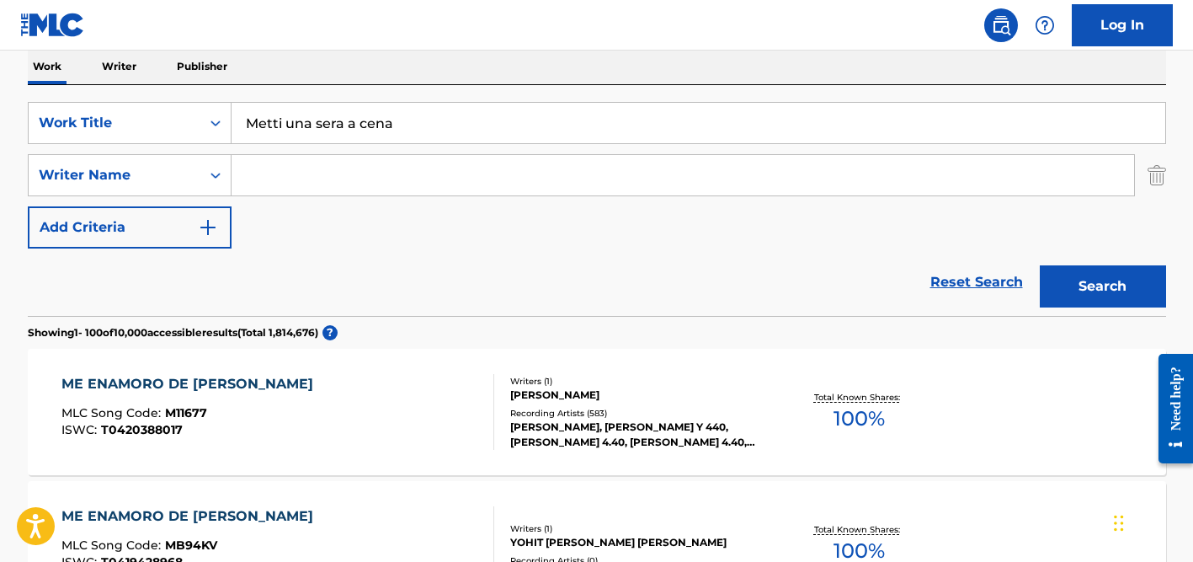
click at [353, 51] on div "Work Writer Publisher" at bounding box center [597, 66] width 1139 height 35
click at [419, 126] on input "Metti una sera a cena" at bounding box center [699, 123] width 934 height 40
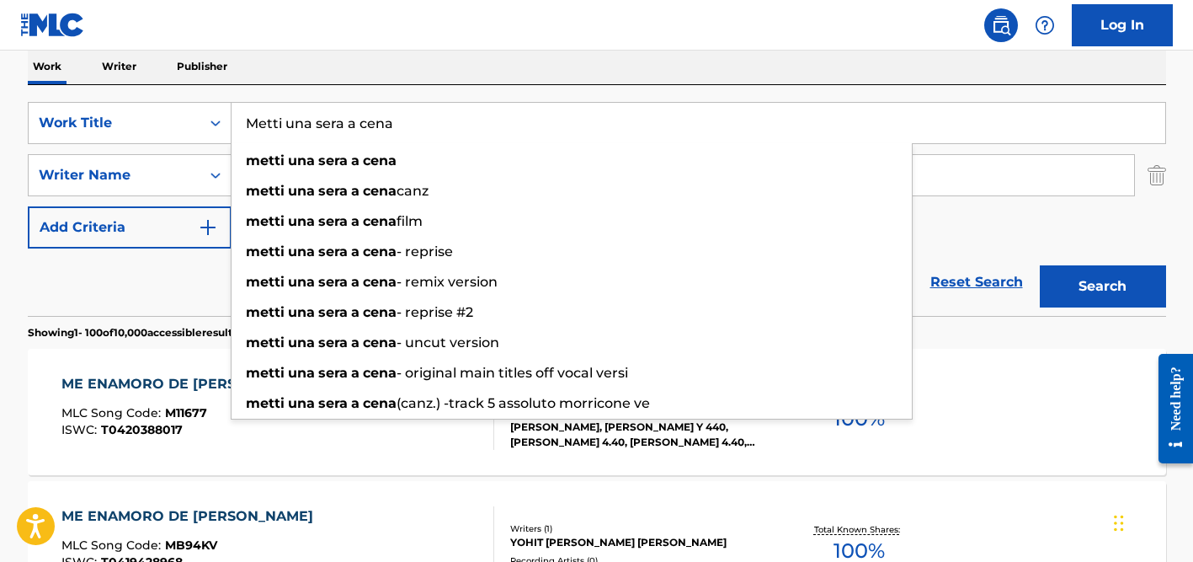
click at [170, 264] on div "Reset Search Search" at bounding box center [597, 281] width 1139 height 67
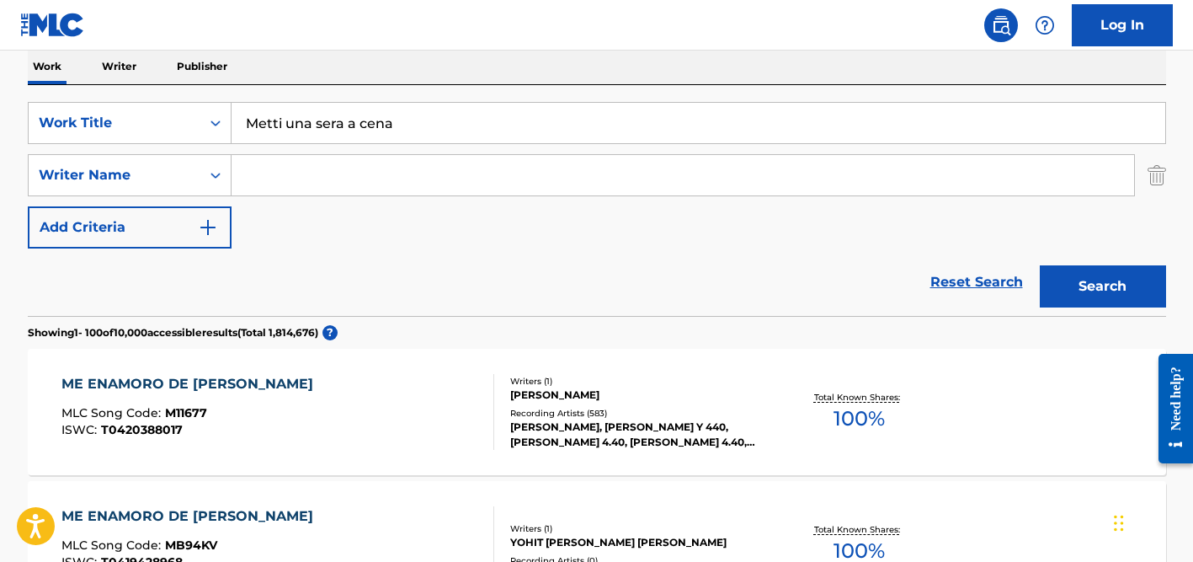
click at [321, 170] on input "Search Form" at bounding box center [683, 175] width 903 height 40
click at [1040, 265] on button "Search" at bounding box center [1103, 286] width 126 height 42
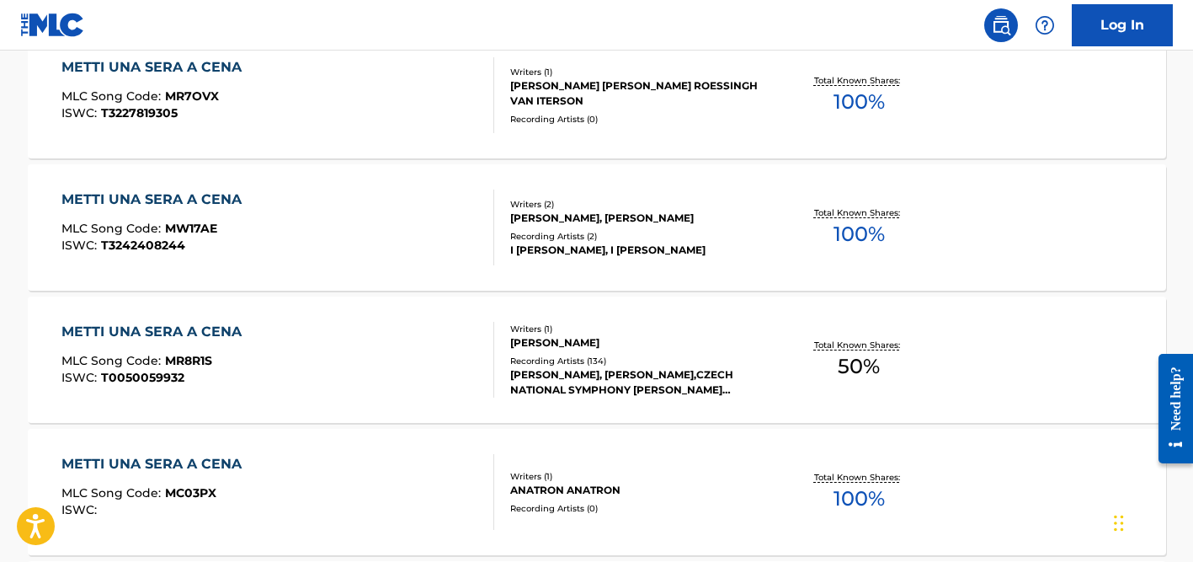
scroll to position [729, 0]
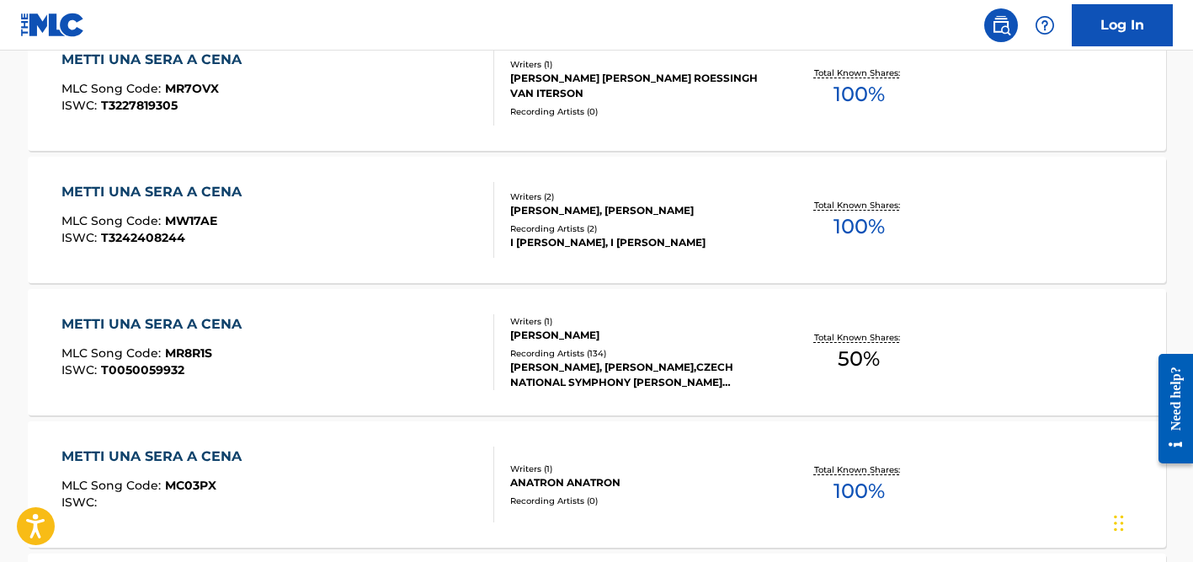
click at [580, 318] on div "Writers ( 1 )" at bounding box center [637, 321] width 254 height 13
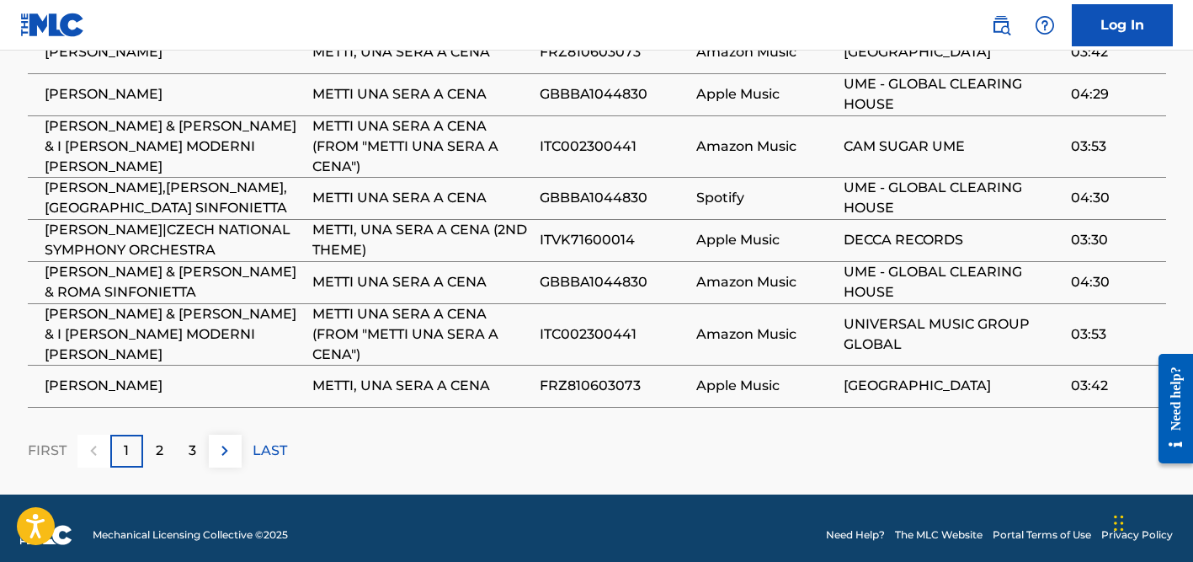
scroll to position [1242, 0]
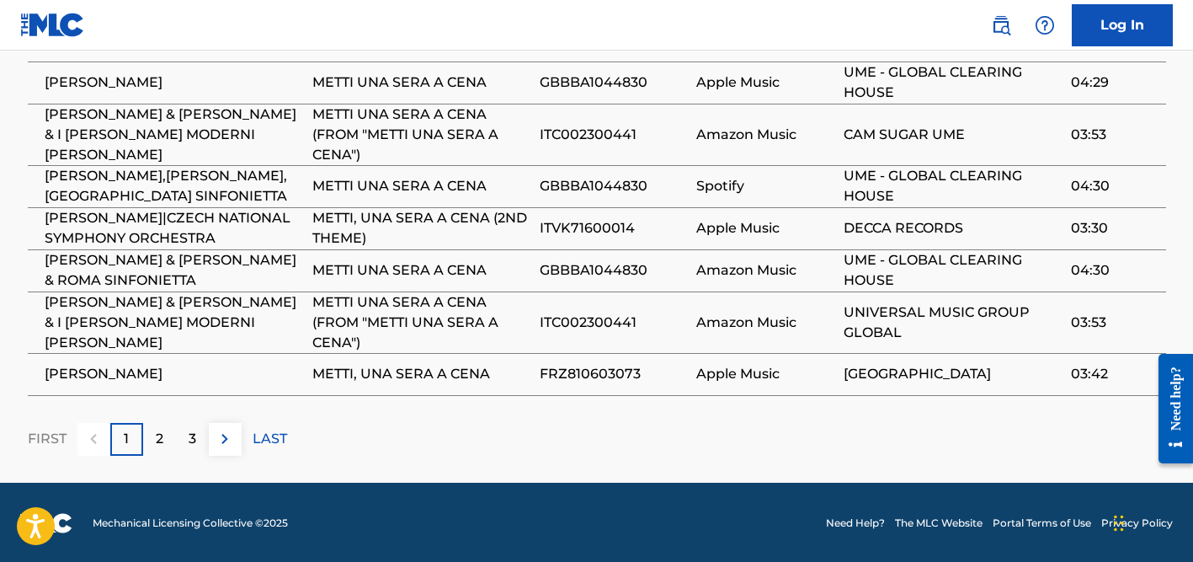
click at [152, 442] on div "2" at bounding box center [159, 439] width 33 height 33
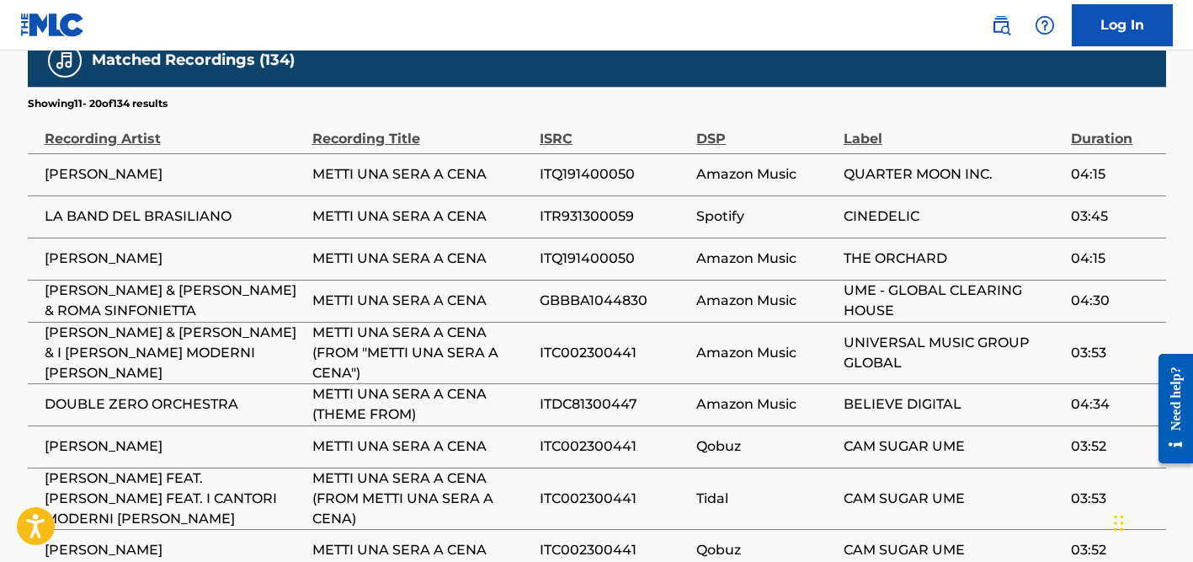
scroll to position [1203, 0]
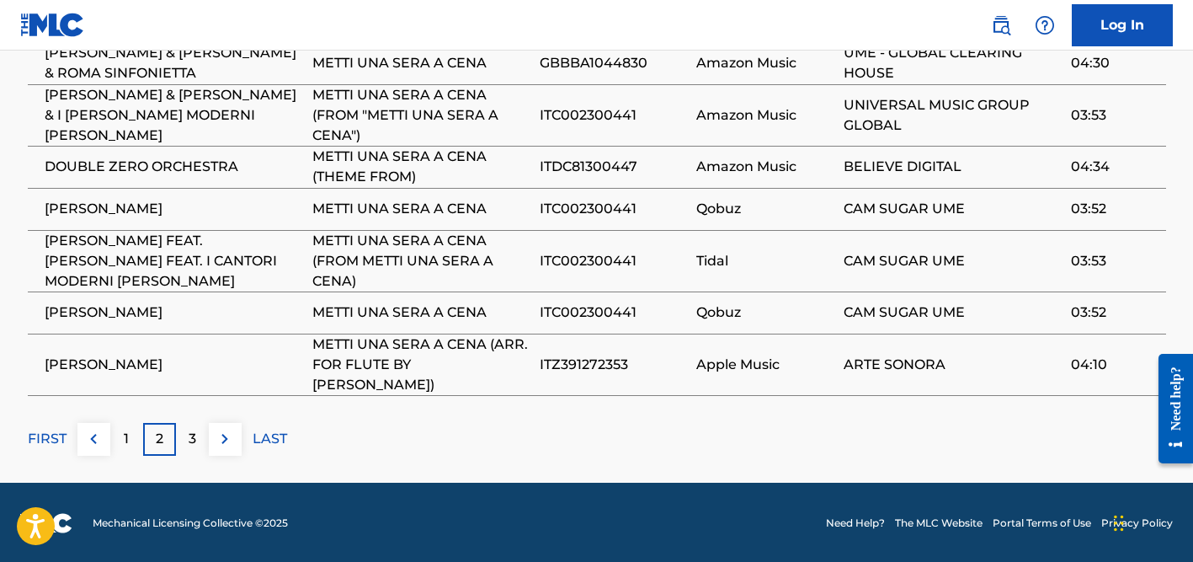
click at [186, 436] on div "3" at bounding box center [192, 439] width 33 height 33
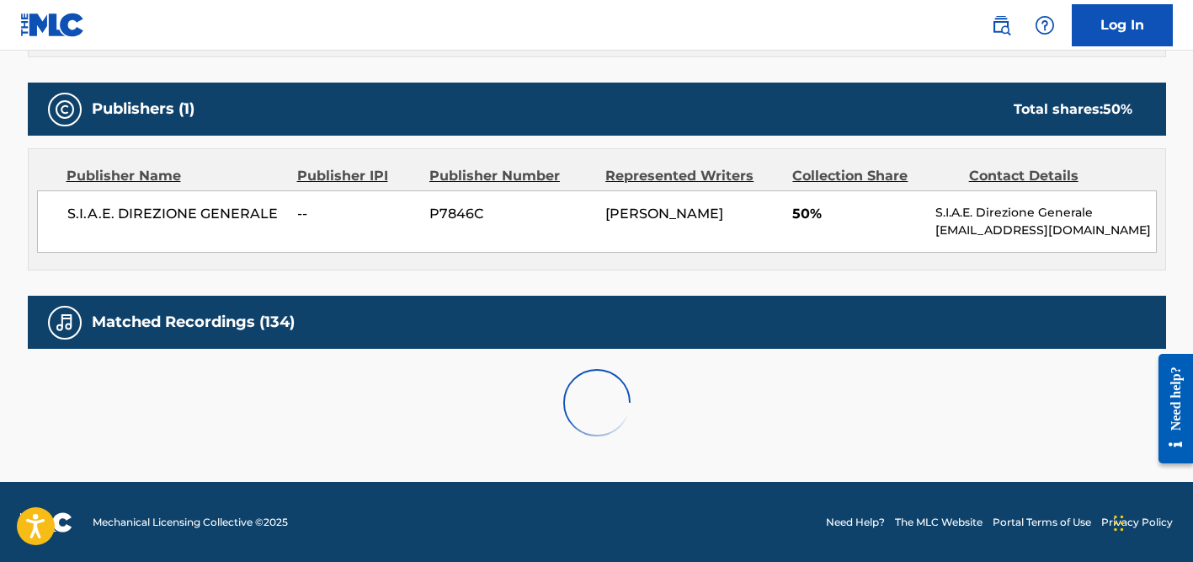
scroll to position [1183, 0]
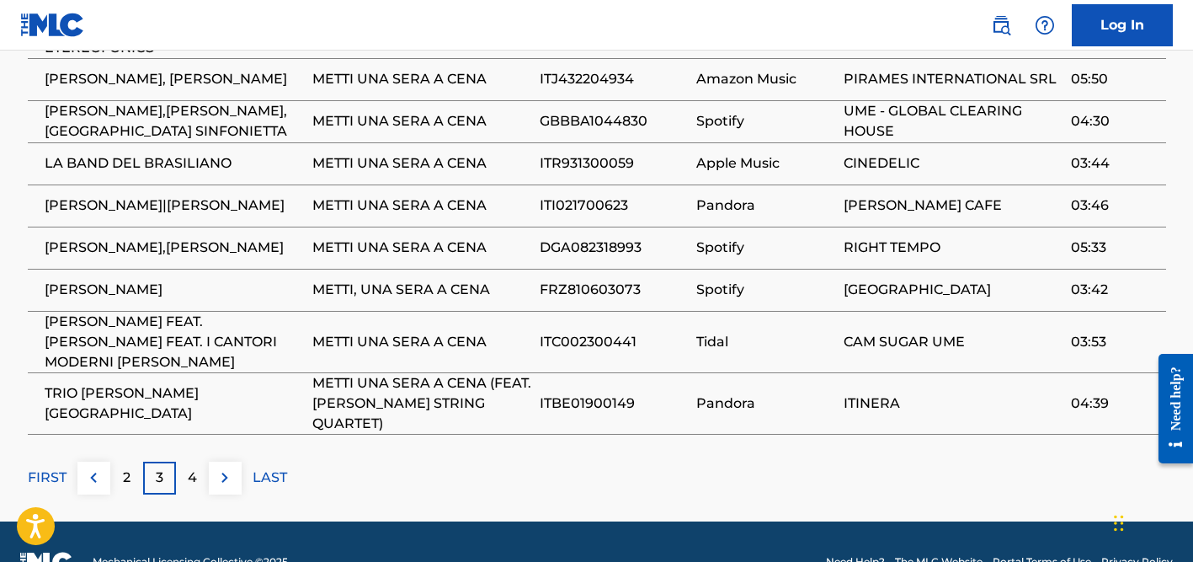
click at [190, 467] on p "4" at bounding box center [192, 477] width 9 height 20
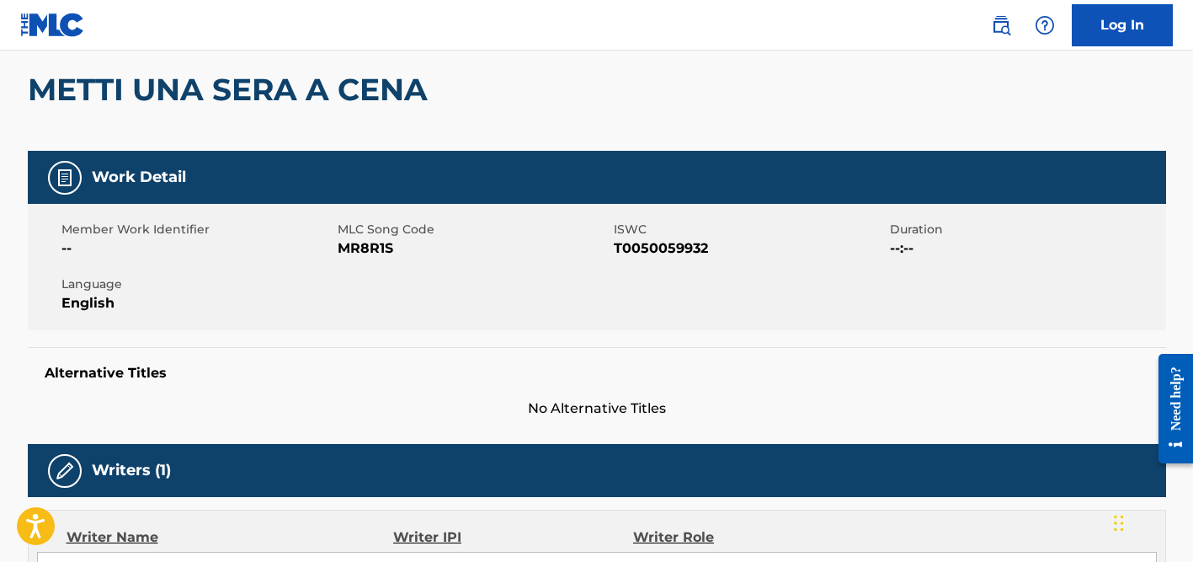
scroll to position [0, 0]
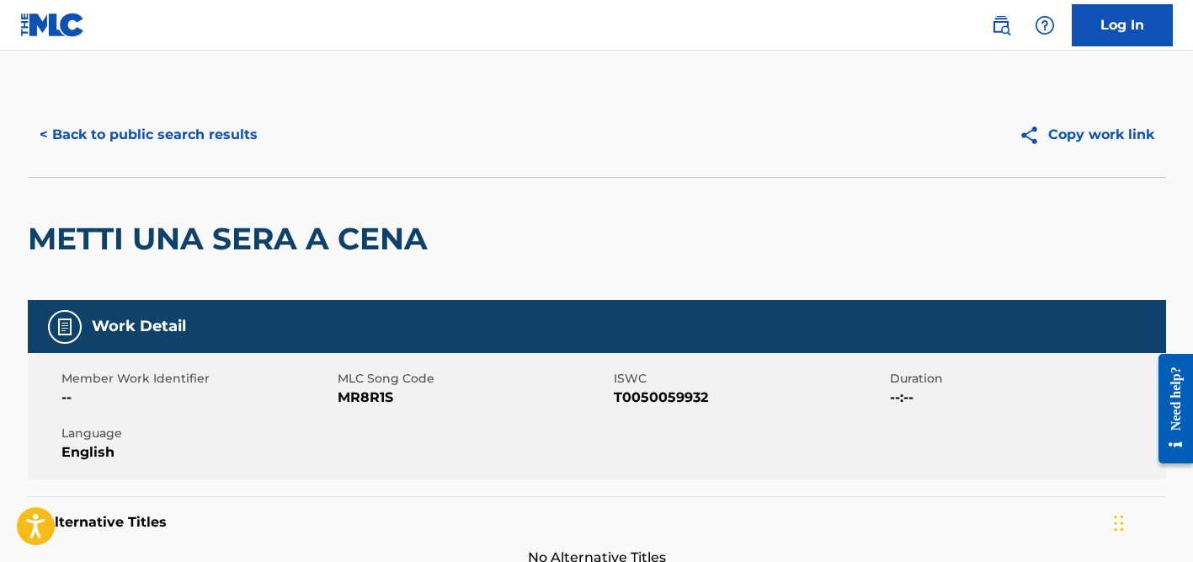
click at [192, 135] on button "< Back to public search results" at bounding box center [149, 135] width 242 height 42
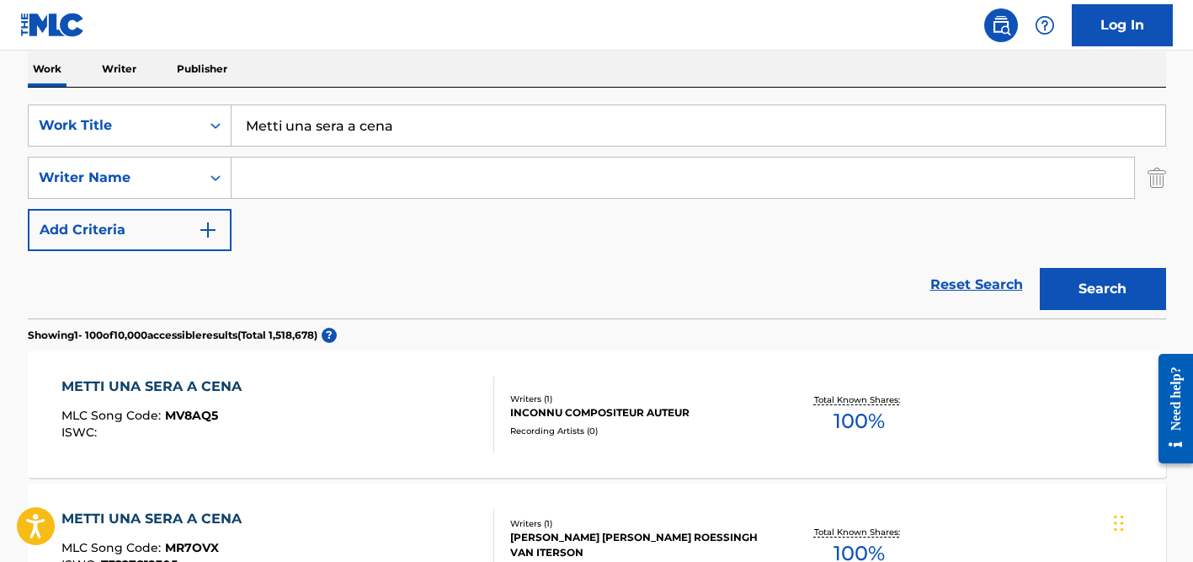
scroll to position [238, 0]
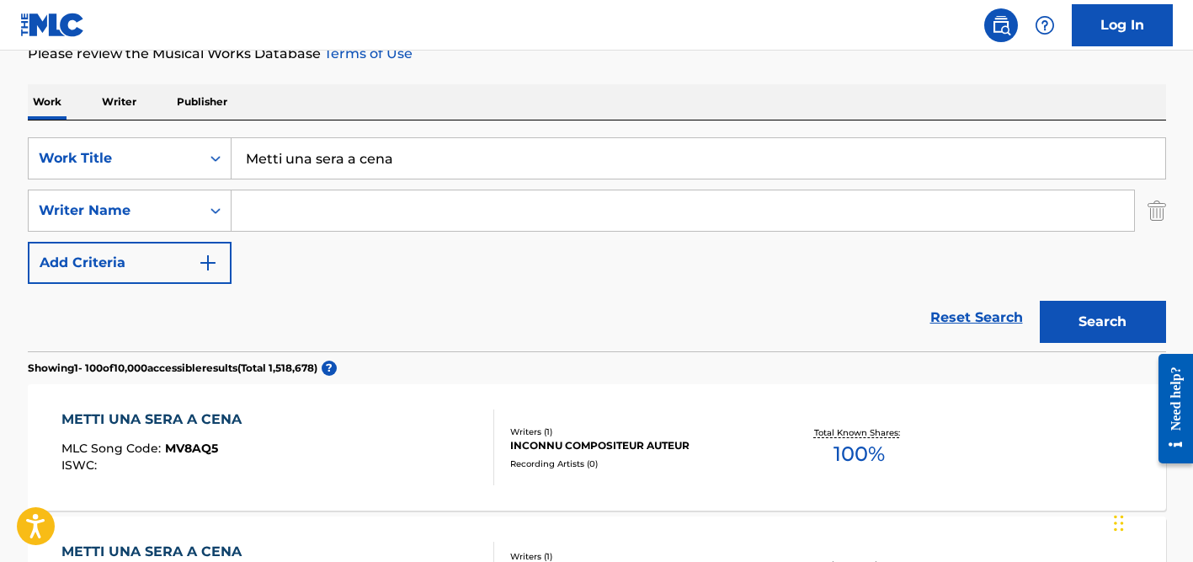
click at [311, 174] on input "Metti una sera a cena" at bounding box center [699, 158] width 934 height 40
paste input "Vörösbort ittam az este"
click at [280, 154] on input "Vörösbort ittam az este" at bounding box center [699, 158] width 934 height 40
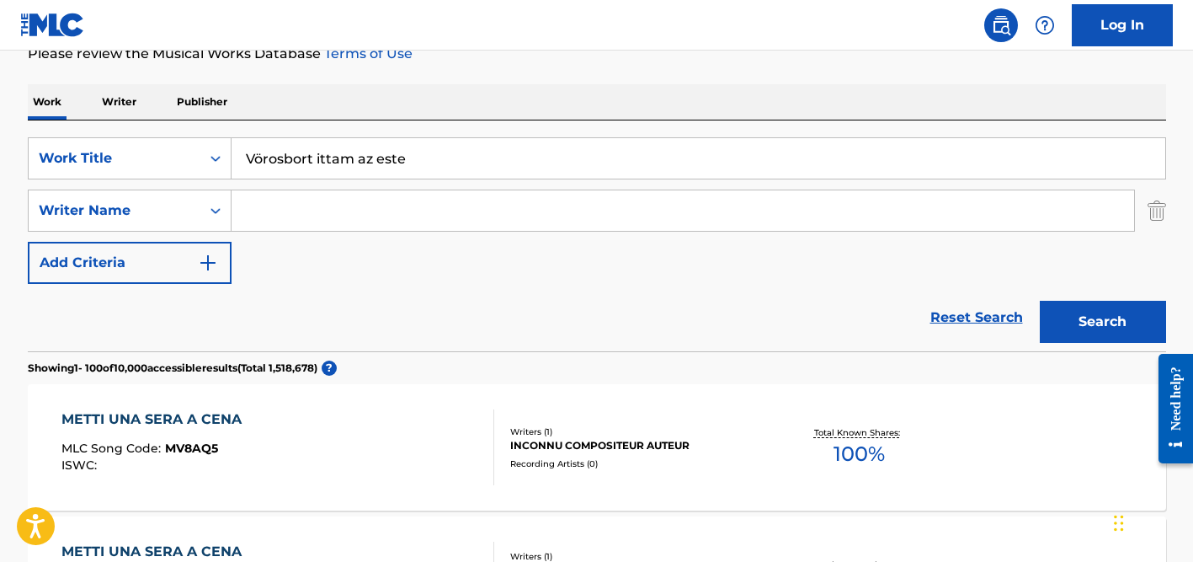
click at [264, 157] on input "Vörosbort ittam az este" at bounding box center [699, 158] width 934 height 40
click at [447, 159] on input "Vorosbort ittam az este" at bounding box center [699, 158] width 934 height 40
click at [390, 208] on input "Search Form" at bounding box center [683, 210] width 903 height 40
click at [1040, 301] on button "Search" at bounding box center [1103, 322] width 126 height 42
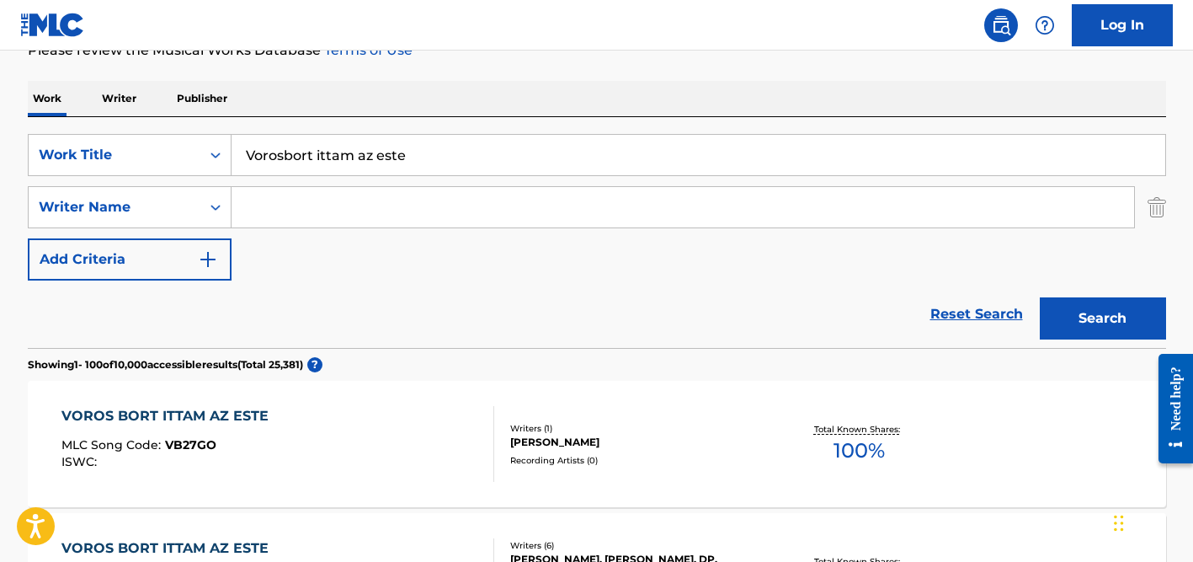
scroll to position [0, 0]
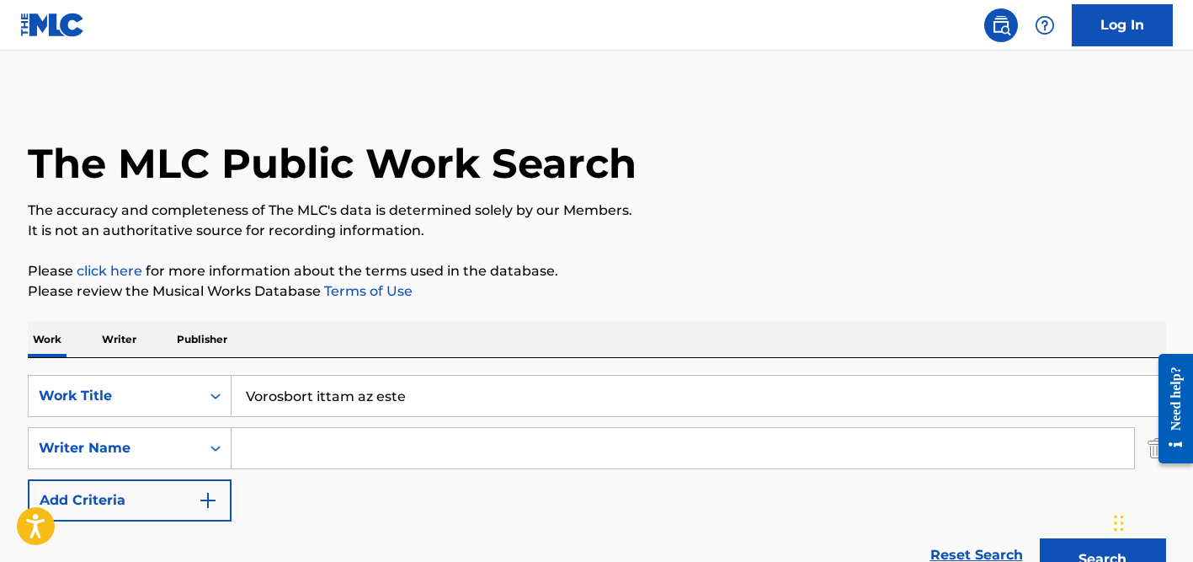
click at [307, 354] on div "Work Writer Publisher" at bounding box center [597, 339] width 1139 height 35
click at [300, 408] on input "Vorosbort ittam az este" at bounding box center [699, 396] width 934 height 40
paste input "LIKE WATER"
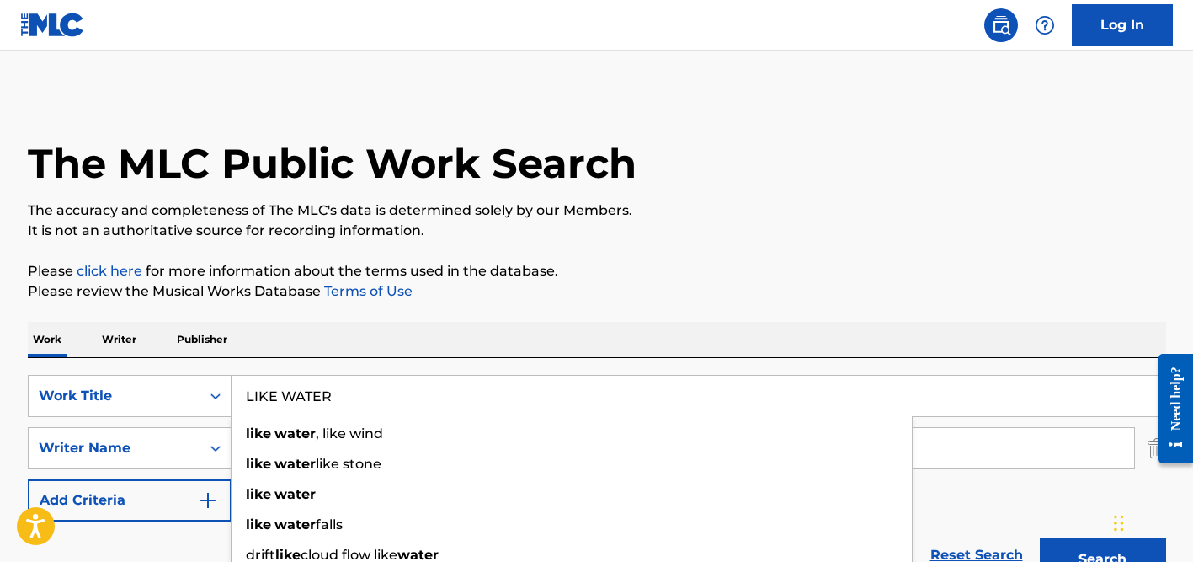
type input "LIKE WATER"
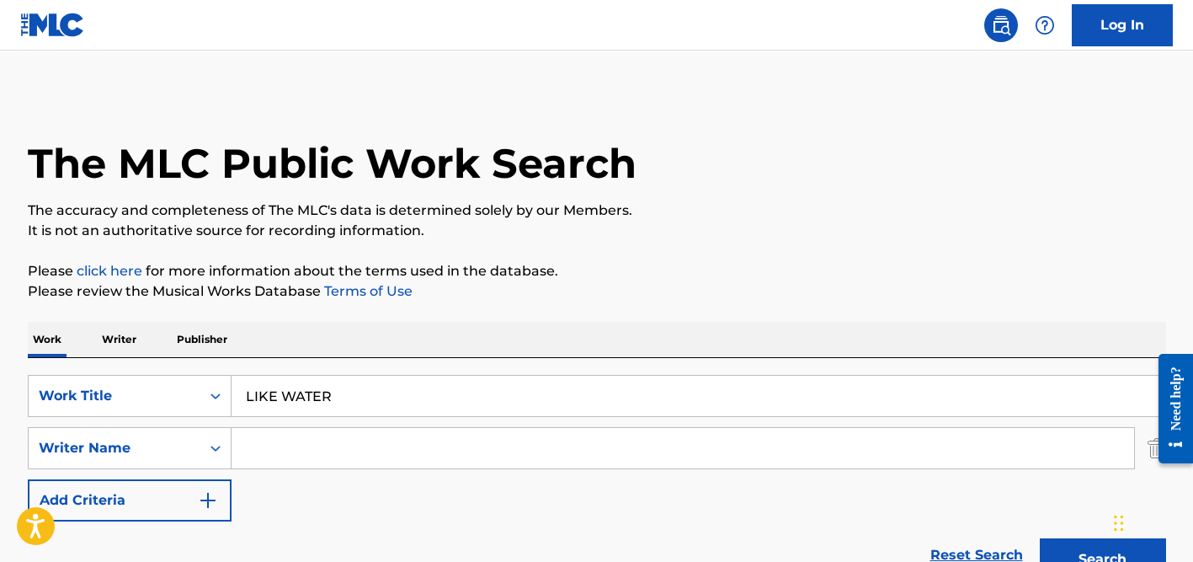
click at [389, 431] on input "Search Form" at bounding box center [683, 448] width 903 height 40
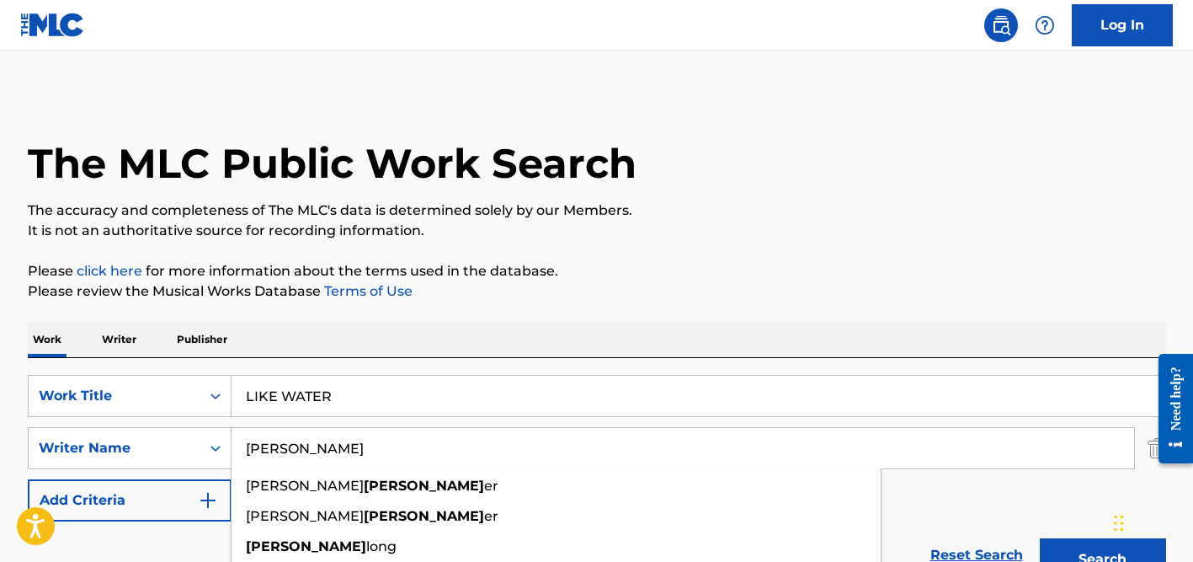
type input "[PERSON_NAME]"
click at [530, 334] on div "Work Writer Publisher" at bounding box center [597, 339] width 1139 height 35
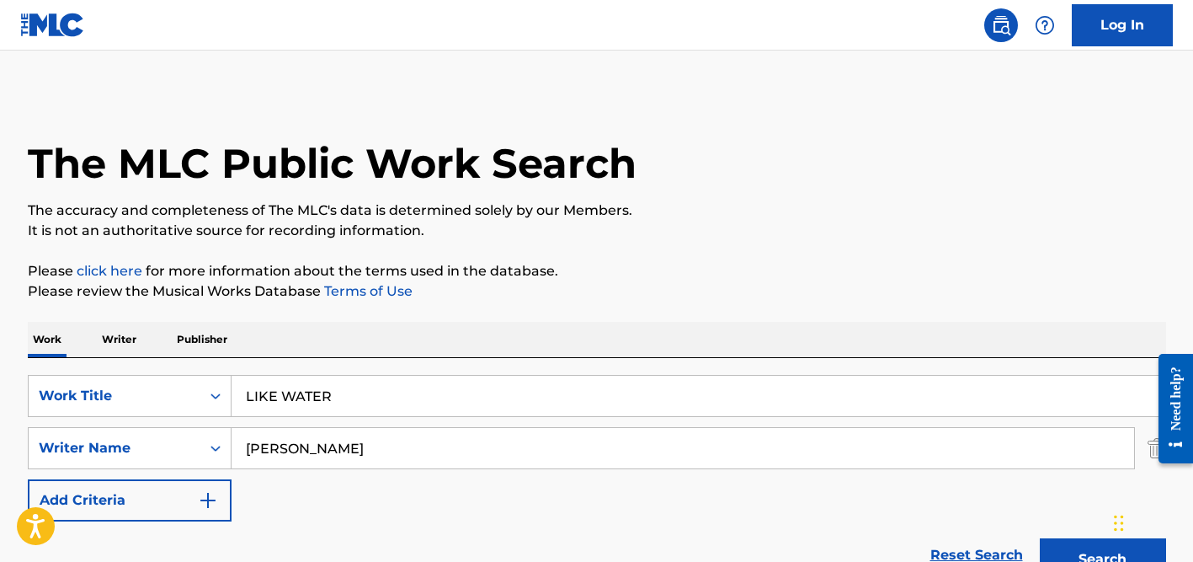
click at [477, 432] on input "[PERSON_NAME]" at bounding box center [683, 448] width 903 height 40
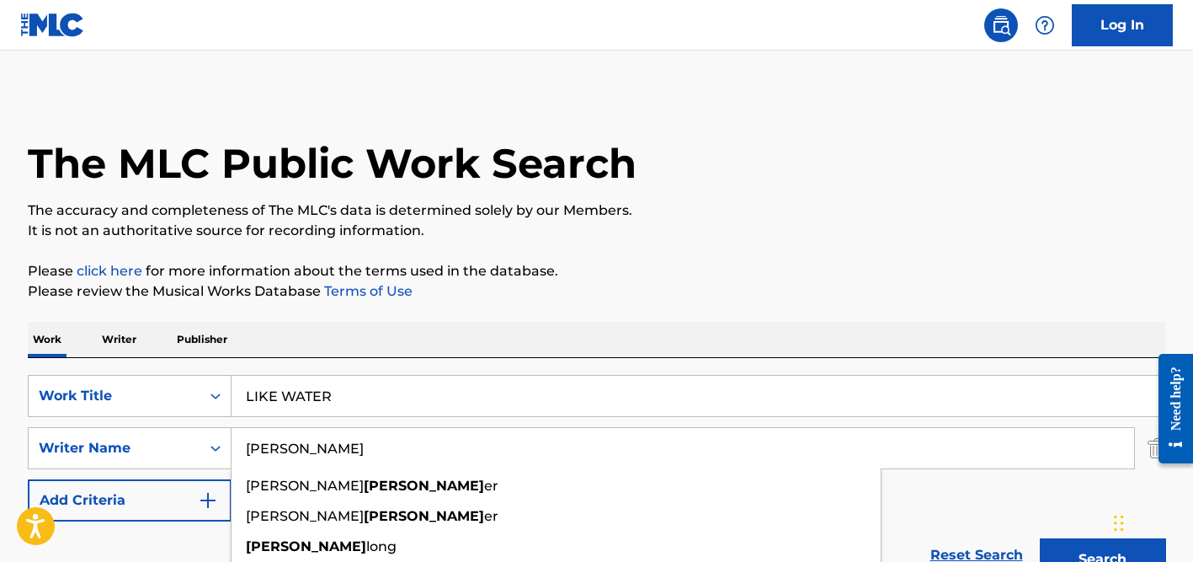
click at [1040, 538] on button "Search" at bounding box center [1103, 559] width 126 height 42
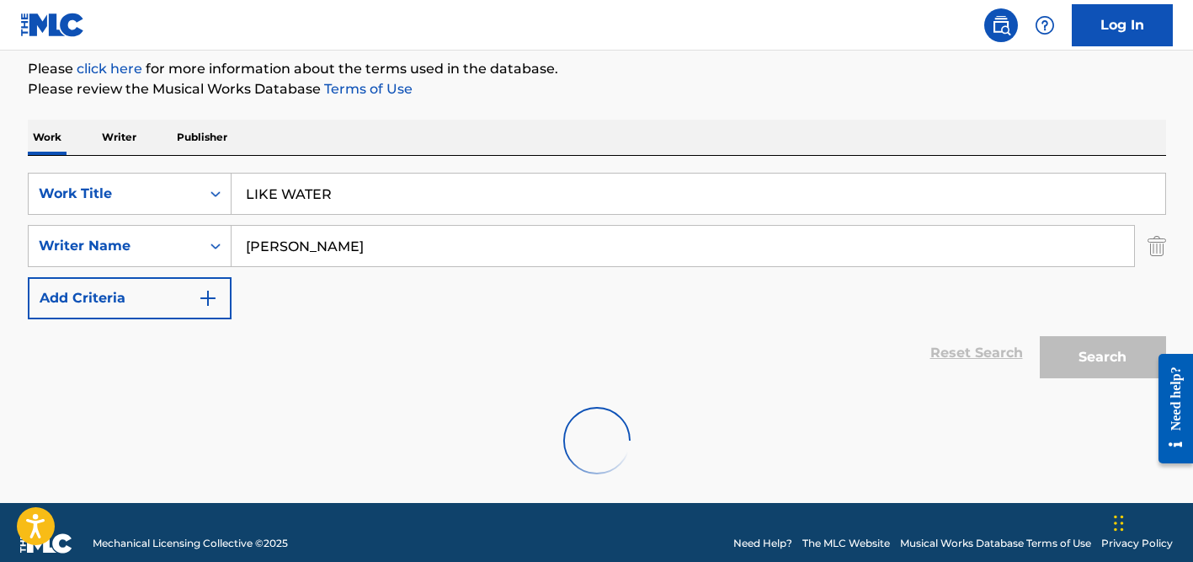
scroll to position [208, 0]
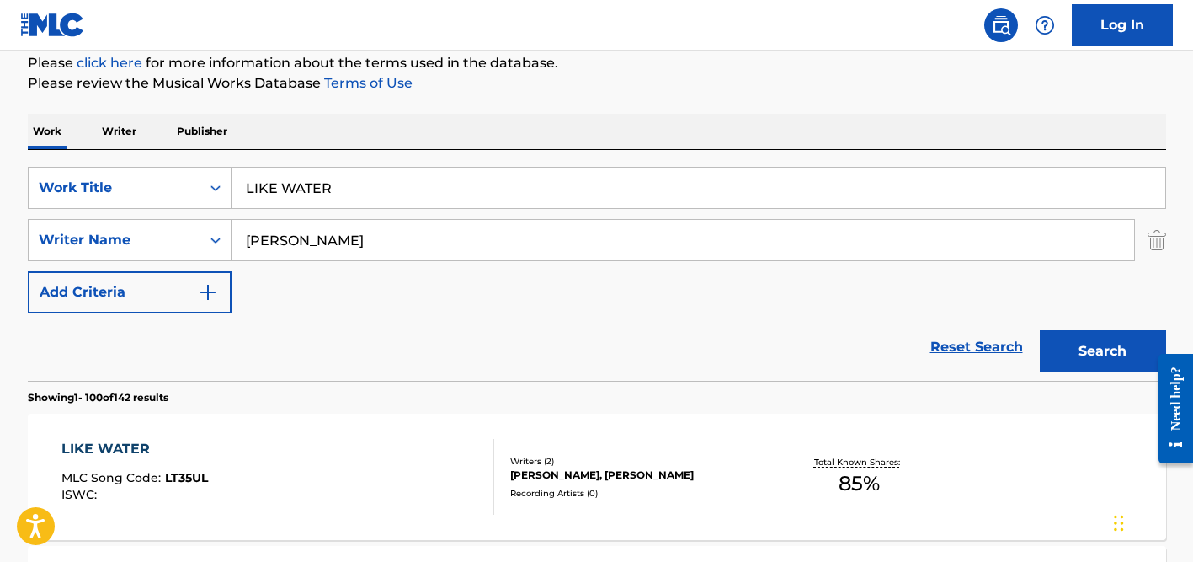
click at [642, 65] on p "Please click here for more information about the terms used in the database." at bounding box center [597, 63] width 1139 height 20
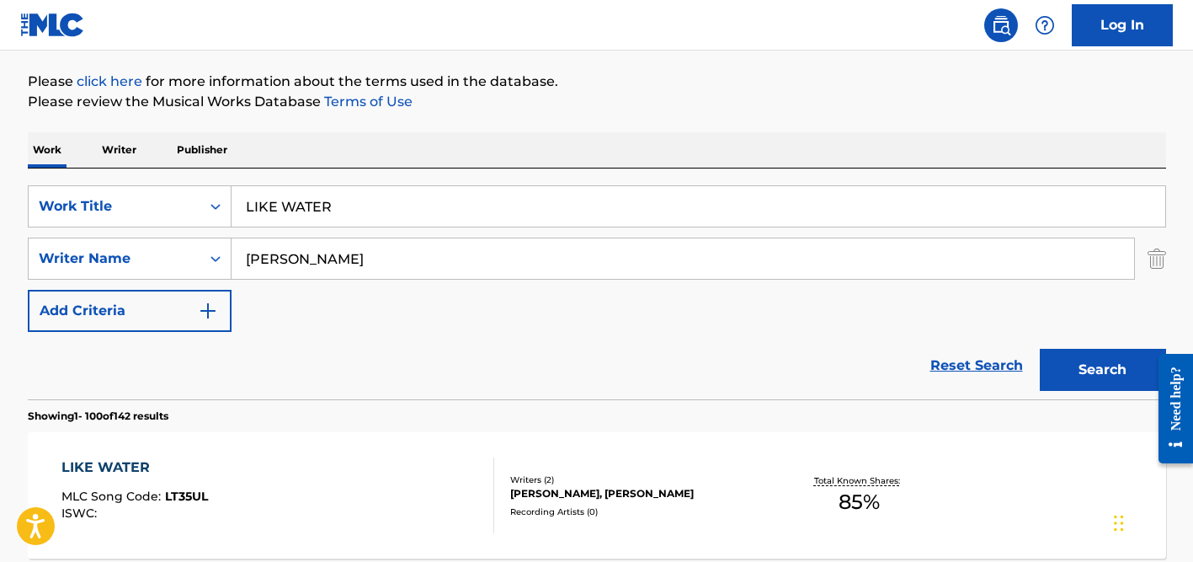
scroll to position [186, 0]
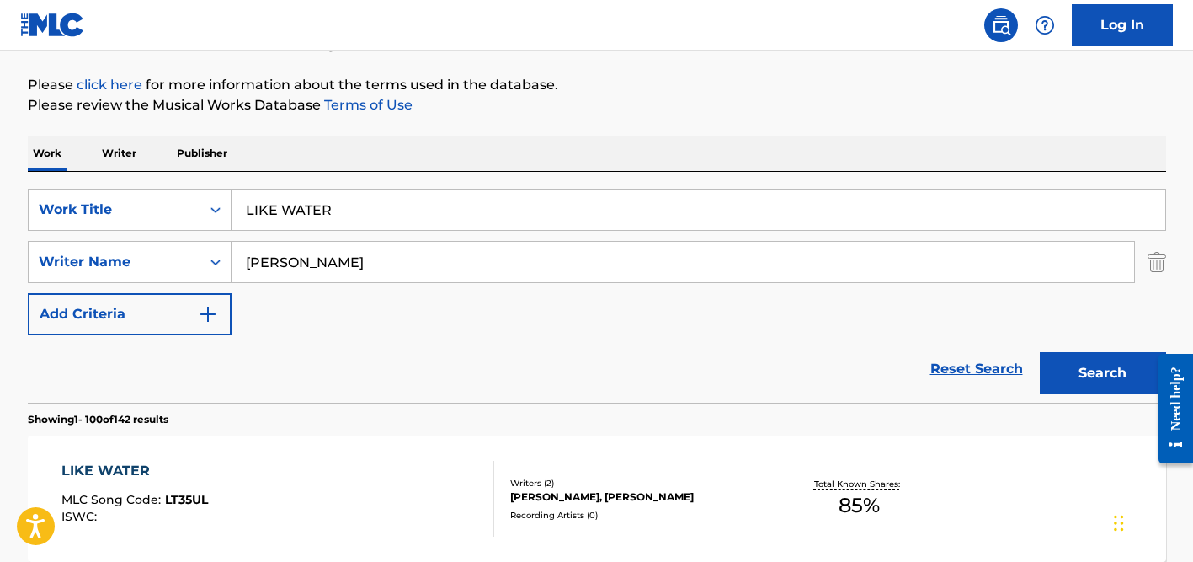
click at [363, 208] on input "LIKE WATER" at bounding box center [699, 210] width 934 height 40
paste input "[PERSON_NAME] braços"
click at [387, 166] on div "Work Writer Publisher" at bounding box center [597, 153] width 1139 height 35
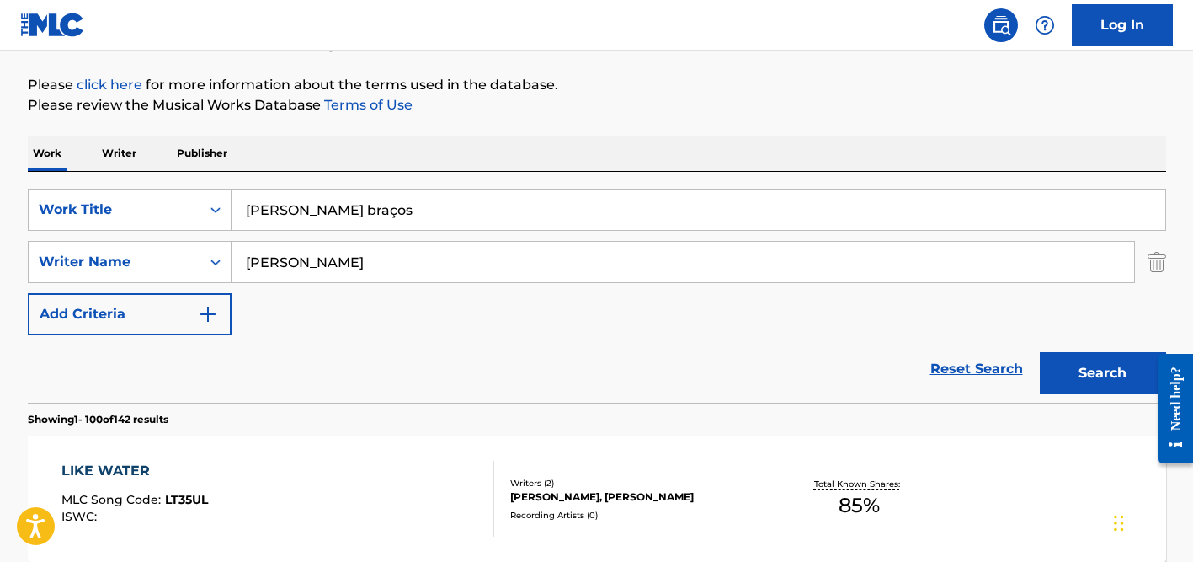
click at [372, 211] on input "[PERSON_NAME] braços" at bounding box center [699, 210] width 934 height 40
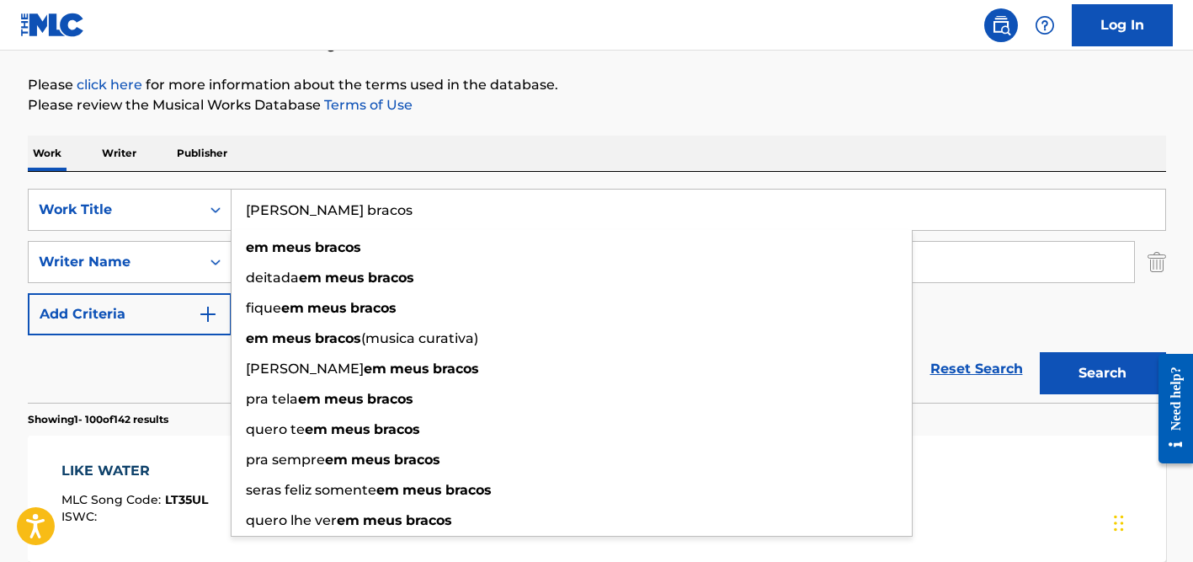
click at [274, 202] on input "[PERSON_NAME] bracos" at bounding box center [699, 210] width 934 height 40
type input "[PERSON_NAME] bracos"
click at [456, 146] on div "Work Writer Publisher" at bounding box center [597, 153] width 1139 height 35
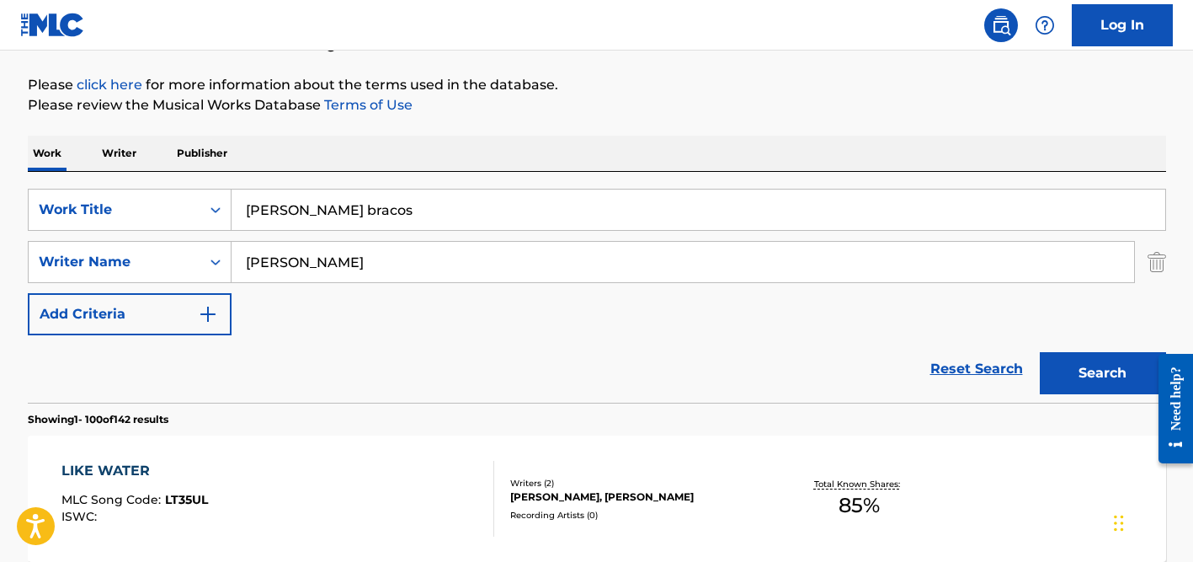
click at [403, 235] on div "SearchWithCriteria360dd5d2-4c4e-4e6f-8fe5-0508f415eae9 Work Title [PERSON_NAME]…" at bounding box center [597, 262] width 1139 height 147
click at [286, 243] on input "[PERSON_NAME]" at bounding box center [683, 262] width 903 height 40
click at [286, 256] on input "[PERSON_NAME]" at bounding box center [683, 262] width 903 height 40
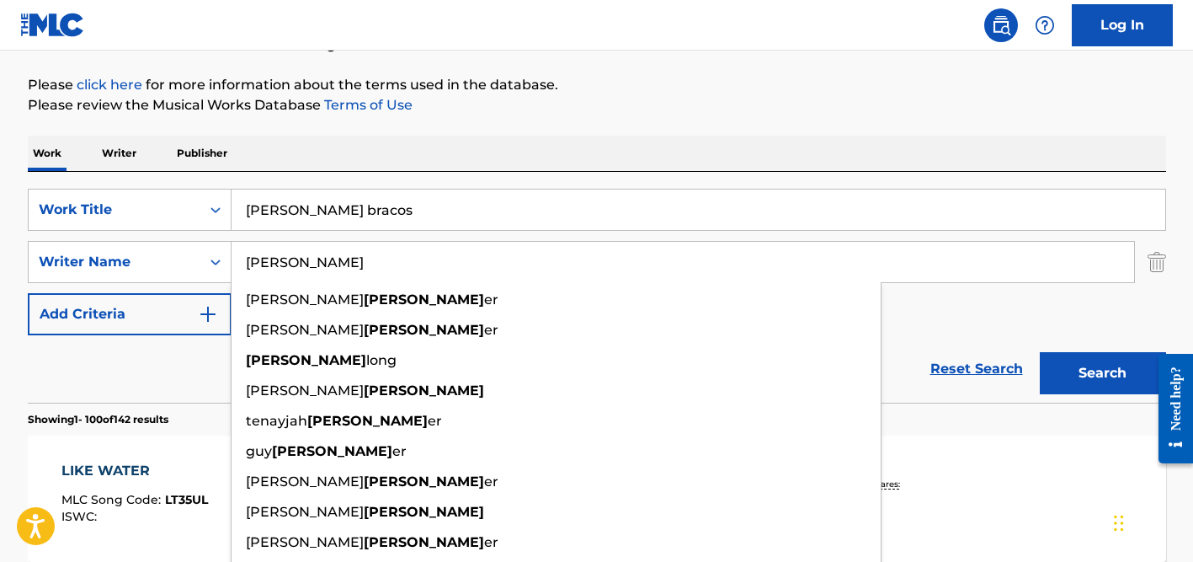
click at [286, 256] on input "[PERSON_NAME]" at bounding box center [683, 262] width 903 height 40
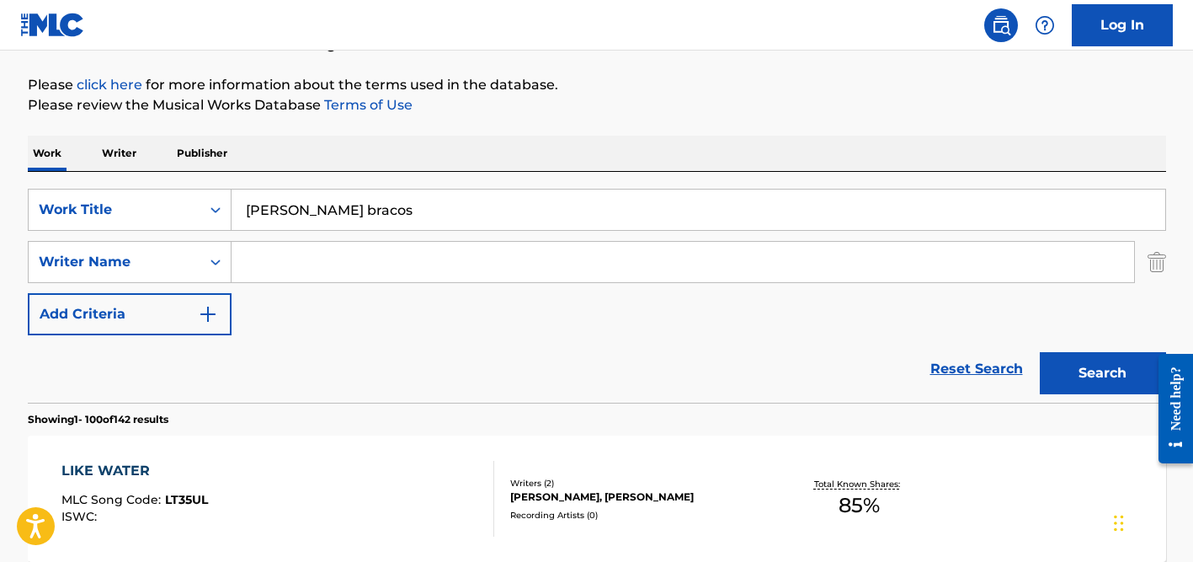
click at [1040, 352] on button "Search" at bounding box center [1103, 373] width 126 height 42
